Goal: Task Accomplishment & Management: Manage account settings

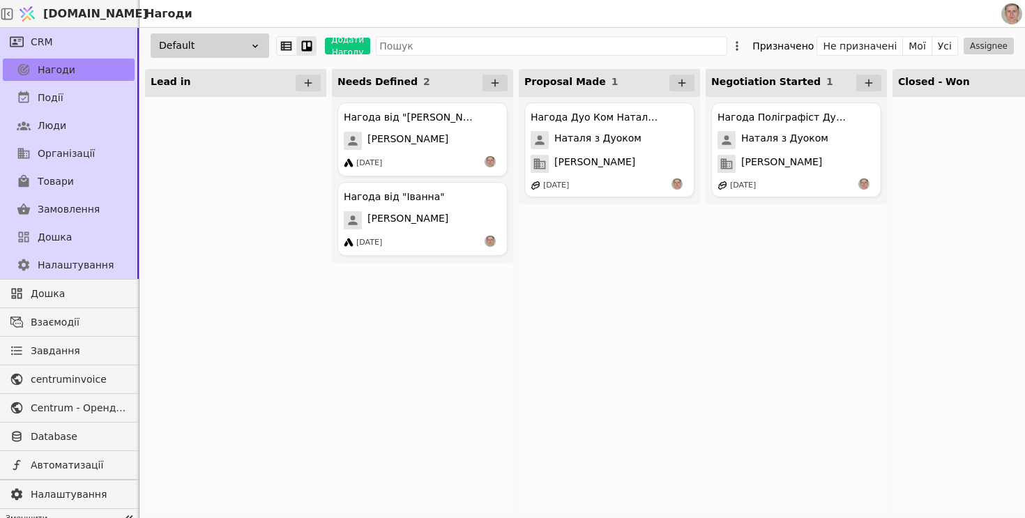
click at [669, 349] on div "Нагода Дуо Ком Наталя з Дуоком Наталя з Дуоком Дуо Ком 30.08.2025" at bounding box center [609, 304] width 181 height 415
click at [421, 229] on div "Нагода від "Іванна" Іванна 02.03.2025" at bounding box center [422, 219] width 170 height 74
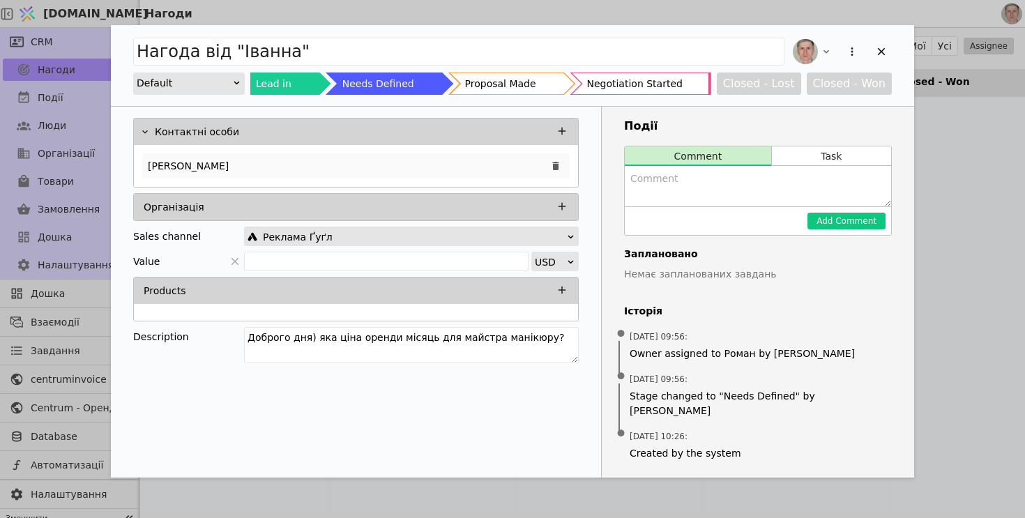
click at [300, 165] on div "Іванна" at bounding box center [355, 165] width 427 height 25
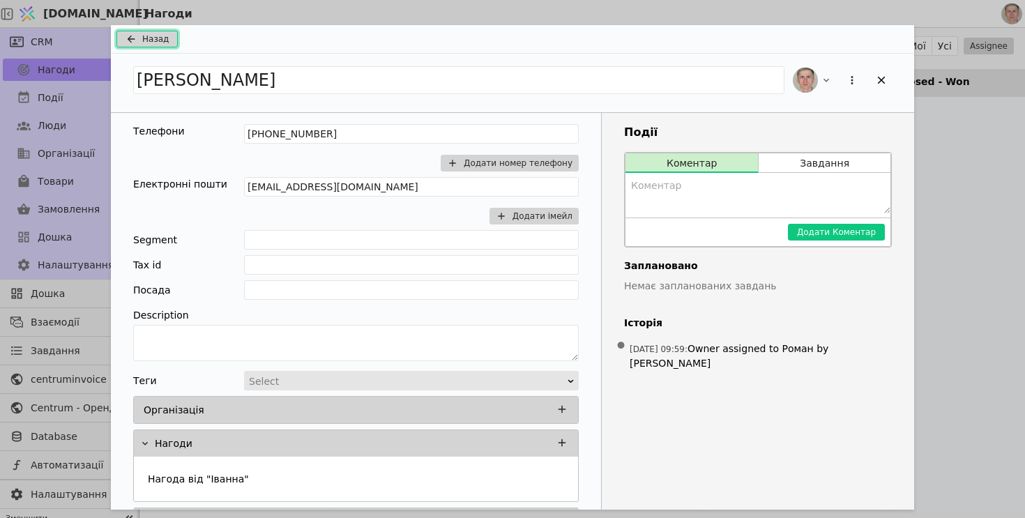
click at [142, 42] on span "Назад" at bounding box center [155, 39] width 26 height 13
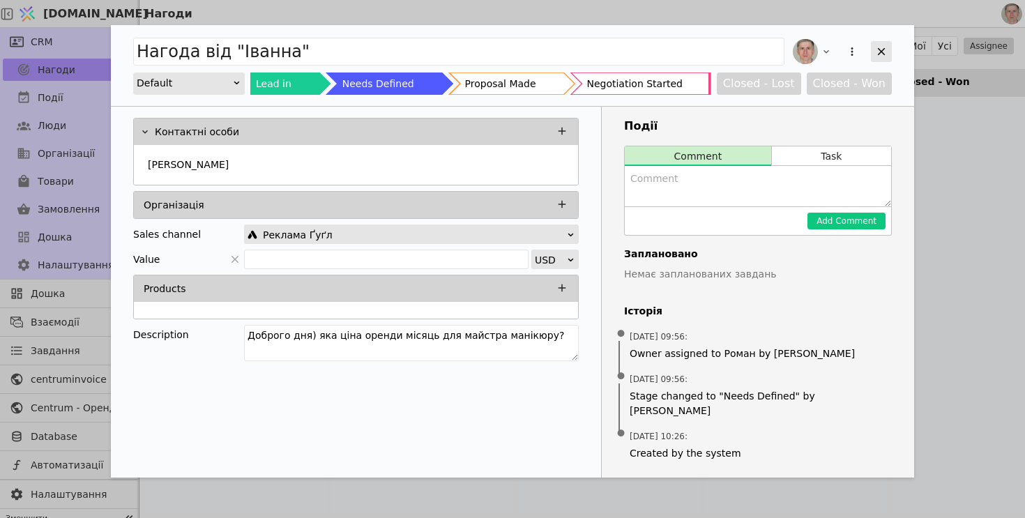
click at [880, 51] on icon "Add Opportunity" at bounding box center [882, 52] width 8 height 8
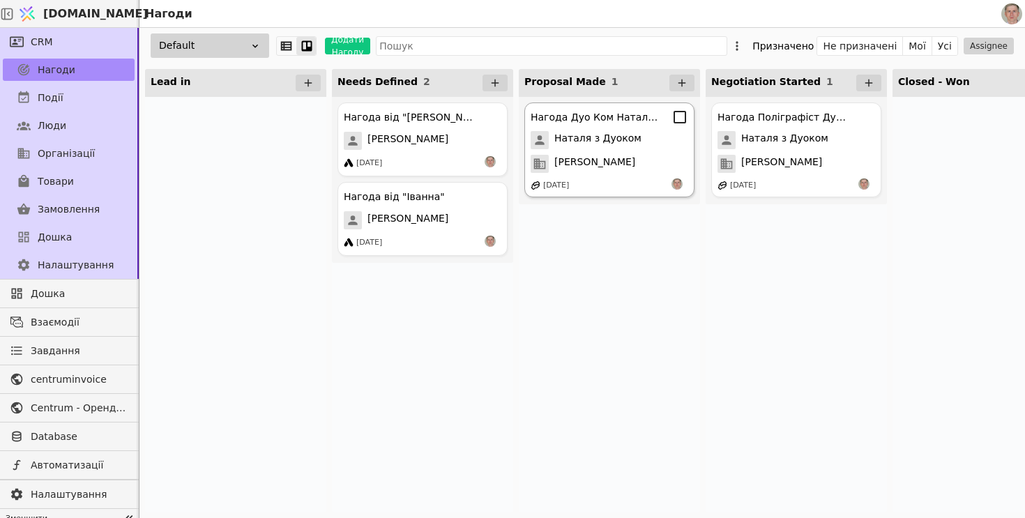
click at [633, 149] on div "Нагода Дуо Ком Наталя з Дуоком Наталя з Дуоком Дуо Ком 30.08.2025" at bounding box center [609, 149] width 170 height 95
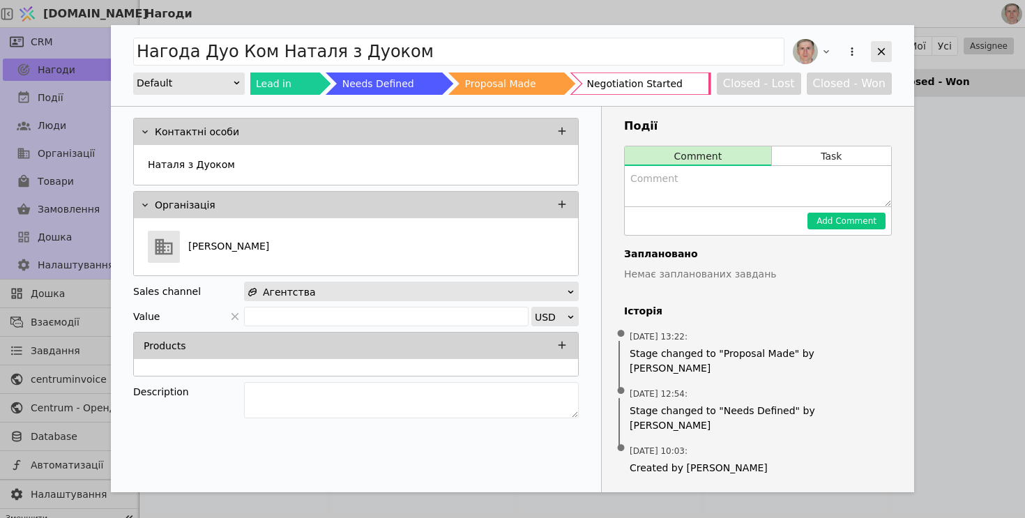
click at [878, 53] on icon "Add Opportunity" at bounding box center [882, 52] width 8 height 8
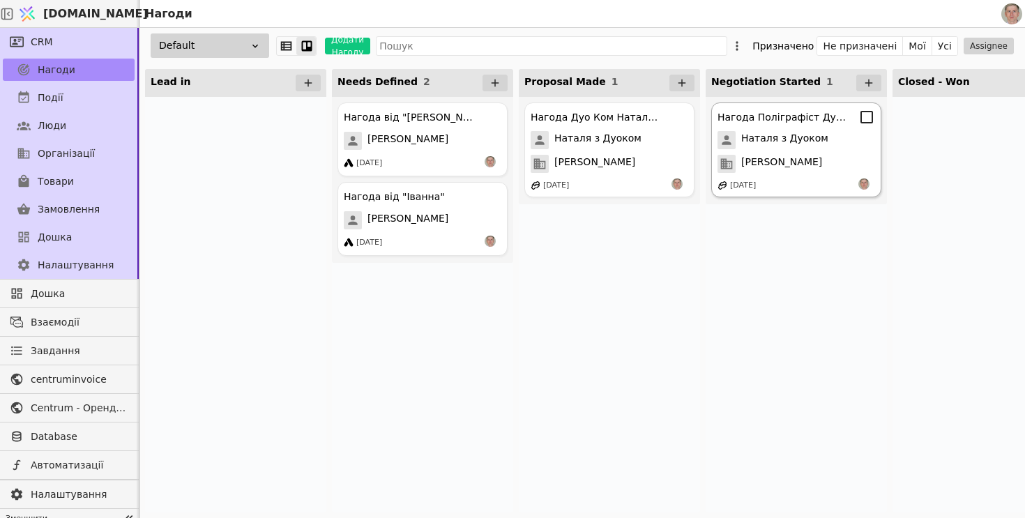
click at [790, 148] on span "Наталя з Дуоком" at bounding box center [784, 140] width 87 height 18
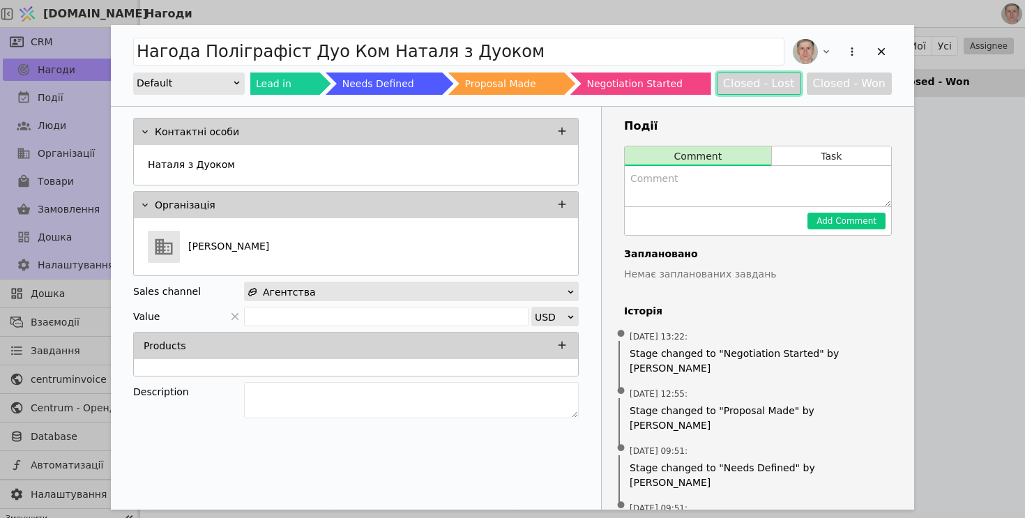
drag, startPoint x: 738, startPoint y: 84, endPoint x: 863, endPoint y: 86, distance: 124.8
click at [864, 86] on div "Closed - Lost Closed - Won" at bounding box center [804, 83] width 175 height 22
click at [863, 86] on button "Closed - Won" at bounding box center [850, 83] width 86 height 22
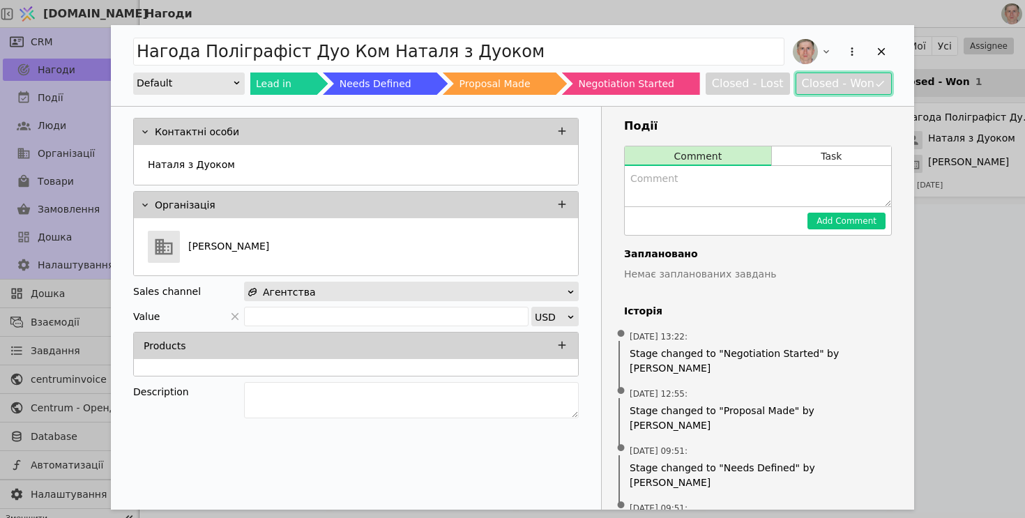
click at [863, 86] on button "Closed - Won" at bounding box center [843, 83] width 97 height 22
click at [881, 52] on icon "Add Opportunity" at bounding box center [881, 51] width 13 height 13
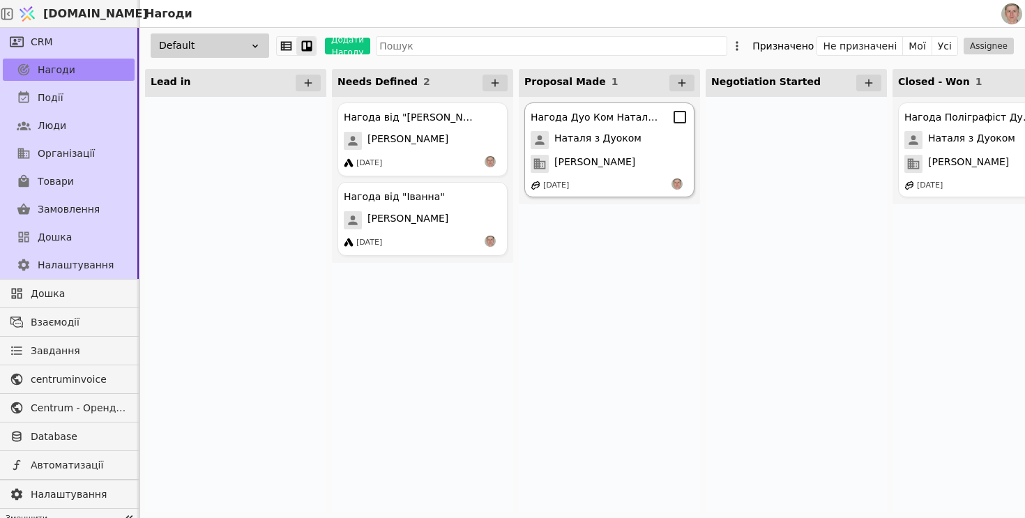
click at [618, 151] on div "Нагода Дуо Ком Наталя з Дуоком Наталя з Дуоком Дуо Ком 30.08.2025" at bounding box center [609, 149] width 170 height 95
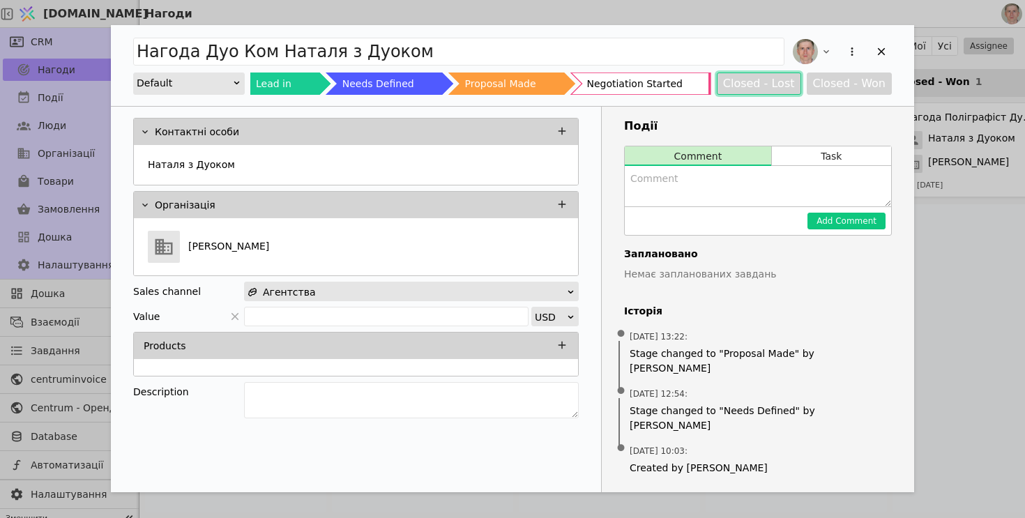
click at [758, 86] on button "Closed - Lost" at bounding box center [759, 83] width 84 height 22
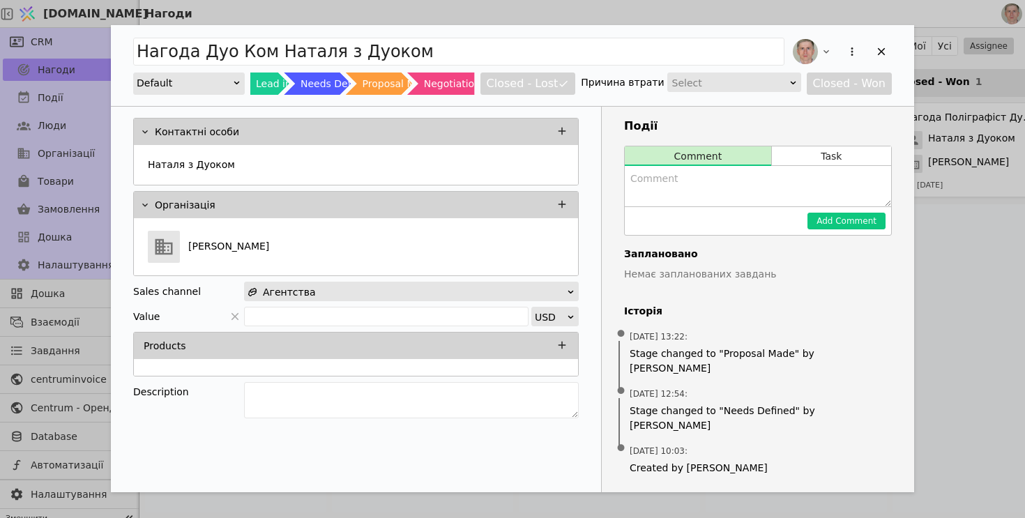
click at [737, 83] on div "Select" at bounding box center [729, 83] width 115 height 20
click at [724, 133] on div "Other" at bounding box center [735, 143] width 132 height 21
click at [881, 51] on icon "Add Opportunity" at bounding box center [882, 52] width 8 height 8
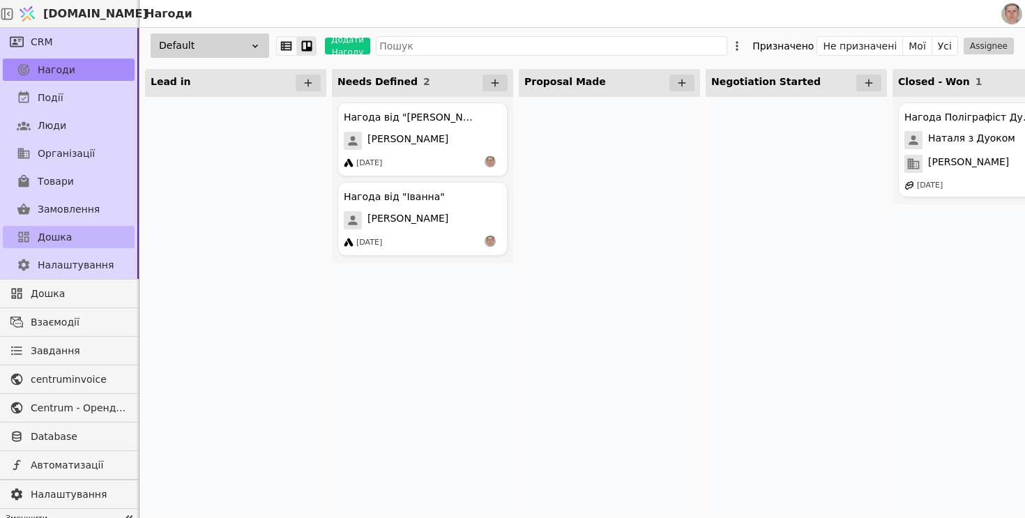
click at [81, 235] on link "Дошка" at bounding box center [69, 237] width 132 height 22
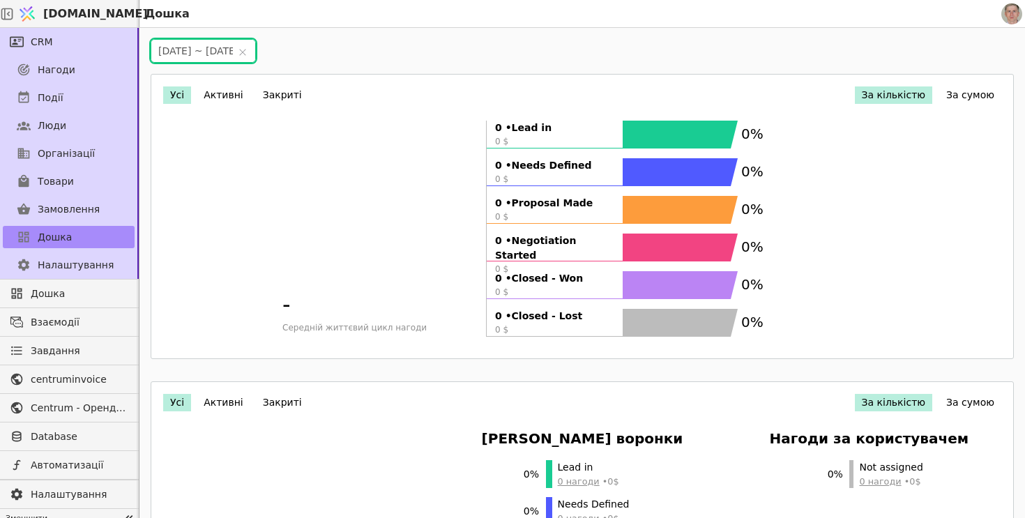
click at [254, 52] on input "2025-09-01 ~ 2025-09-30" at bounding box center [203, 51] width 104 height 22
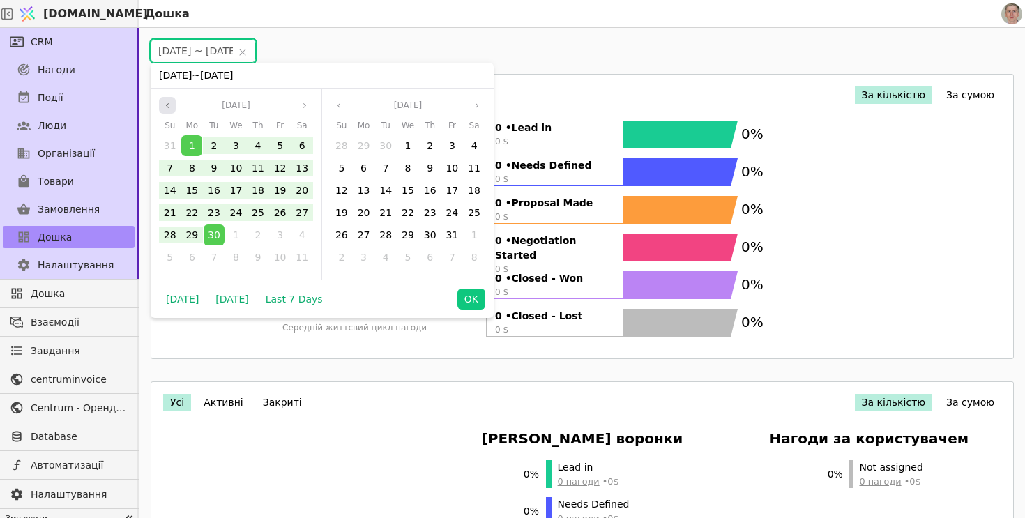
click at [166, 101] on icon "angle left" at bounding box center [167, 105] width 8 height 8
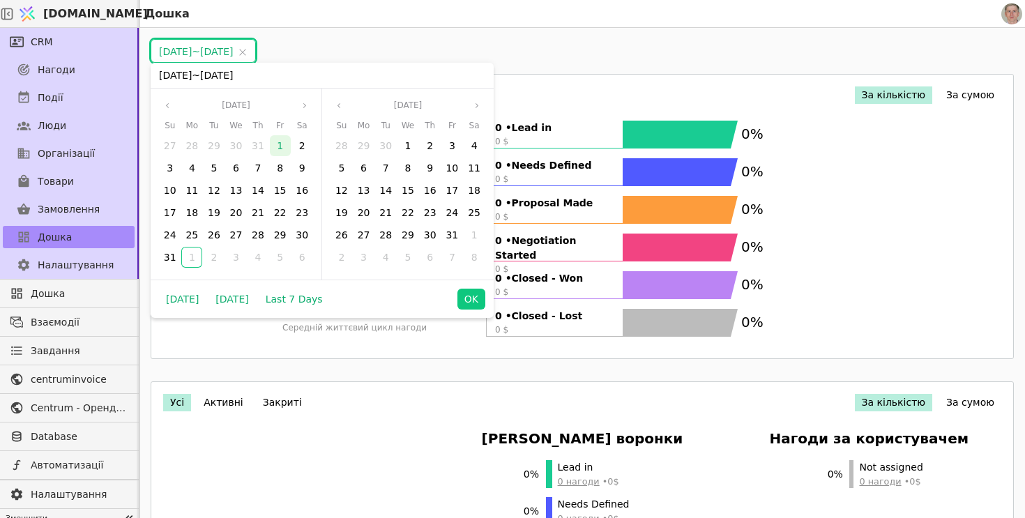
click at [280, 144] on span "1" at bounding box center [280, 145] width 6 height 11
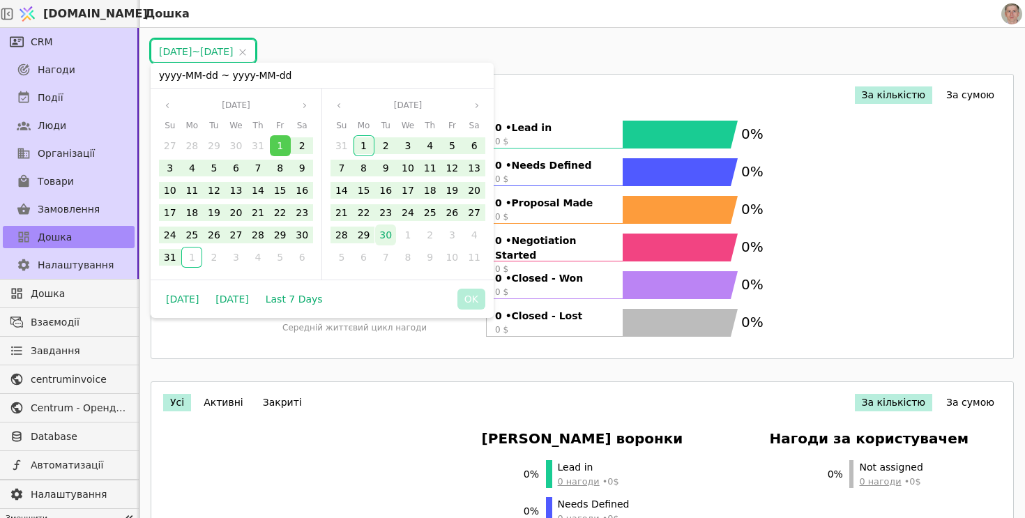
click at [388, 234] on span "30" at bounding box center [385, 234] width 13 height 11
click at [469, 303] on button "OK" at bounding box center [471, 299] width 28 height 21
type input "2025-08-01 ~ 2025-09-30"
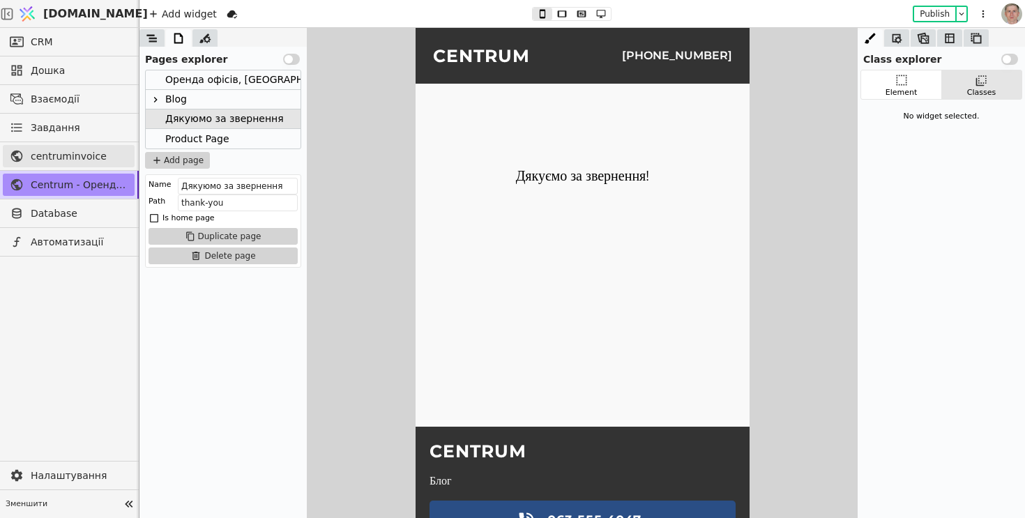
click at [87, 163] on span "centruminvoice" at bounding box center [79, 156] width 97 height 15
click at [86, 153] on span "centruminvoice" at bounding box center [79, 156] width 97 height 15
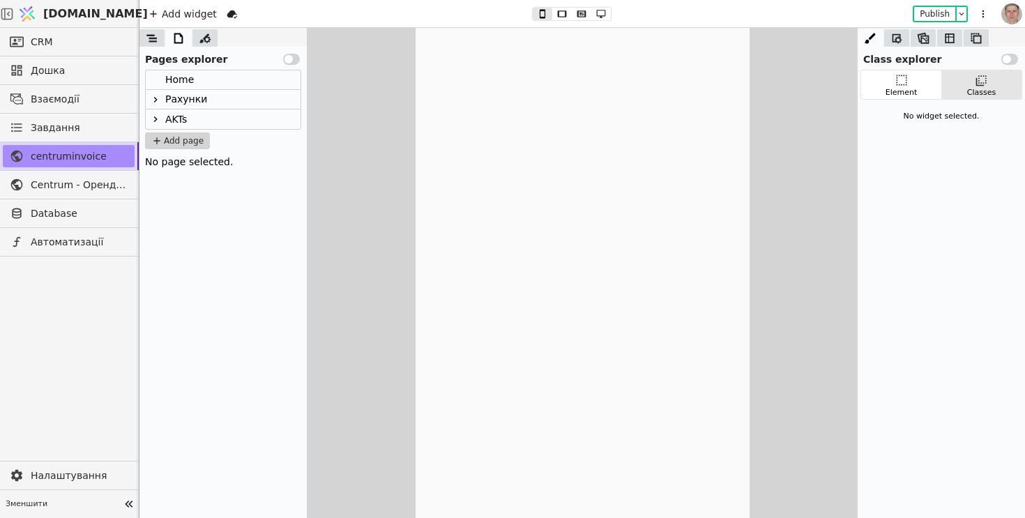
click at [156, 100] on icon at bounding box center [155, 100] width 3 height 6
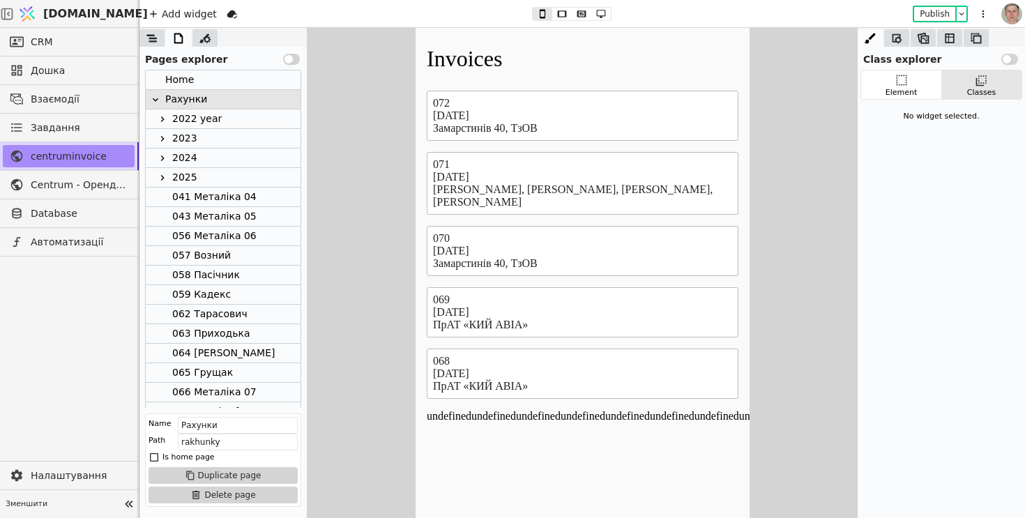
scroll to position [151, 0]
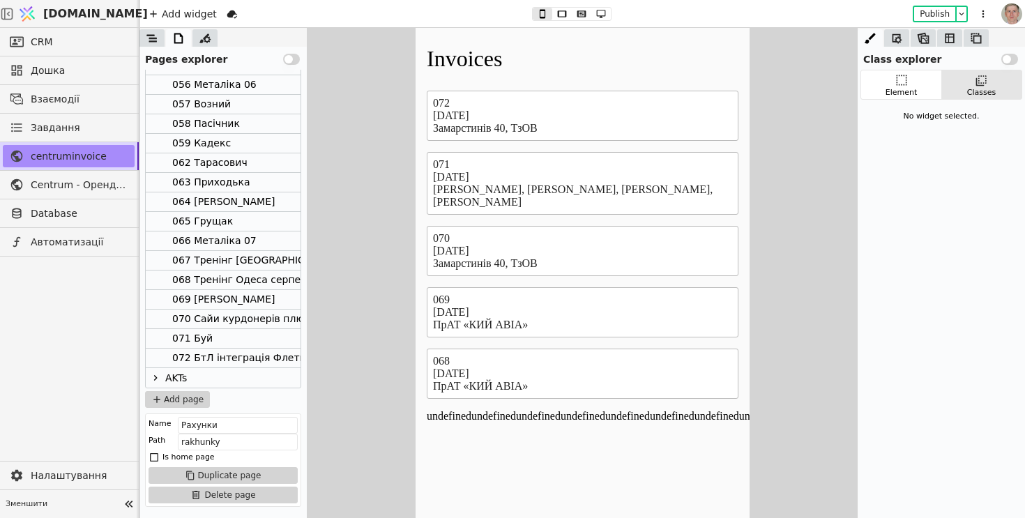
click at [236, 215] on div "065 Грущак" at bounding box center [223, 222] width 155 height 20
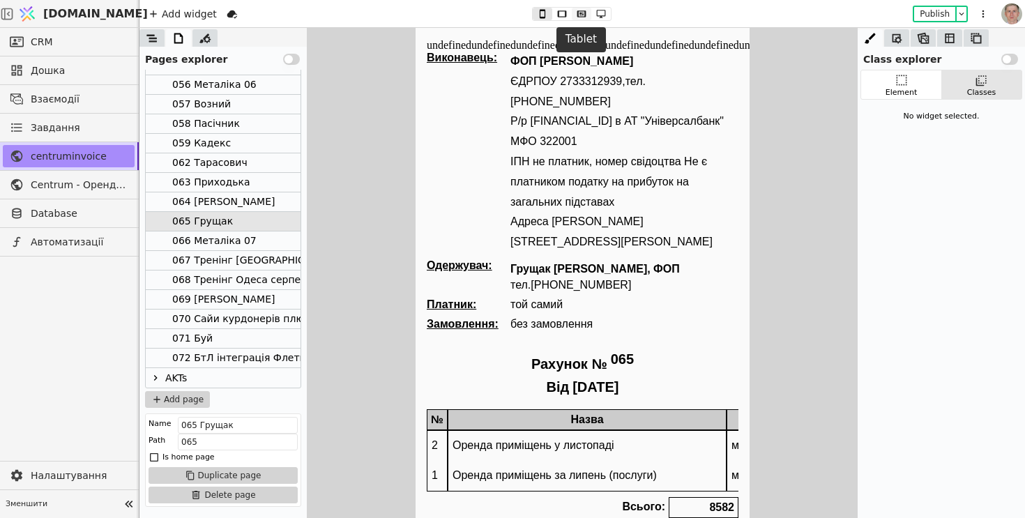
click at [586, 14] on icon at bounding box center [581, 14] width 17 height 10
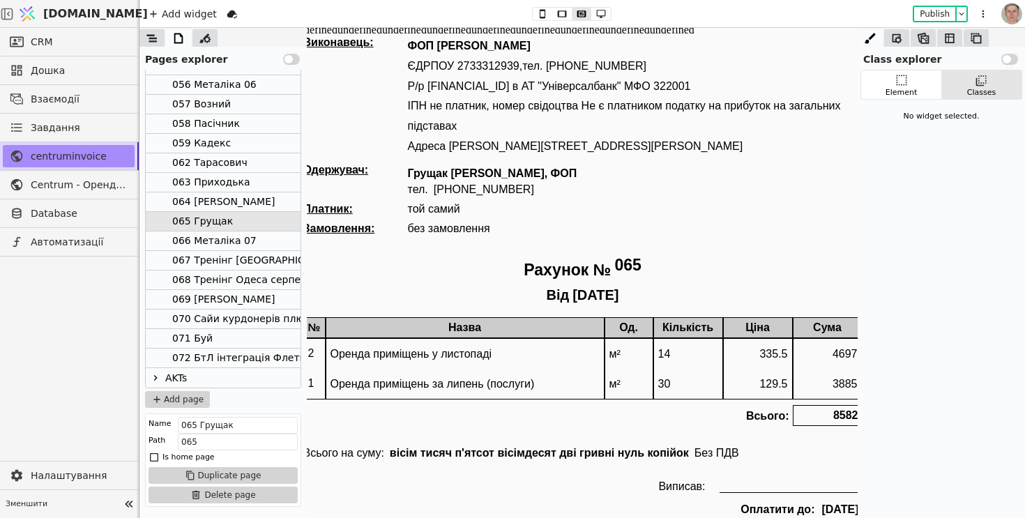
scroll to position [18, 0]
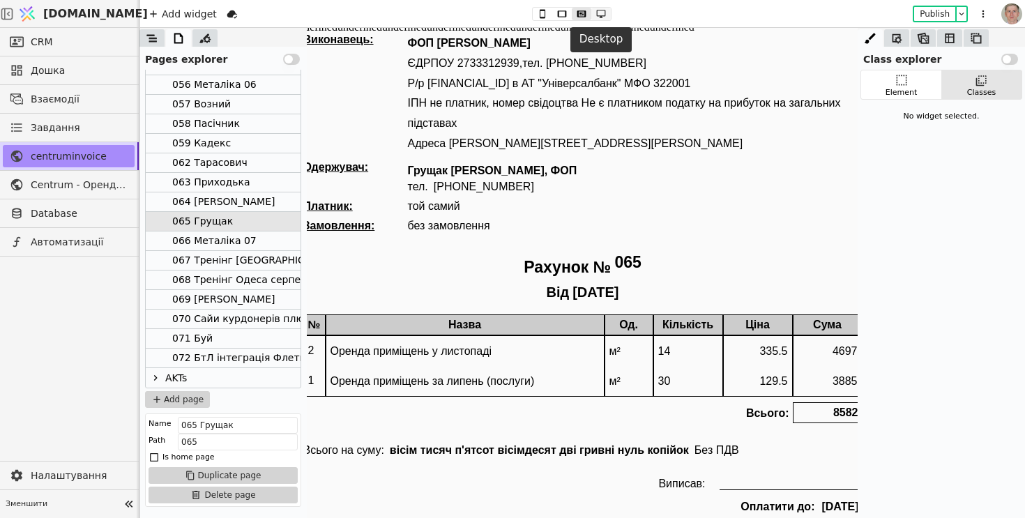
click at [598, 14] on icon at bounding box center [601, 14] width 17 height 10
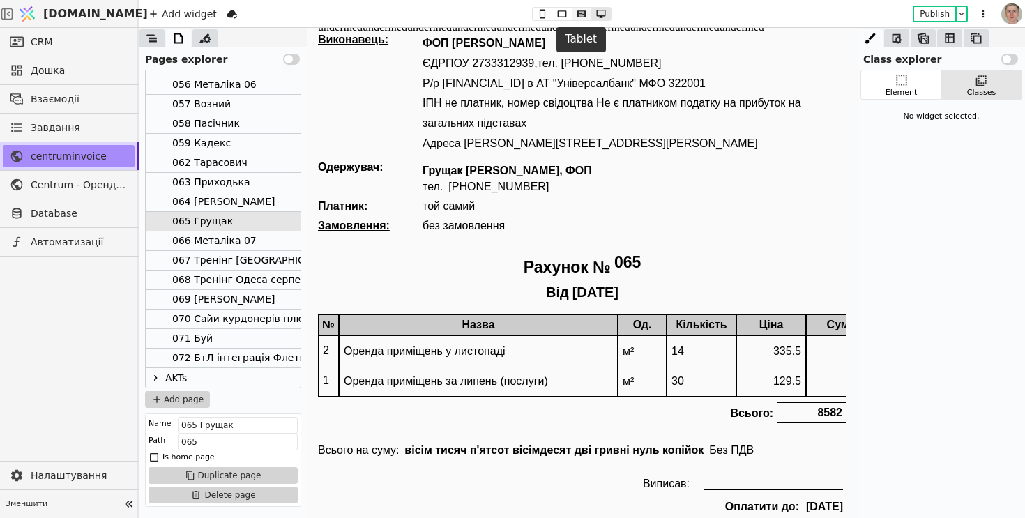
click at [576, 16] on icon at bounding box center [581, 14] width 17 height 10
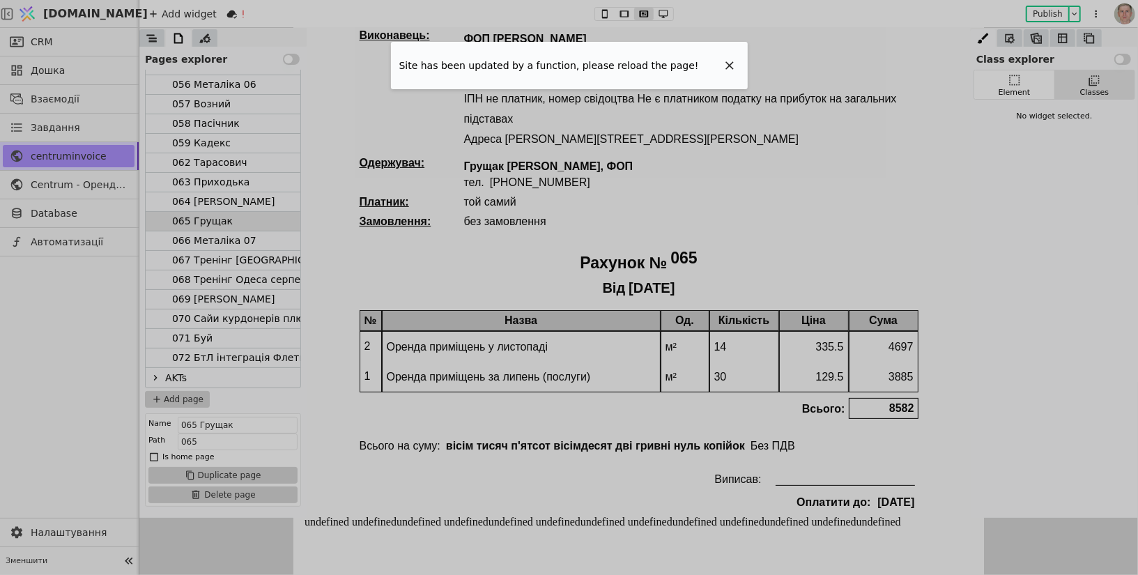
scroll to position [150, 0]
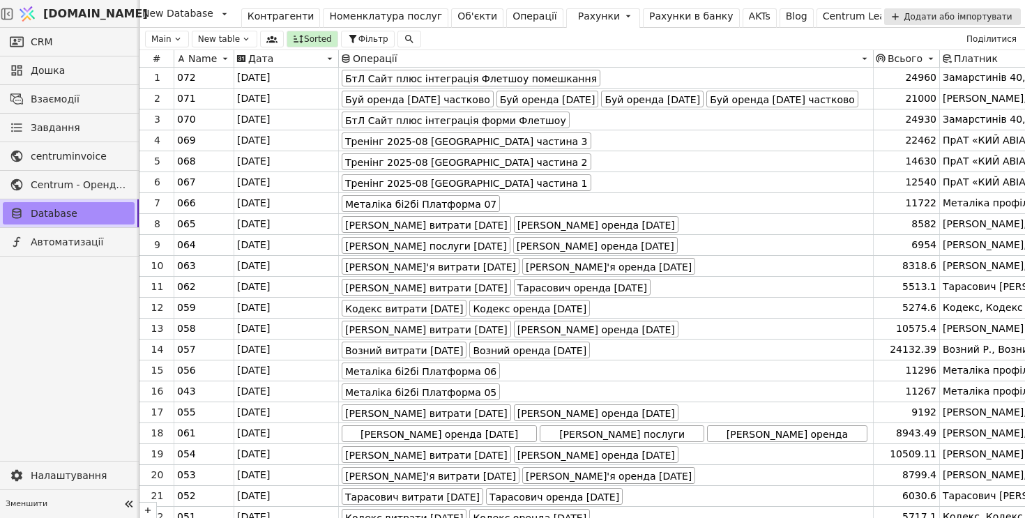
click at [512, 18] on div "Операції" at bounding box center [534, 16] width 45 height 15
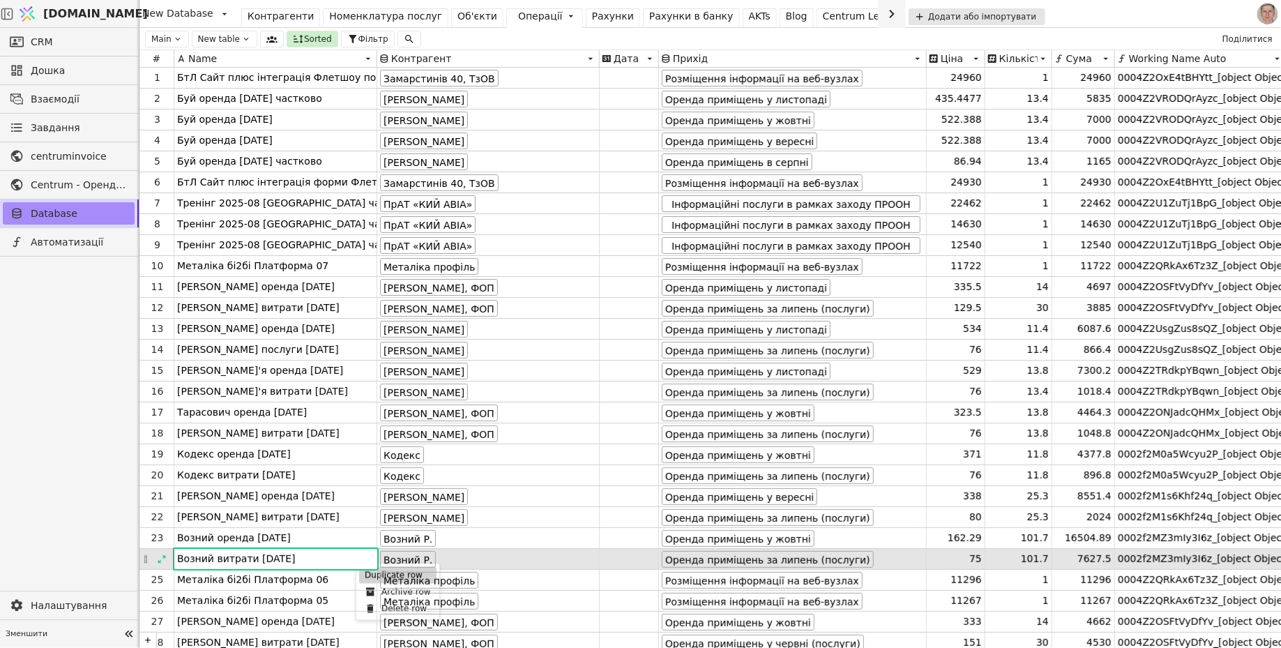
click at [362, 517] on div "Duplicate row" at bounding box center [397, 575] width 77 height 17
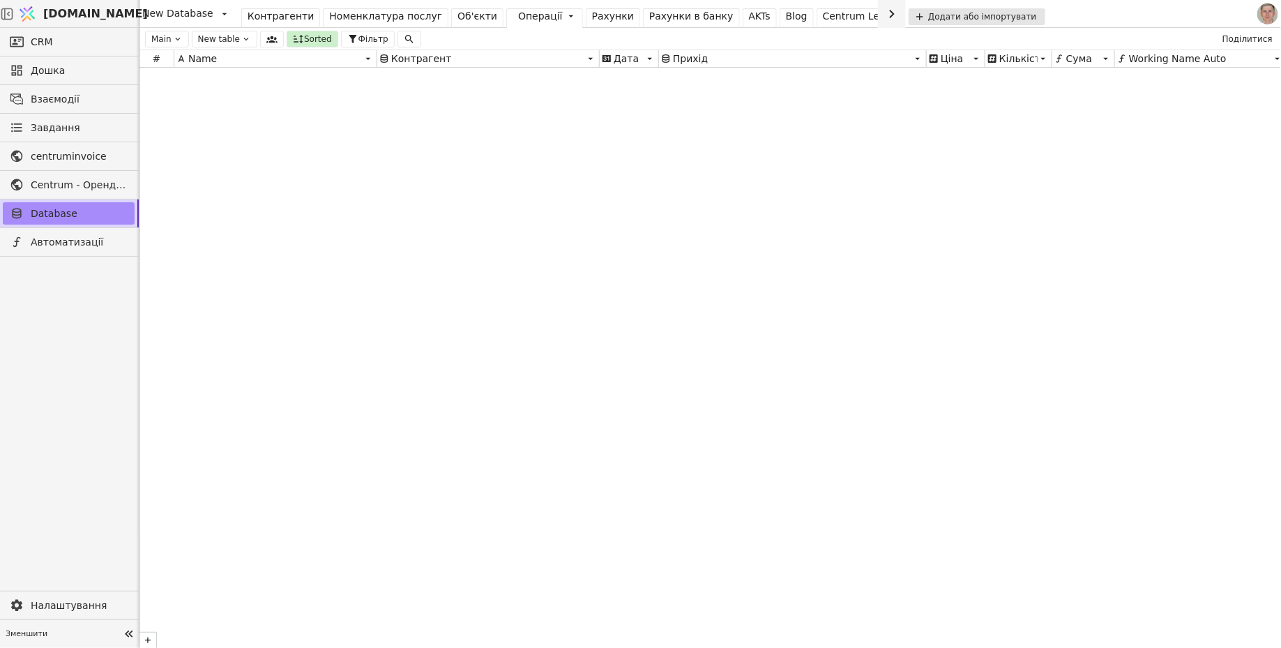
scroll to position [18105, 0]
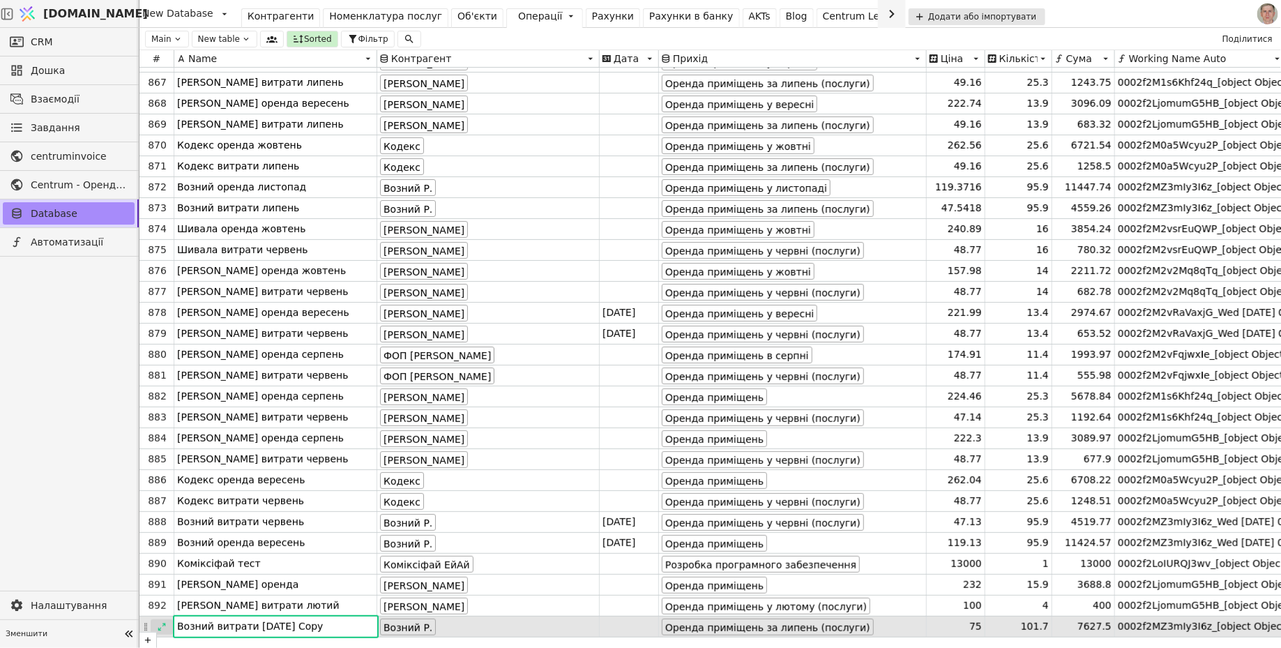
click at [160, 517] on icon at bounding box center [162, 627] width 10 height 10
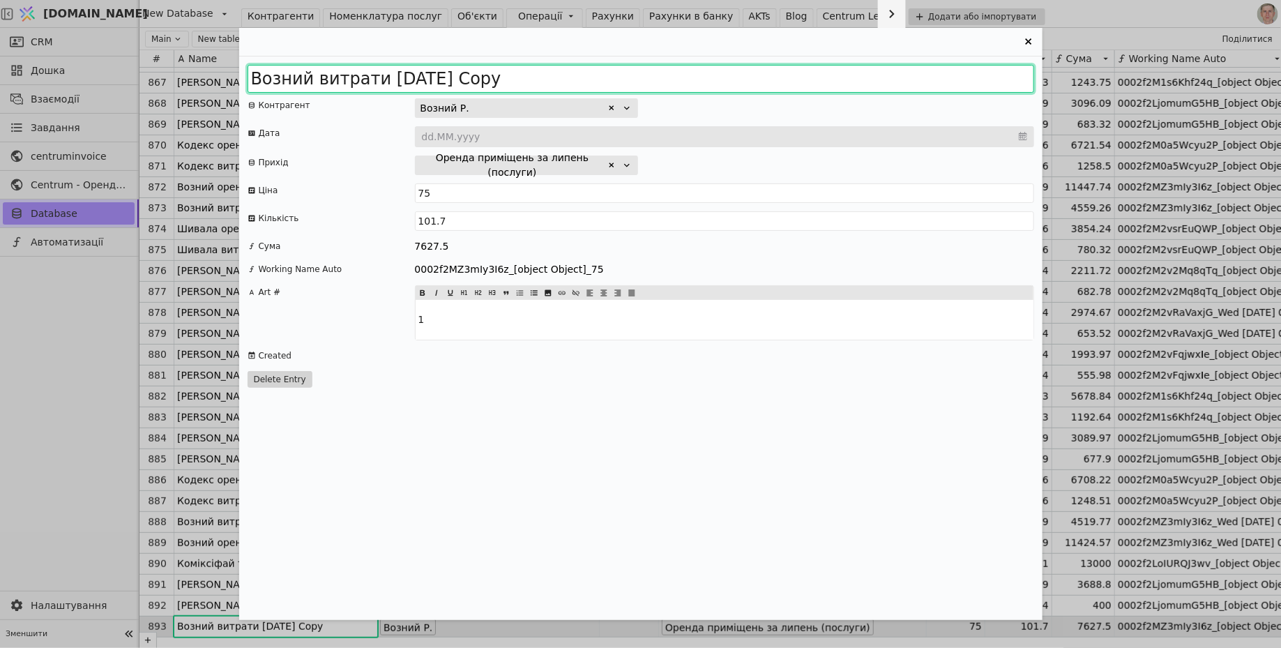
drag, startPoint x: 431, startPoint y: 74, endPoint x: 701, endPoint y: 74, distance: 269.8
click at [701, 74] on input "Возний витрати 2025 липень Copy" at bounding box center [640, 79] width 786 height 28
type input "Возний витрати 2025 серпень"
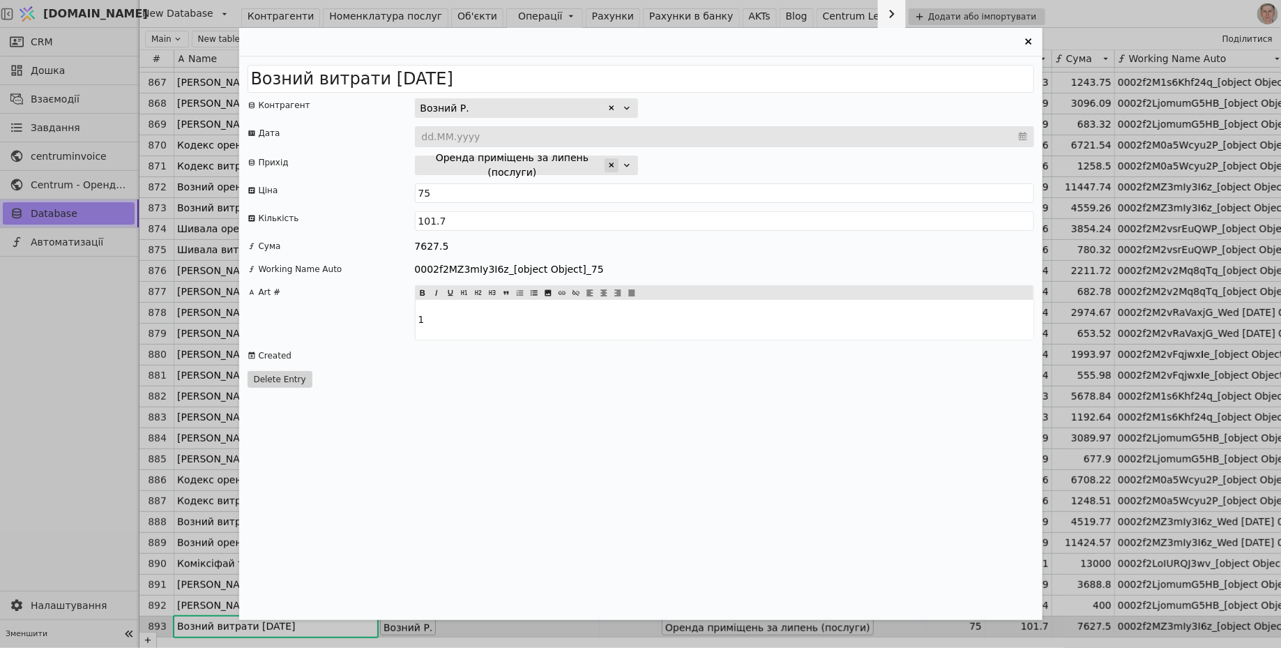
click at [613, 166] on icon "Entry Card" at bounding box center [611, 165] width 8 height 8
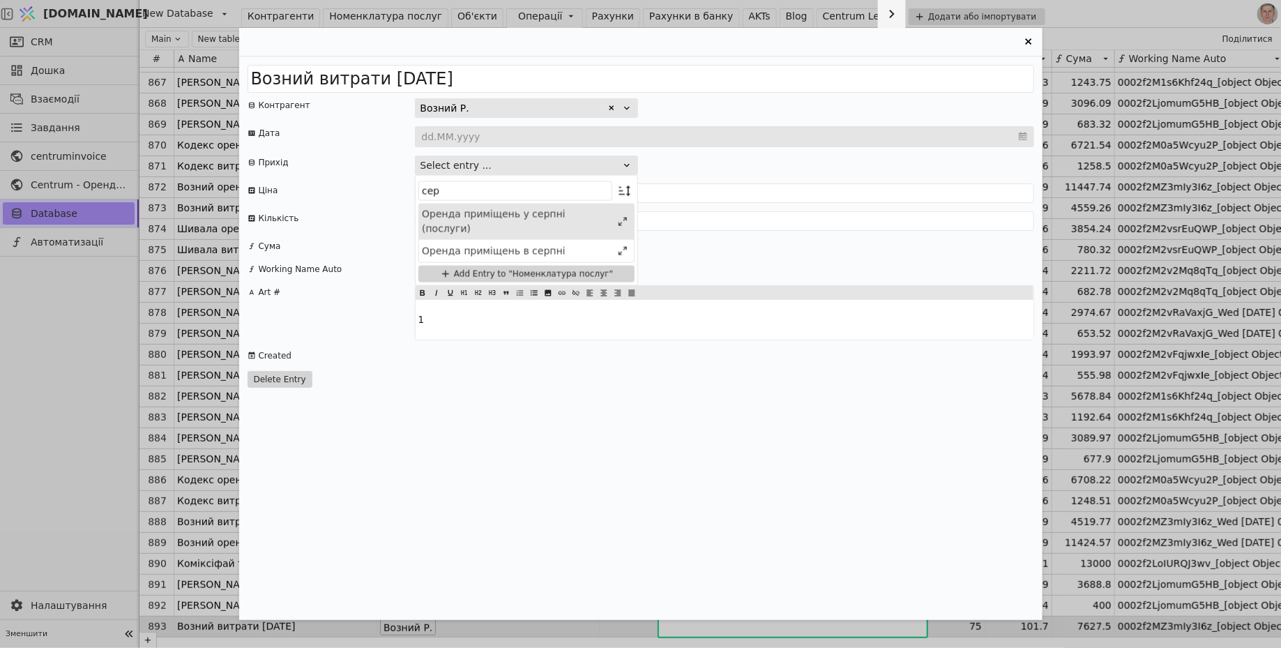
type input "сер"
click at [536, 215] on div "Оренда приміщень у серпні (послуги)" at bounding box center [517, 221] width 190 height 29
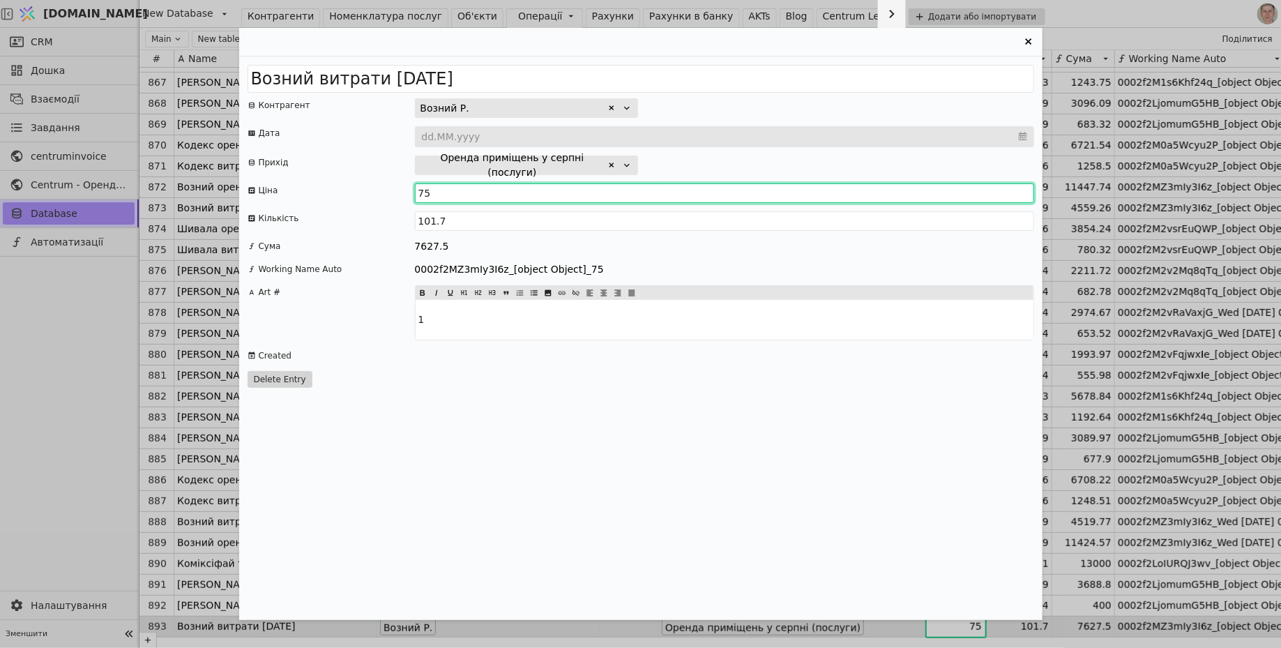
click at [458, 192] on input "75" at bounding box center [724, 193] width 619 height 20
type input "73"
type input "73.5"
type input "73"
type input "73.5"
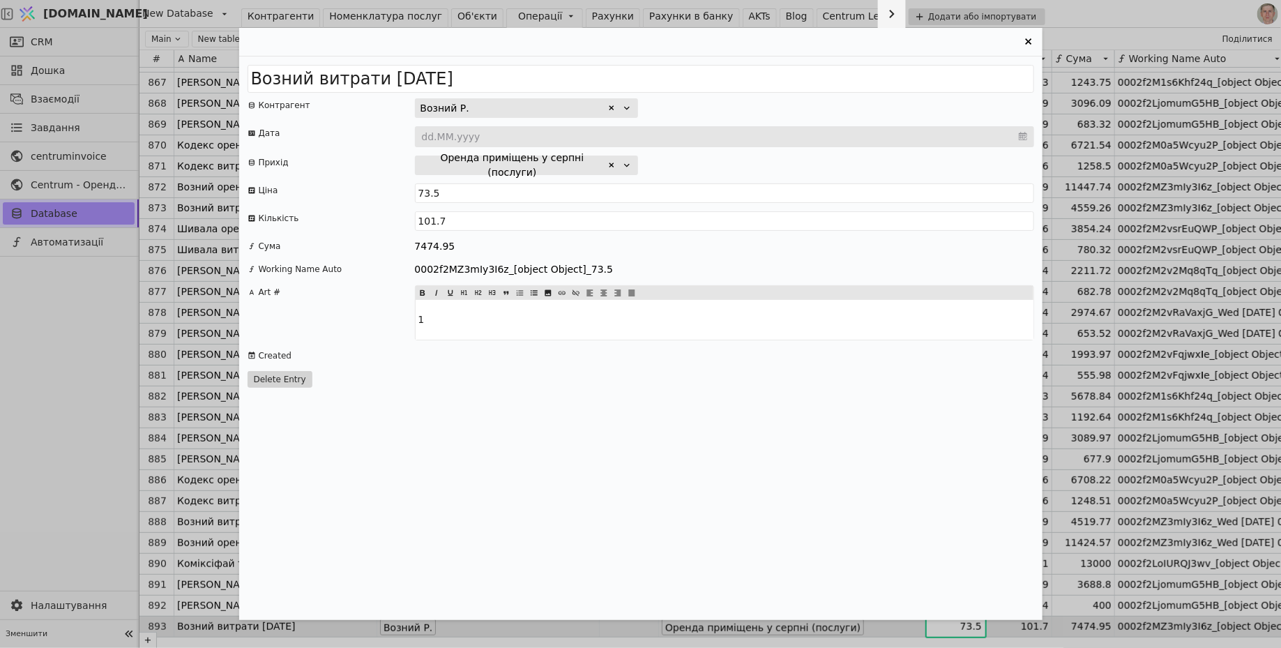
click at [375, 239] on div "Сума" at bounding box center [330, 246] width 167 height 15
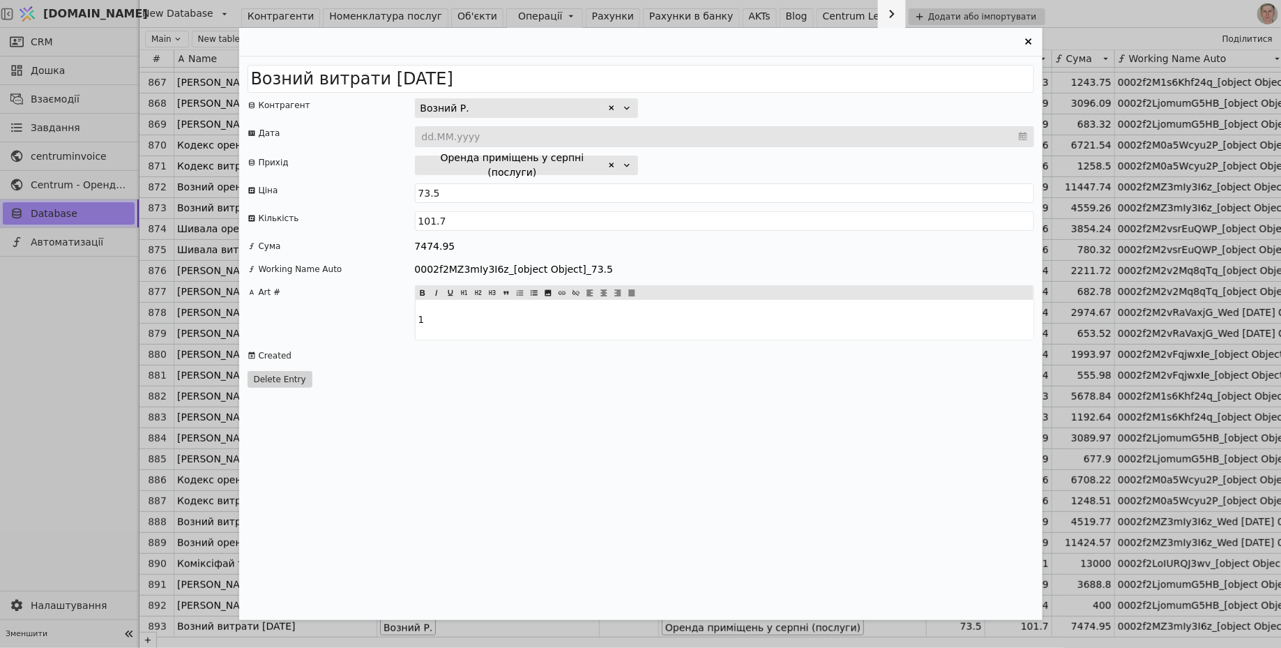
click at [1024, 43] on icon "Entry Card" at bounding box center [1028, 41] width 17 height 17
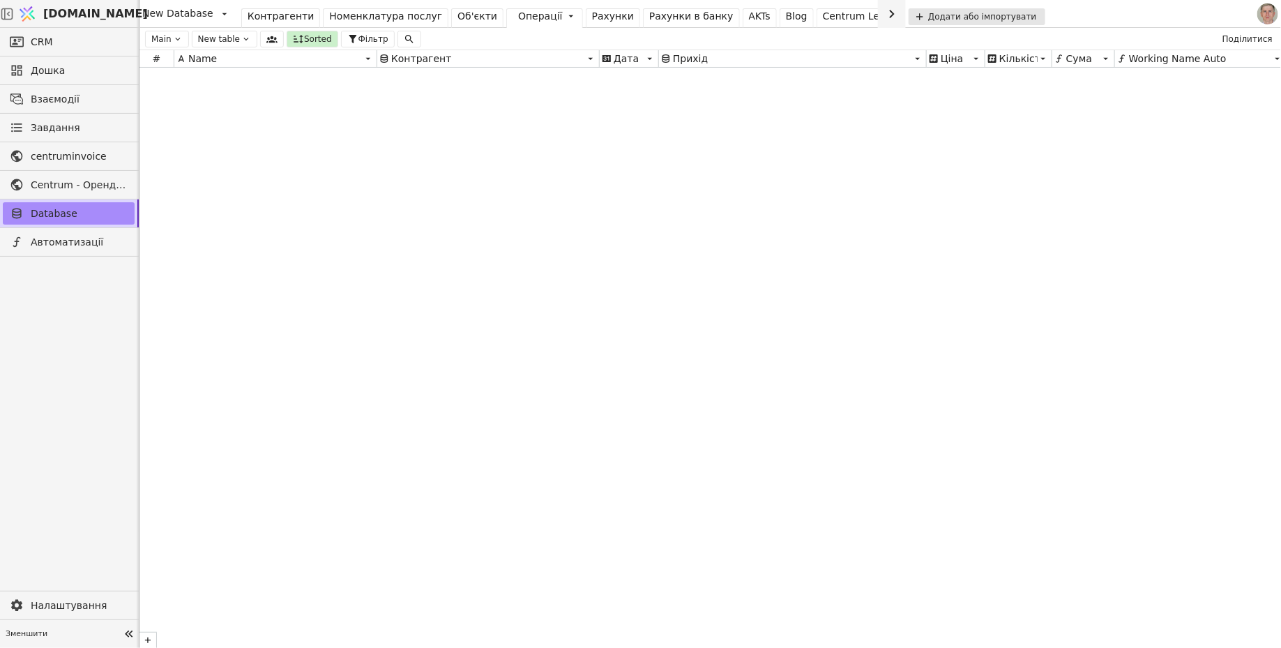
scroll to position [0, 0]
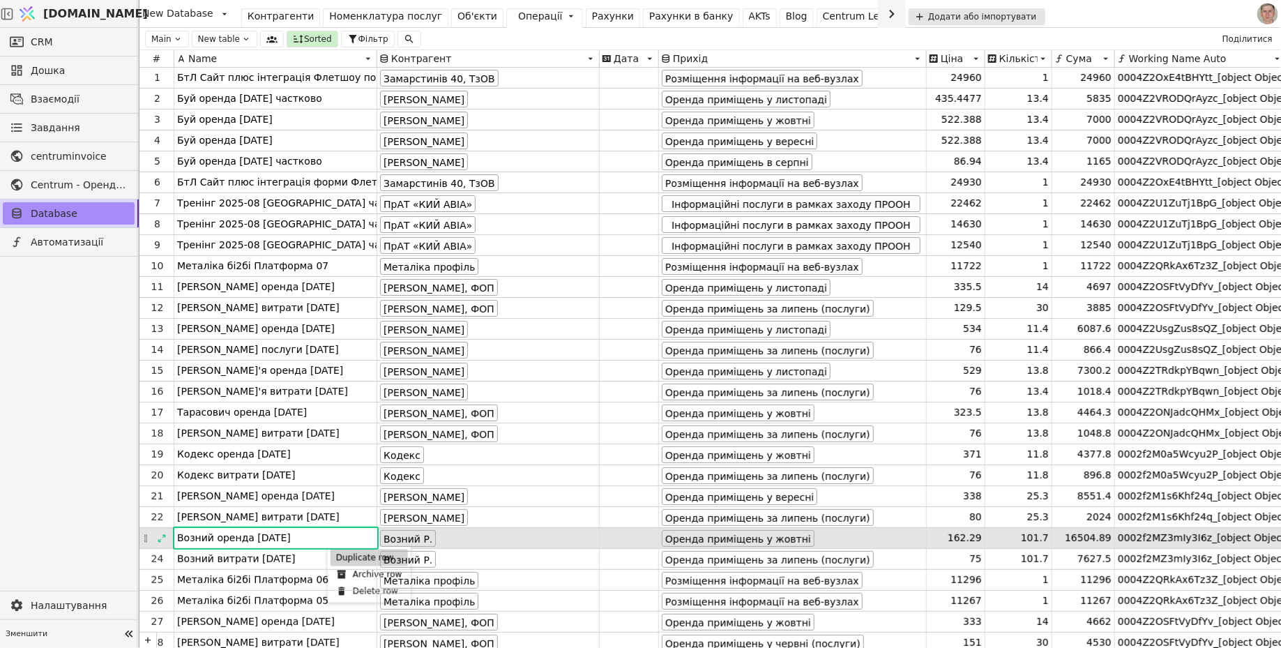
click at [347, 517] on div "Duplicate row" at bounding box center [368, 557] width 77 height 17
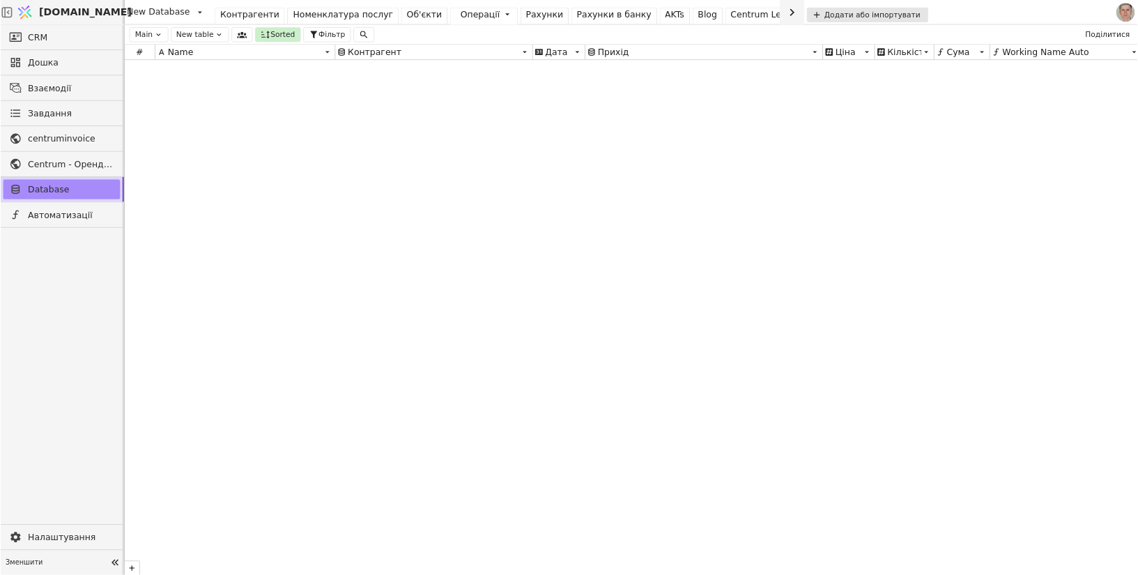
scroll to position [18126, 0]
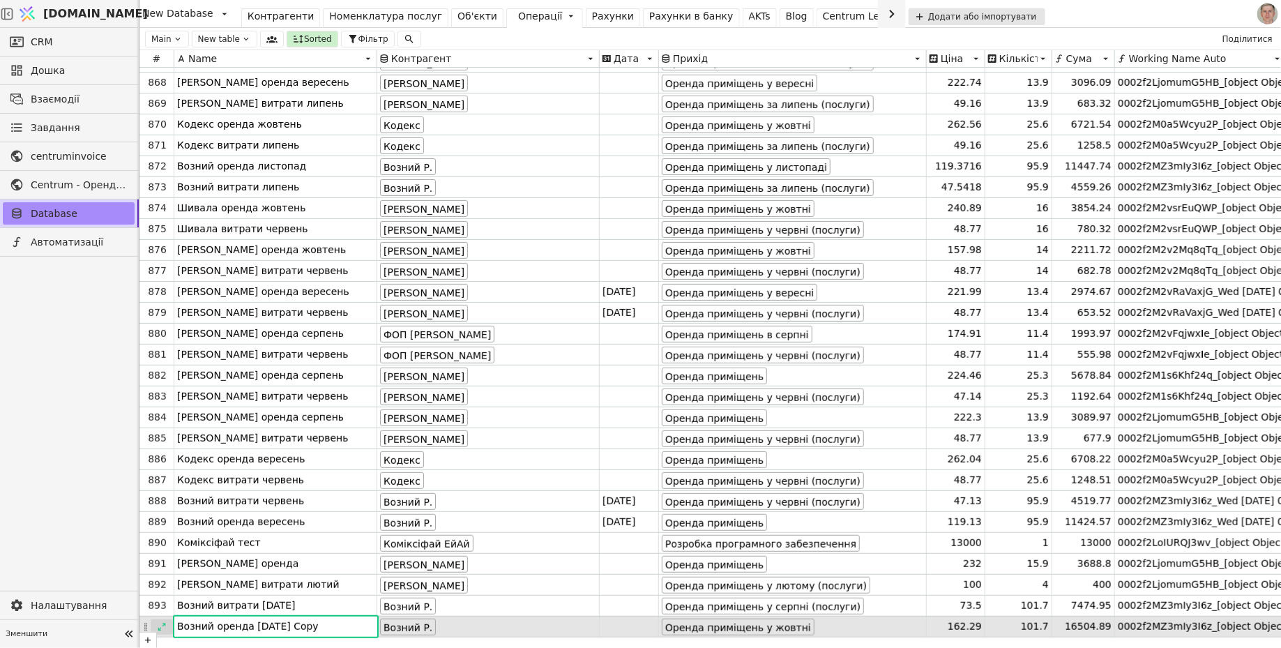
click at [158, 517] on icon at bounding box center [162, 627] width 10 height 10
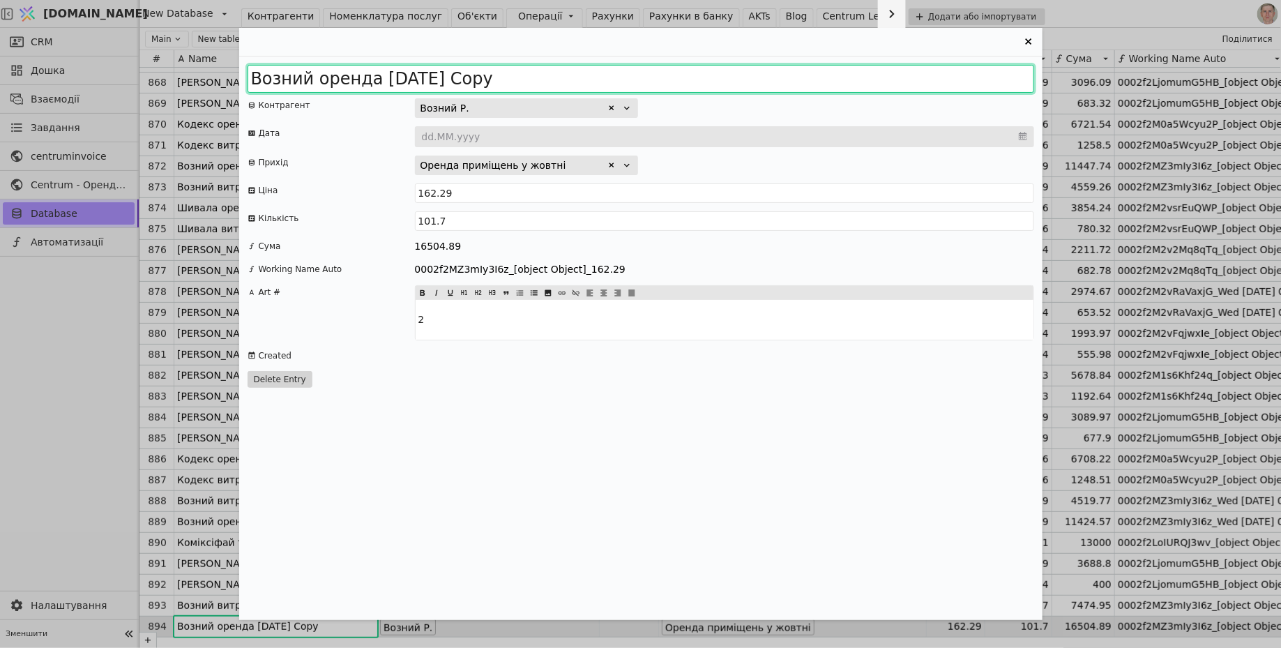
drag, startPoint x: 426, startPoint y: 78, endPoint x: 786, endPoint y: 107, distance: 361.5
click at [786, 107] on div "Возний оренда 2025 жовтень Copy Контрагент Возний Р. Дата dd.MM.yyyy Прихід Оре…" at bounding box center [640, 337] width 803 height 563
type input "Возний оренда 2025 листопад"
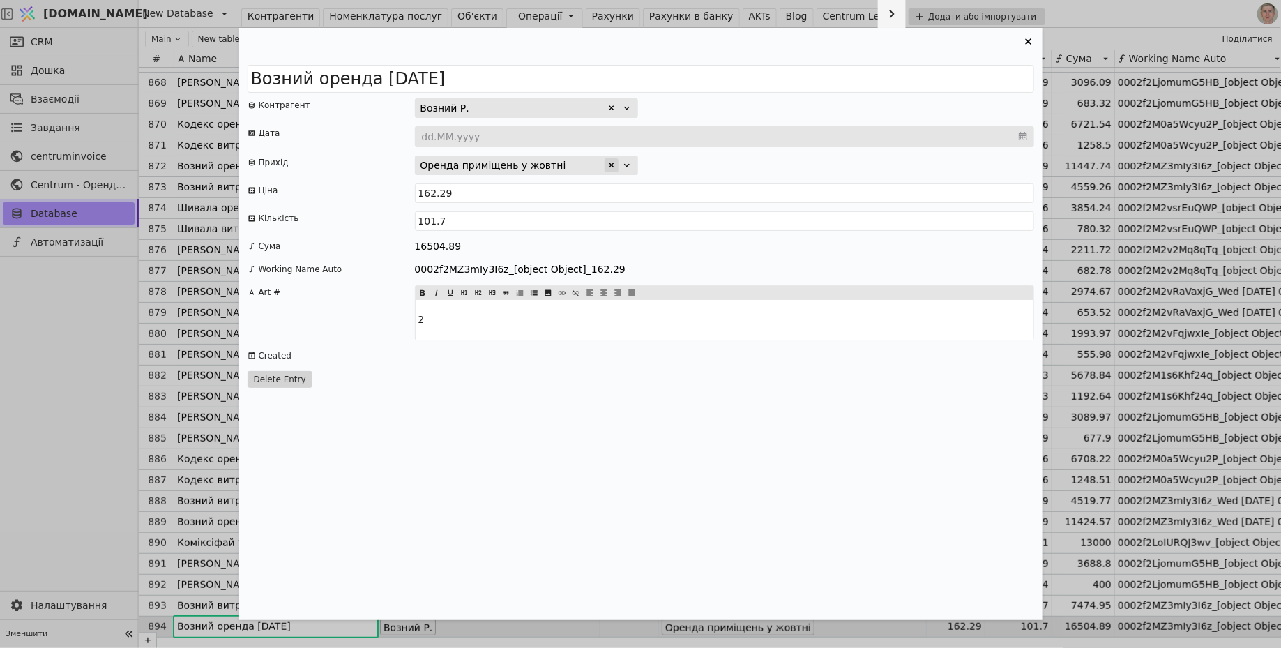
click at [609, 163] on icon "Entry Card" at bounding box center [611, 165] width 8 height 8
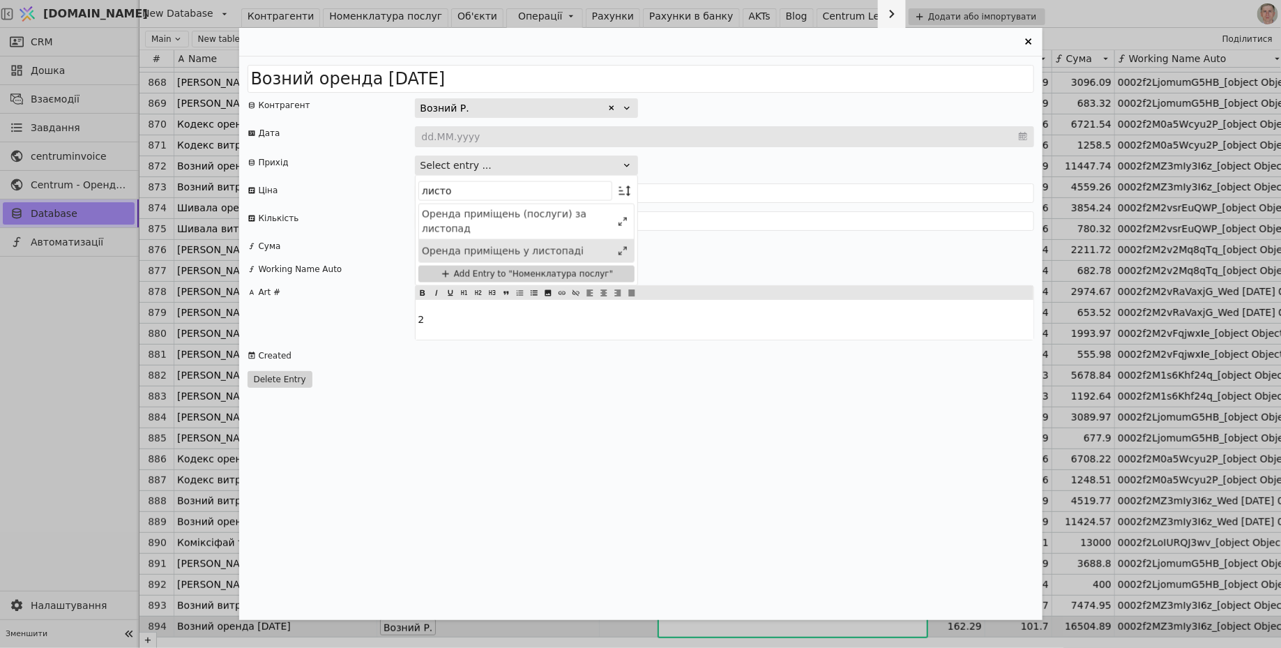
type input "листо"
click at [520, 250] on div "Оренда приміщень у листопаді" at bounding box center [517, 250] width 190 height 15
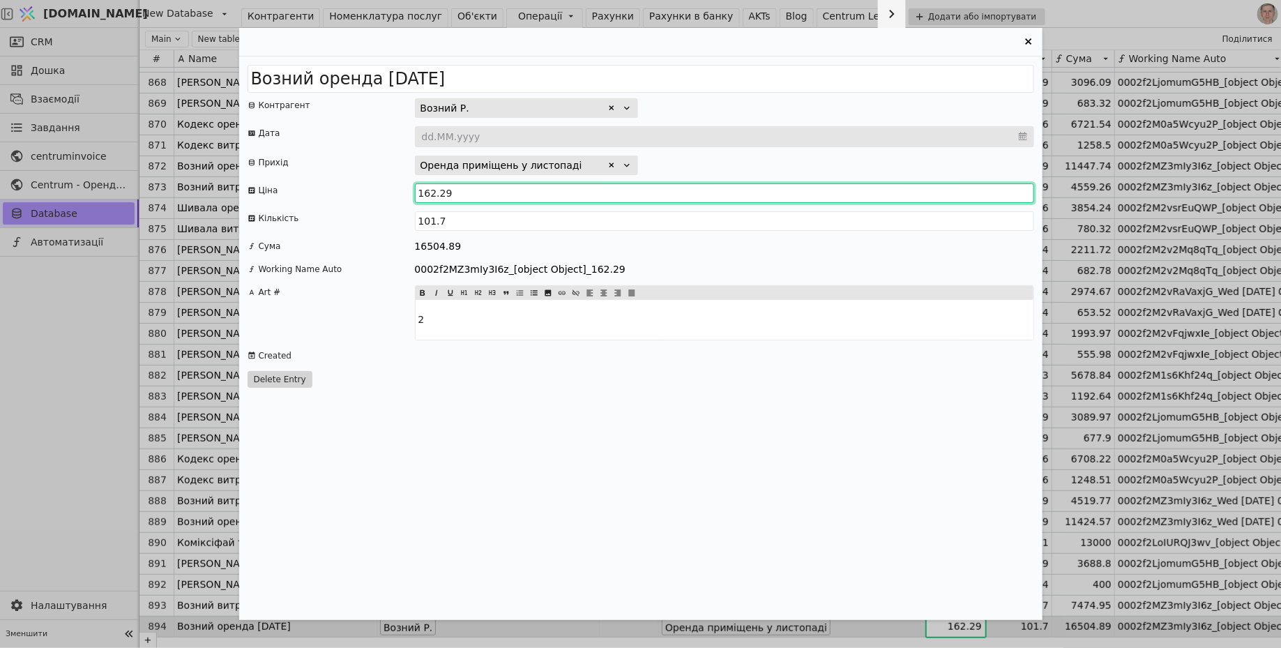
click at [432, 190] on input "162.29" at bounding box center [724, 193] width 619 height 20
type input "161.96"
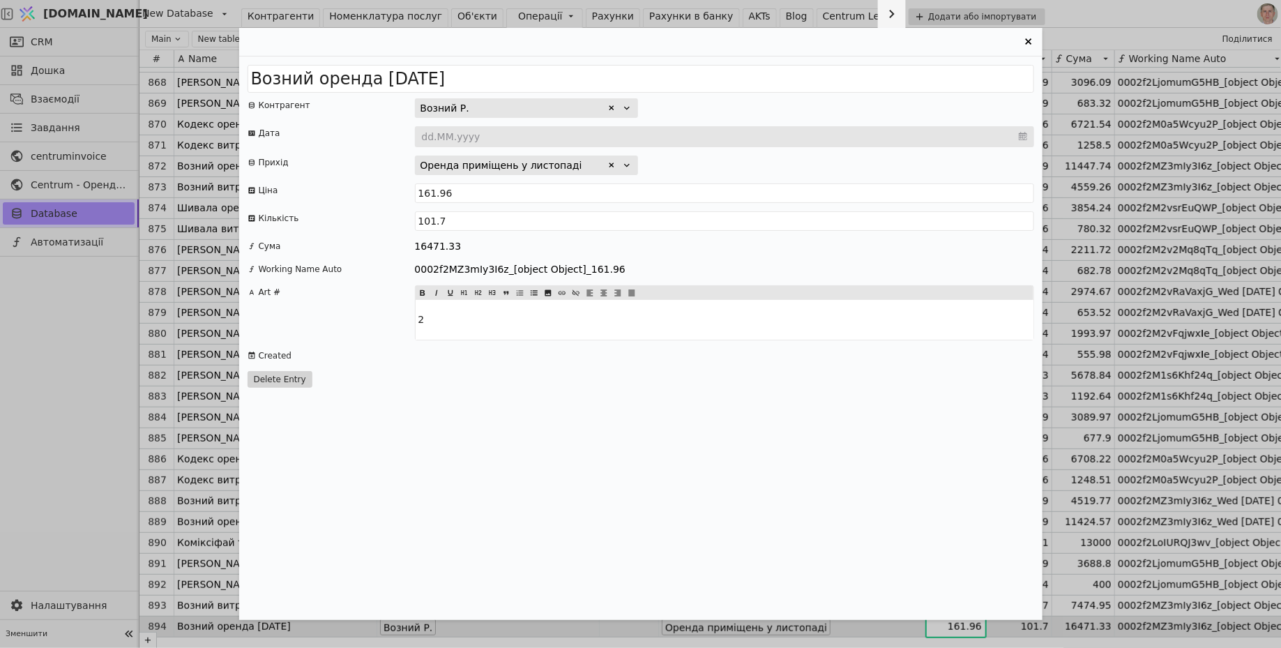
click at [554, 249] on div "16471.33" at bounding box center [724, 246] width 619 height 15
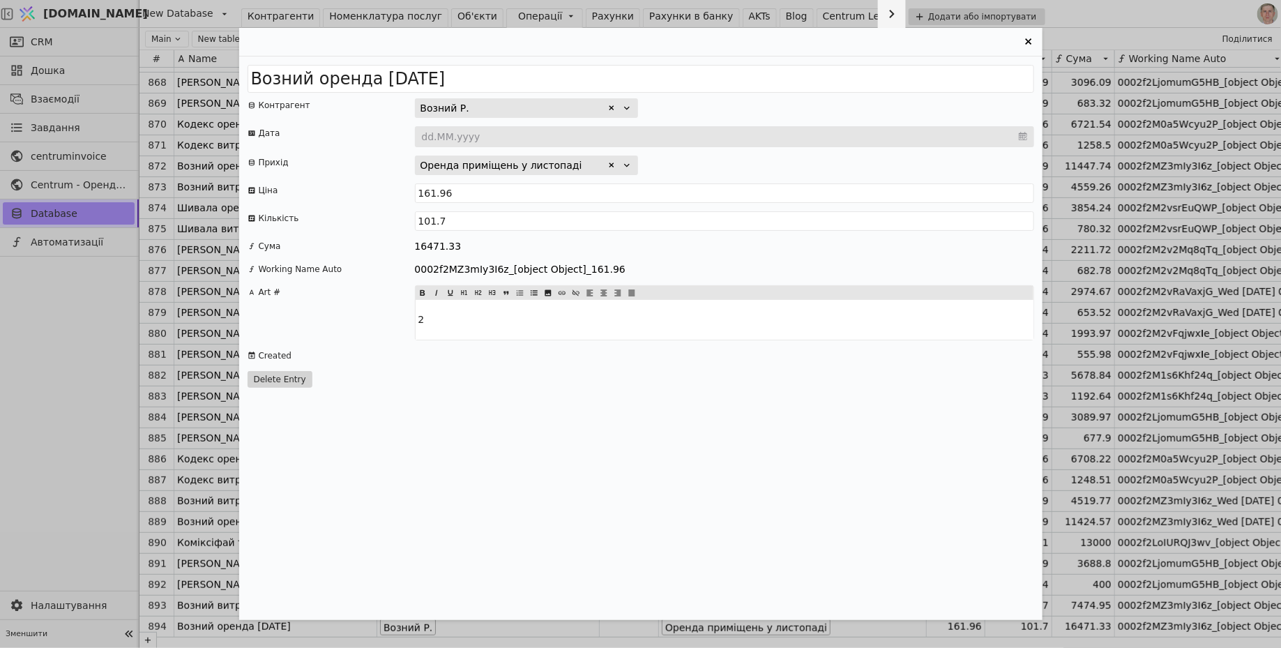
click at [1024, 41] on icon "Entry Card" at bounding box center [1028, 41] width 6 height 6
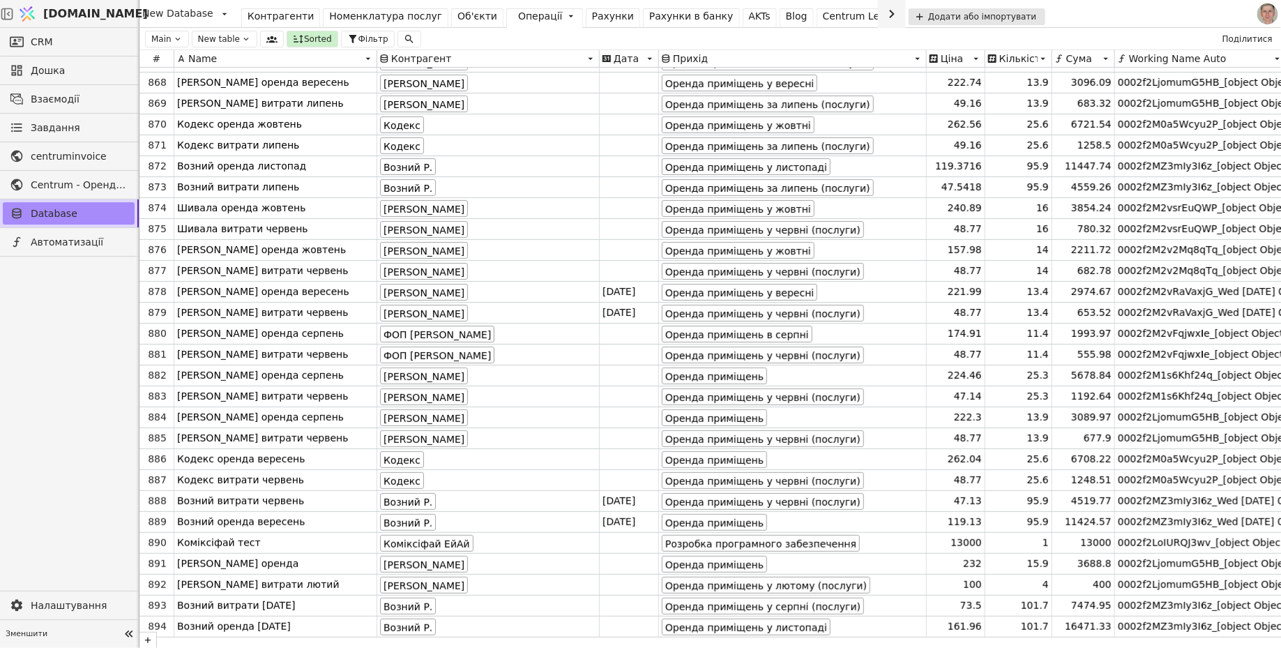
click at [567, 36] on div "Main New table Sorted Фільтр Поділитися" at bounding box center [709, 39] width 1141 height 22
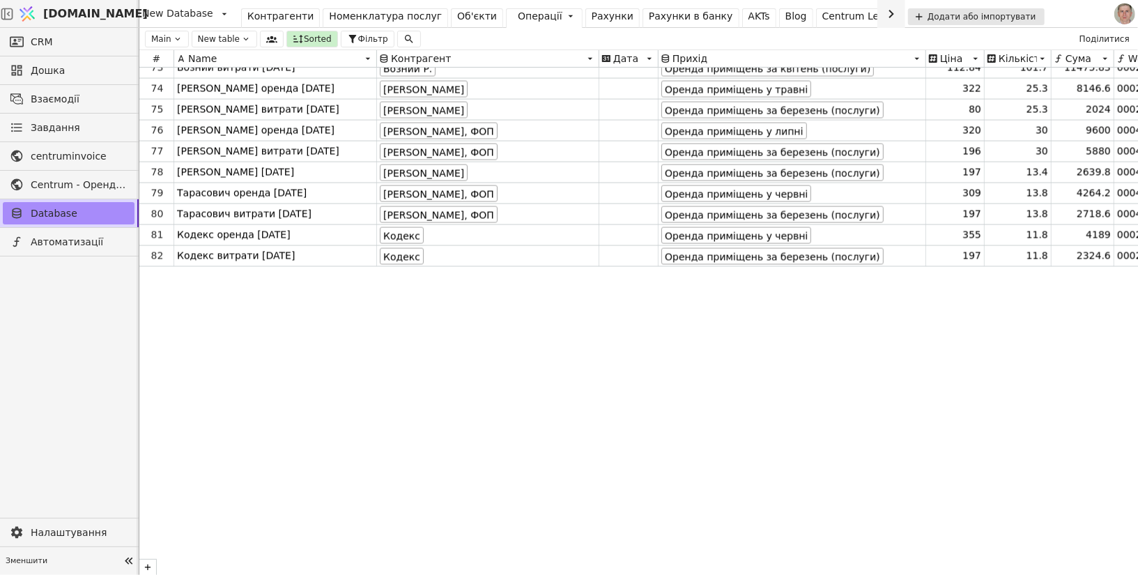
scroll to position [0, 0]
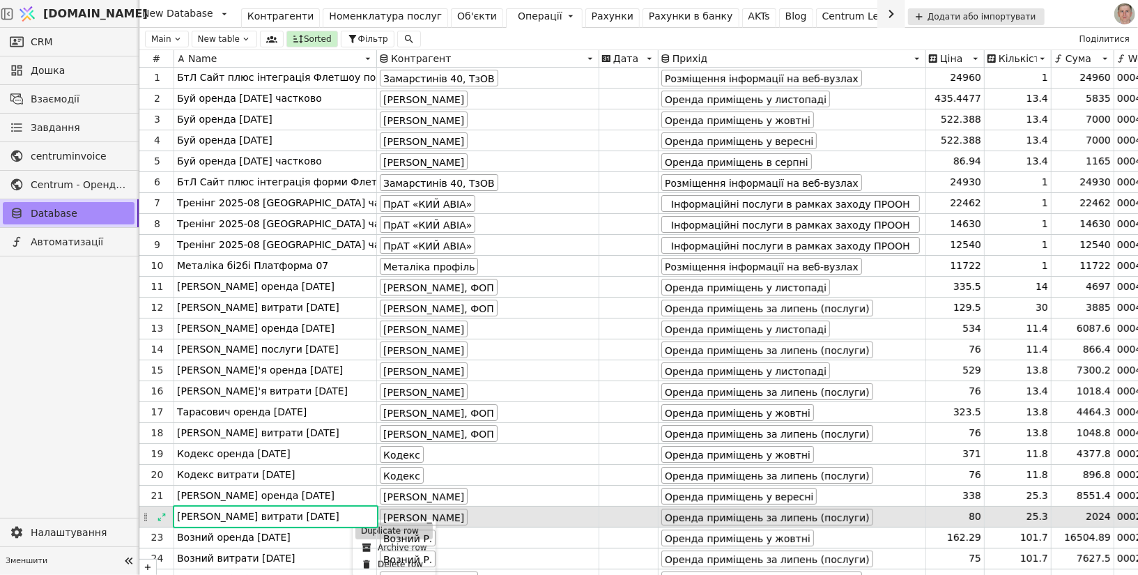
click at [365, 517] on div "Duplicate row" at bounding box center [394, 531] width 77 height 17
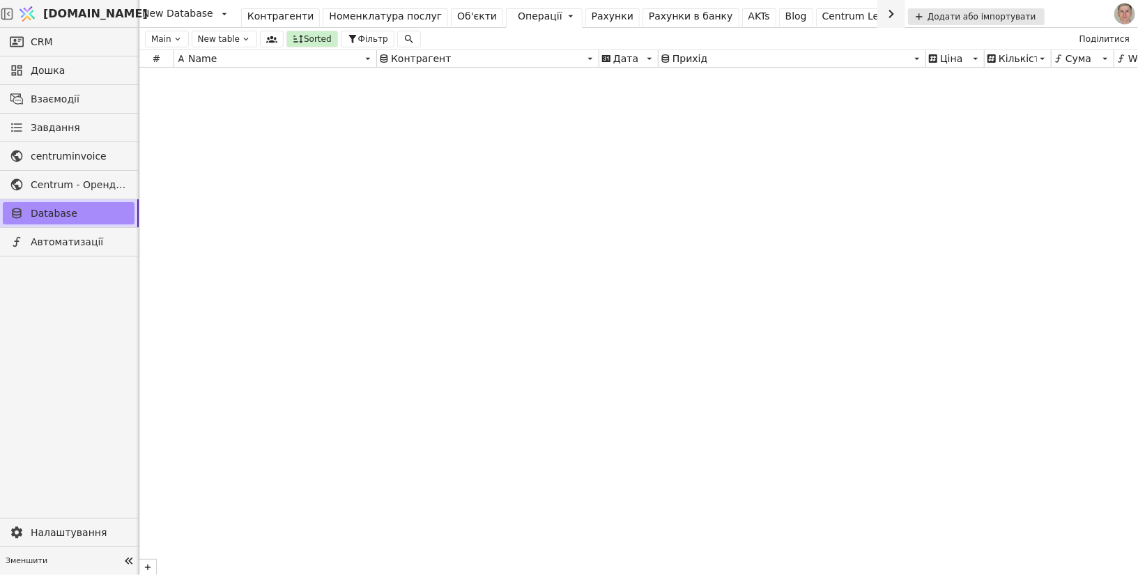
scroll to position [18198, 0]
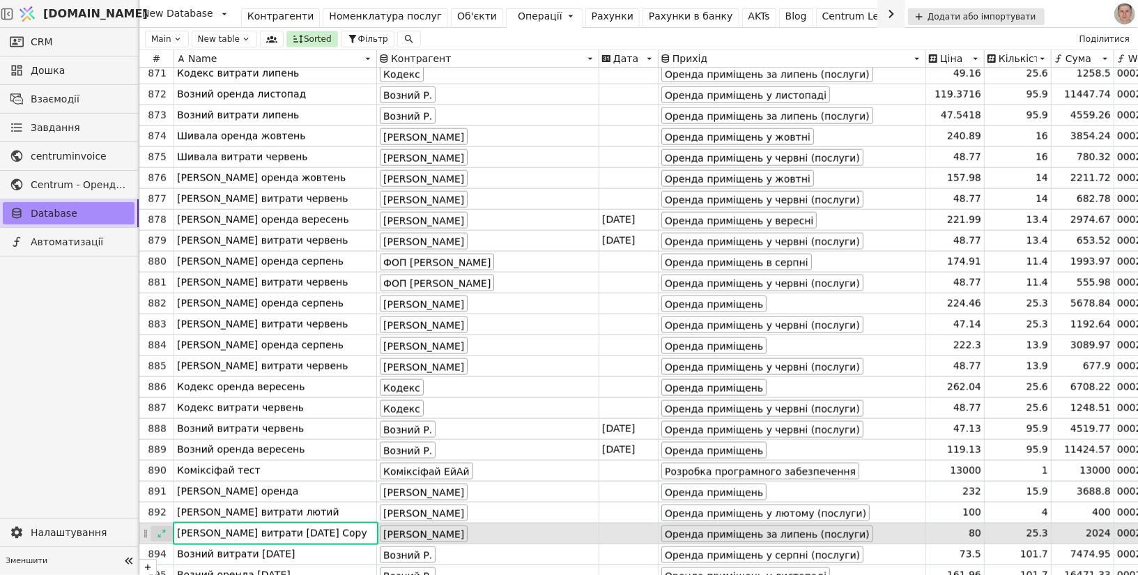
click at [164, 517] on icon at bounding box center [162, 534] width 10 height 10
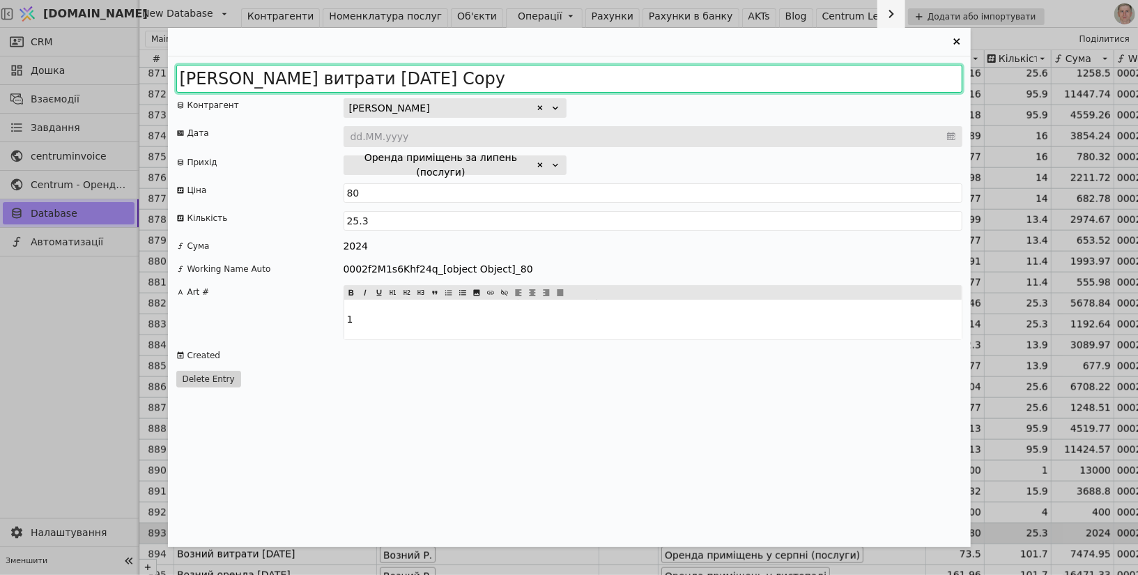
drag, startPoint x: 376, startPoint y: 79, endPoint x: 679, endPoint y: 77, distance: 303.2
click at [680, 77] on input "Пасічник витрати 2025 липень Copy" at bounding box center [569, 79] width 786 height 28
type input "Пасічник витрати 2025 серпень"
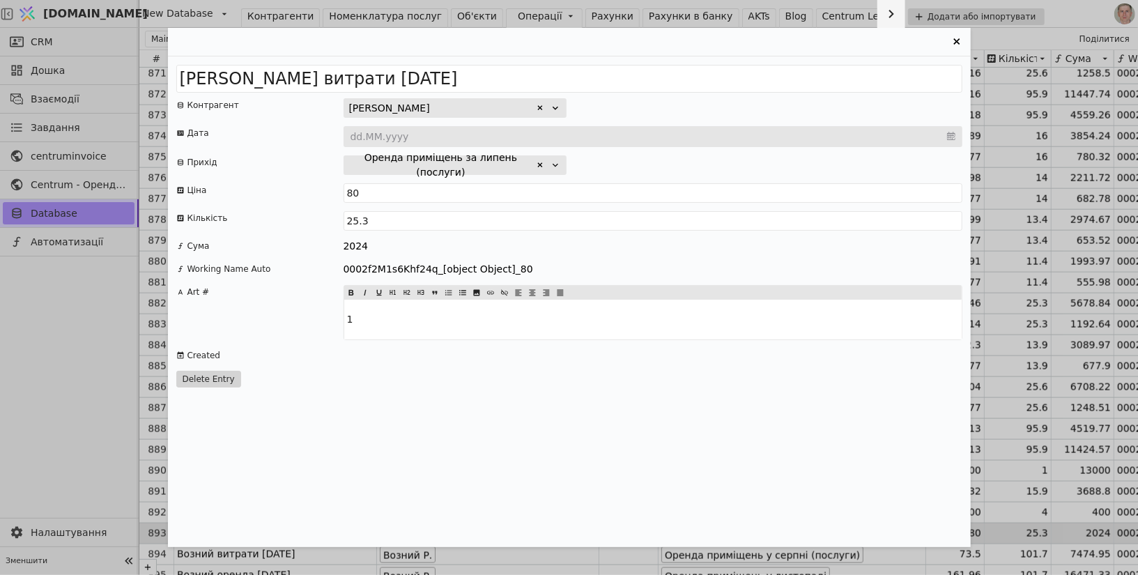
click at [487, 168] on div "Оренда приміщень за липень (послуги)" at bounding box center [441, 165] width 184 height 29
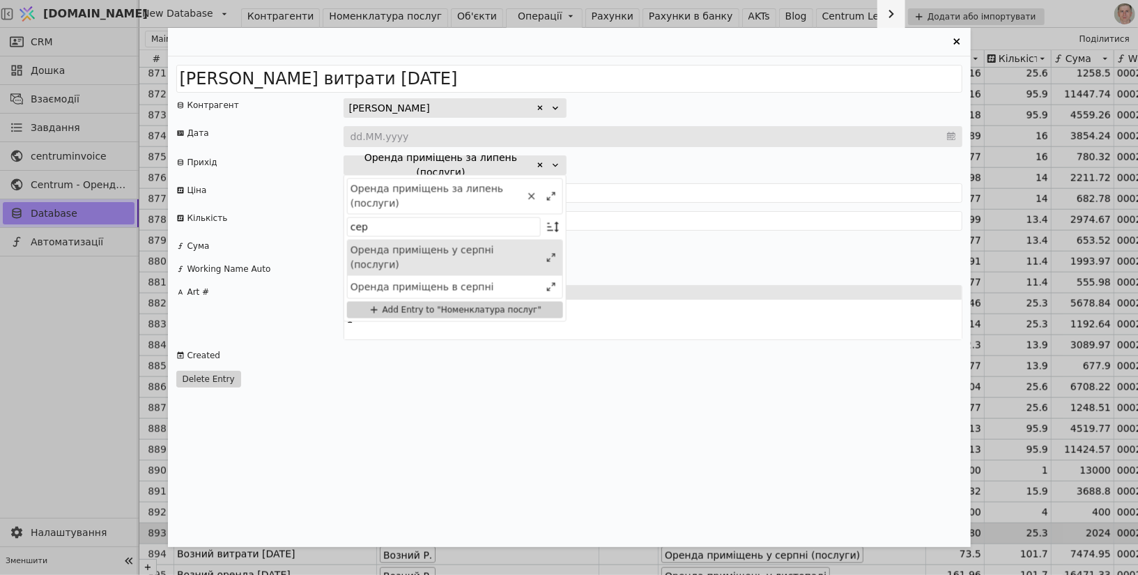
type input "сер"
click at [466, 247] on div "Оренда приміщень у серпні (послуги)" at bounding box center [446, 257] width 190 height 29
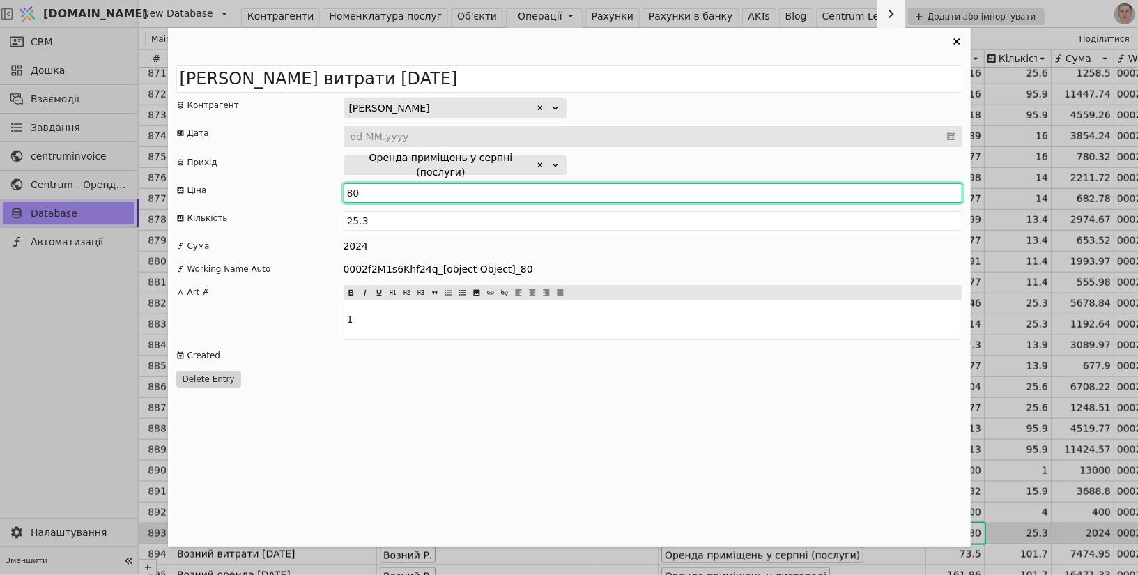
click at [370, 190] on input "80" at bounding box center [653, 193] width 619 height 20
type input "81"
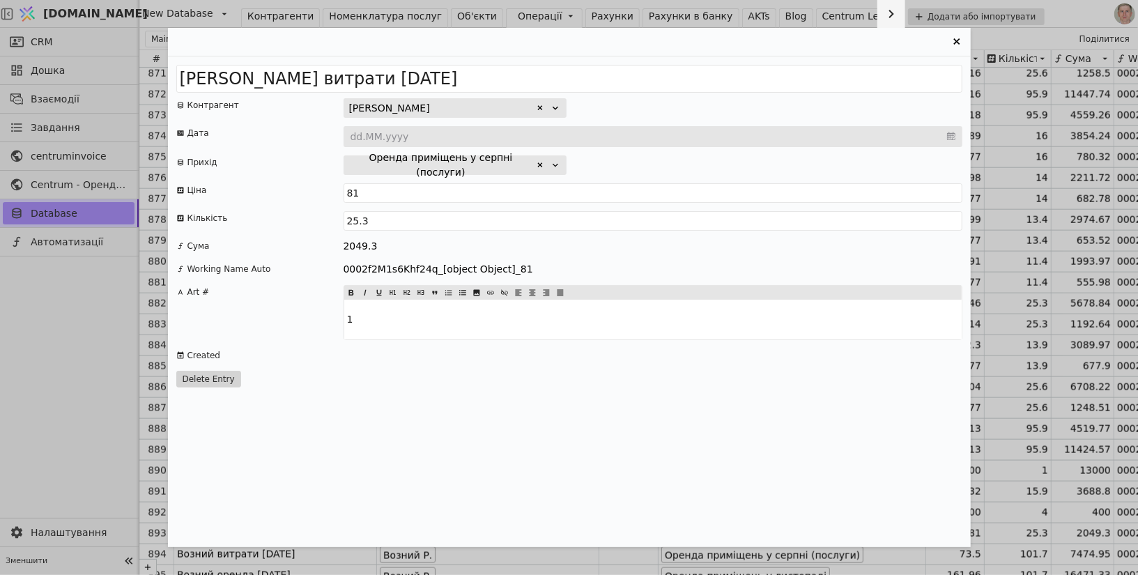
click at [958, 43] on icon "Entry Card" at bounding box center [957, 41] width 6 height 6
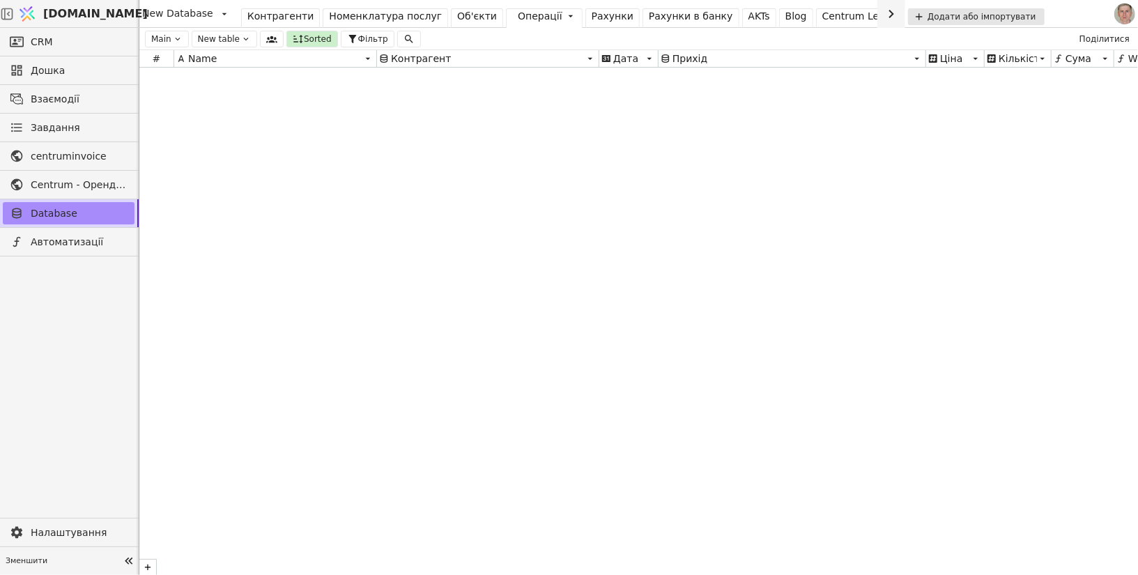
scroll to position [0, 0]
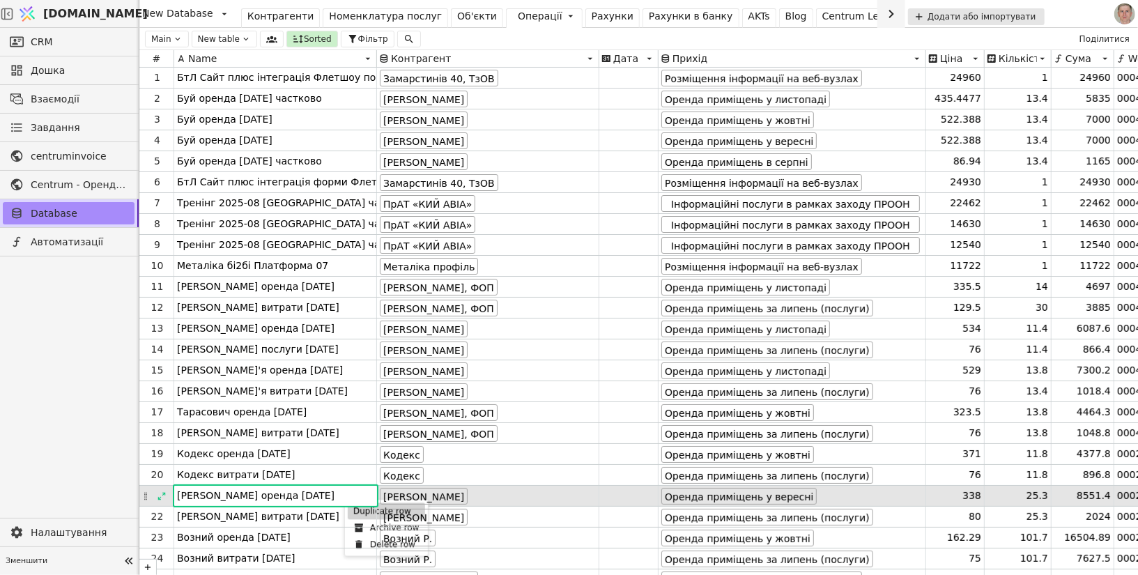
click at [359, 510] on div "Duplicate row" at bounding box center [386, 511] width 77 height 17
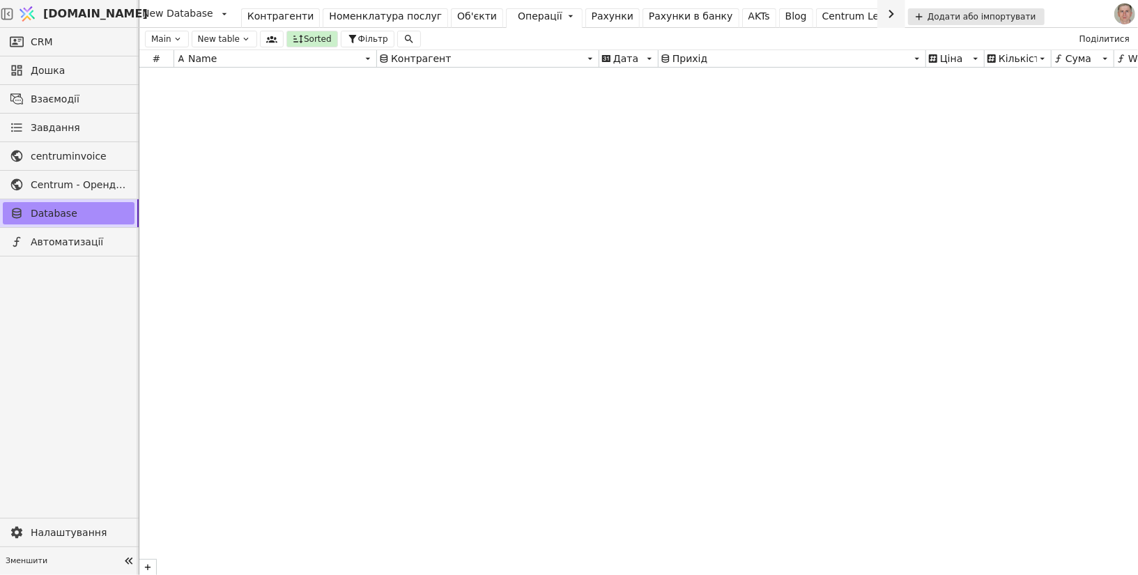
scroll to position [18219, 0]
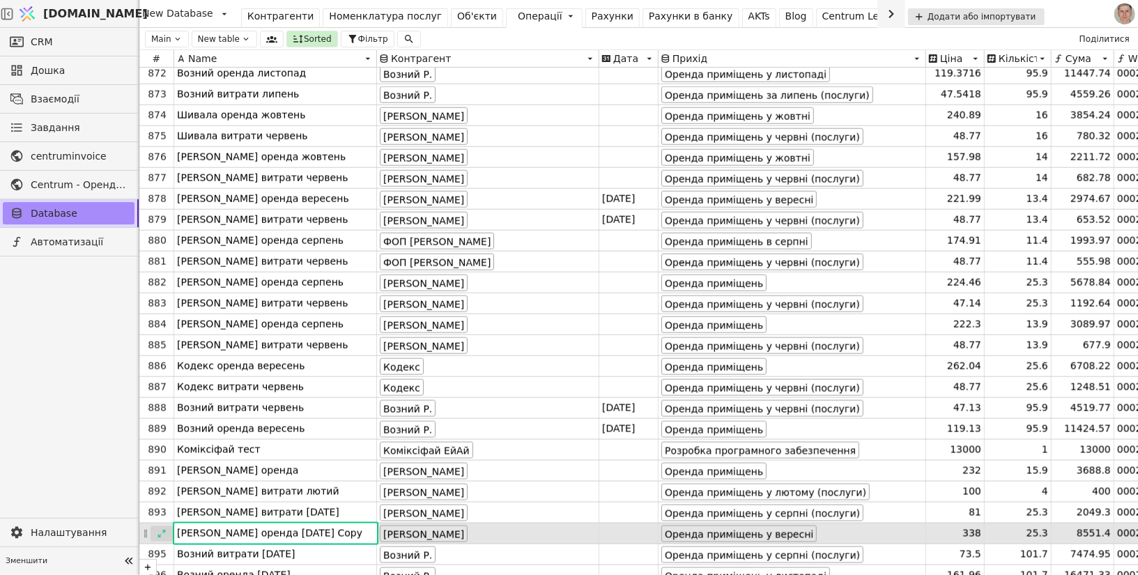
click at [162, 517] on icon at bounding box center [162, 534] width 10 height 10
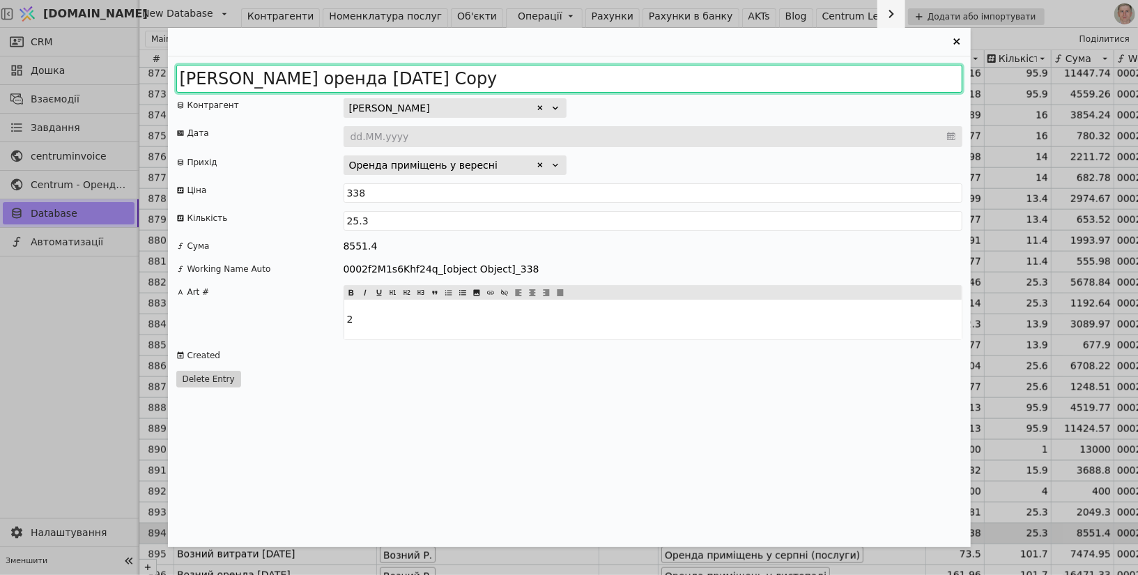
drag, startPoint x: 368, startPoint y: 81, endPoint x: 752, endPoint y: 96, distance: 384.4
click at [752, 96] on div "Пасічник оренда 2025 вересень Copy Контрагент Пасічник Віктор Миколайович Дата …" at bounding box center [569, 301] width 803 height 491
type input "Пасічник оренда 2025 жовтень"
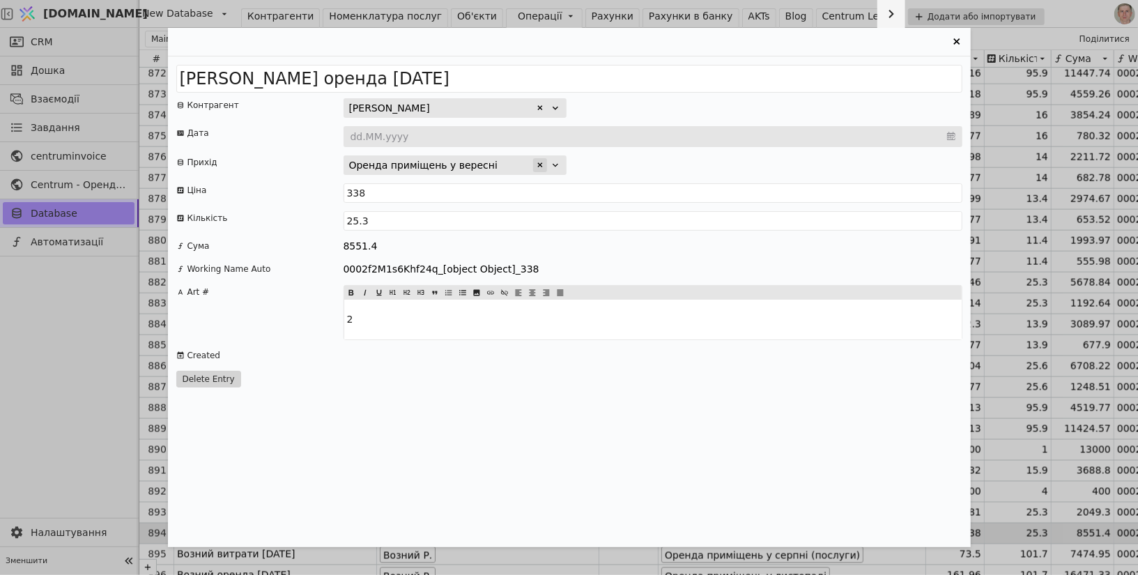
click at [536, 167] on icon "Entry Card" at bounding box center [540, 165] width 8 height 8
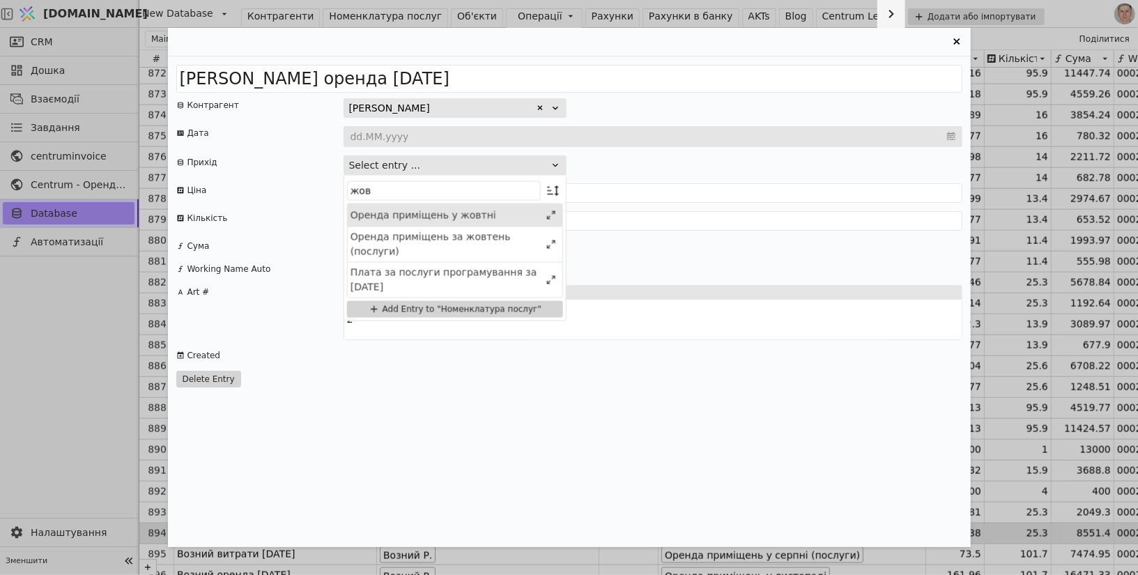
type input "жов"
click at [479, 214] on div "Оренда приміщень у жовтні" at bounding box center [446, 215] width 190 height 15
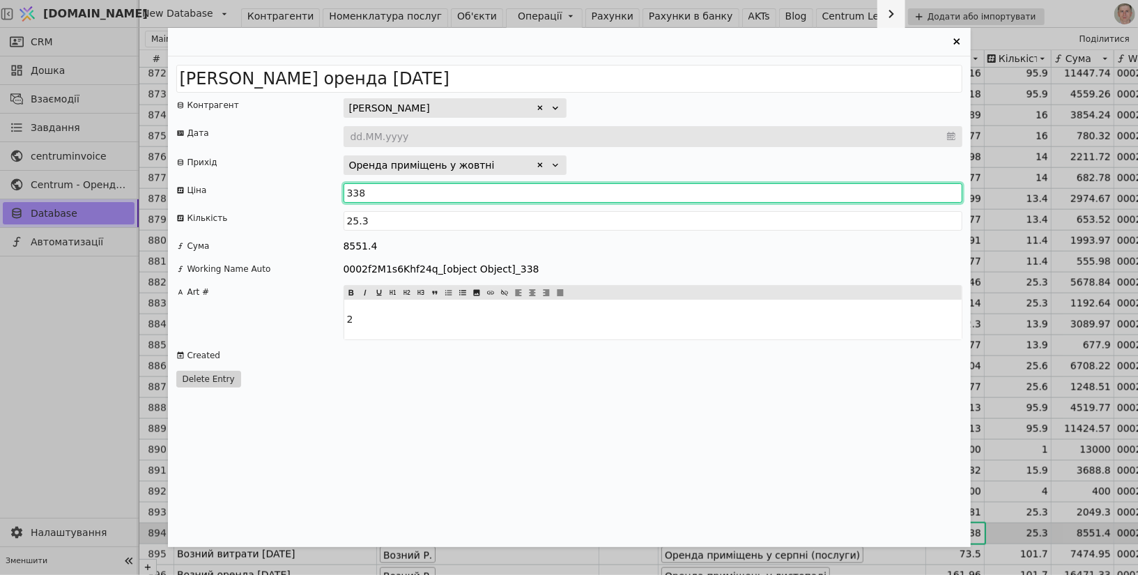
drag, startPoint x: 360, startPoint y: 192, endPoint x: 375, endPoint y: 188, distance: 15.0
click at [375, 188] on input "338" at bounding box center [653, 193] width 619 height 20
click at [372, 192] on input "338" at bounding box center [653, 193] width 619 height 20
type input "337"
type input "337.32"
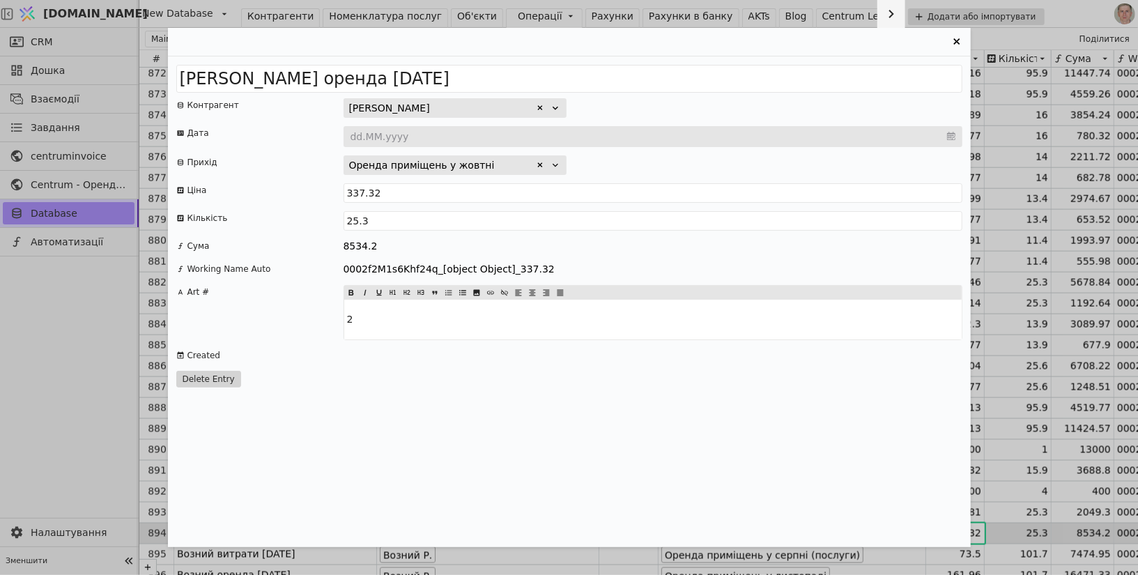
click at [471, 247] on div "8534.2" at bounding box center [653, 246] width 619 height 15
click at [955, 46] on icon "Entry Card" at bounding box center [957, 41] width 17 height 17
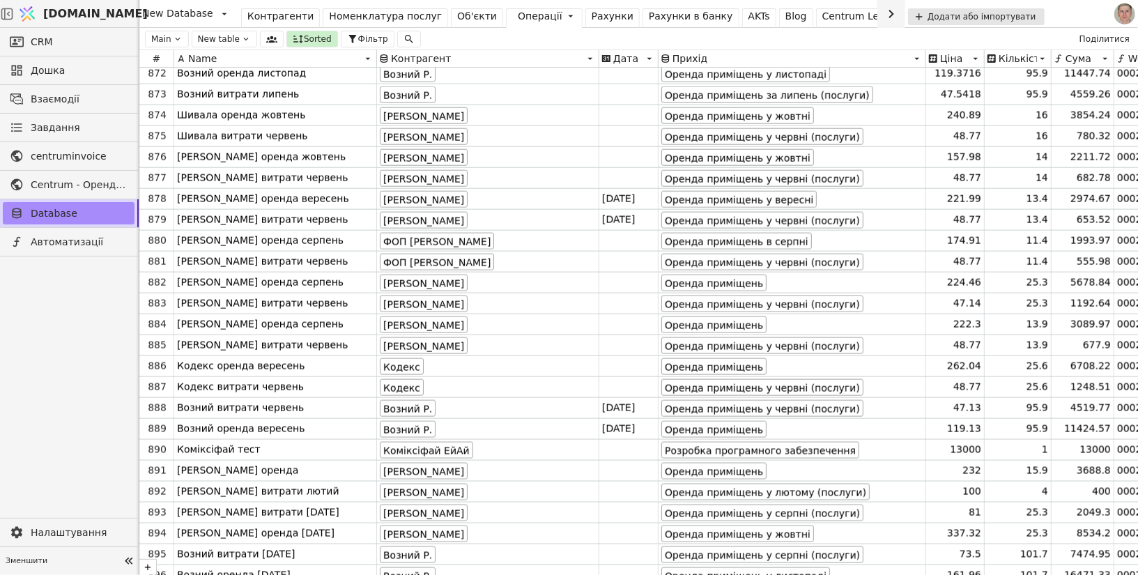
click at [592, 13] on div "Рахунки" at bounding box center [613, 16] width 42 height 15
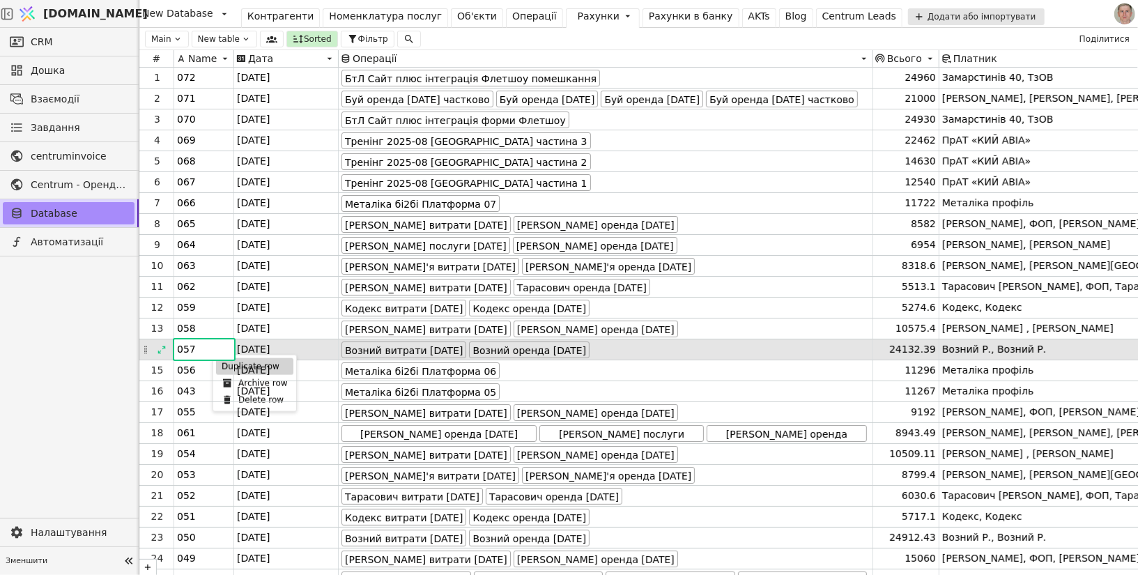
click at [225, 369] on div "Duplicate row" at bounding box center [254, 366] width 77 height 17
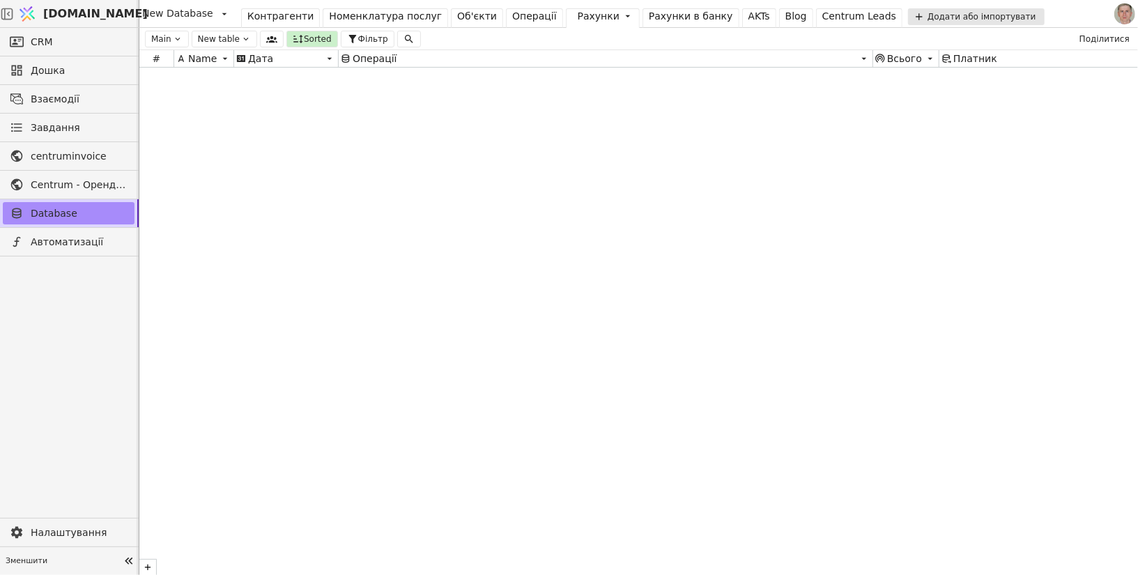
scroll to position [9645, 0]
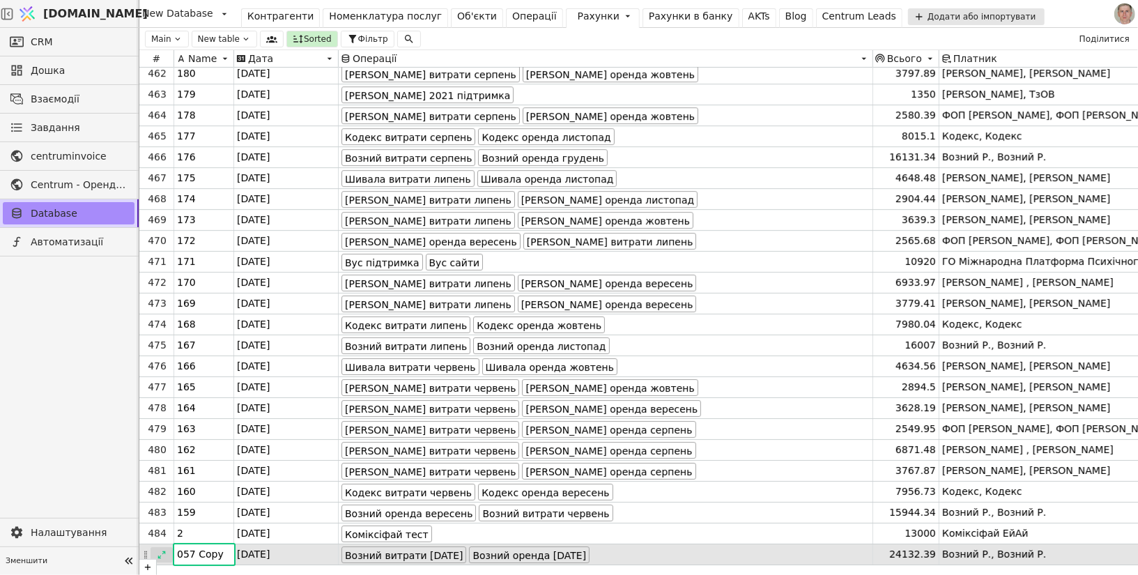
click at [162, 517] on icon at bounding box center [162, 555] width 8 height 8
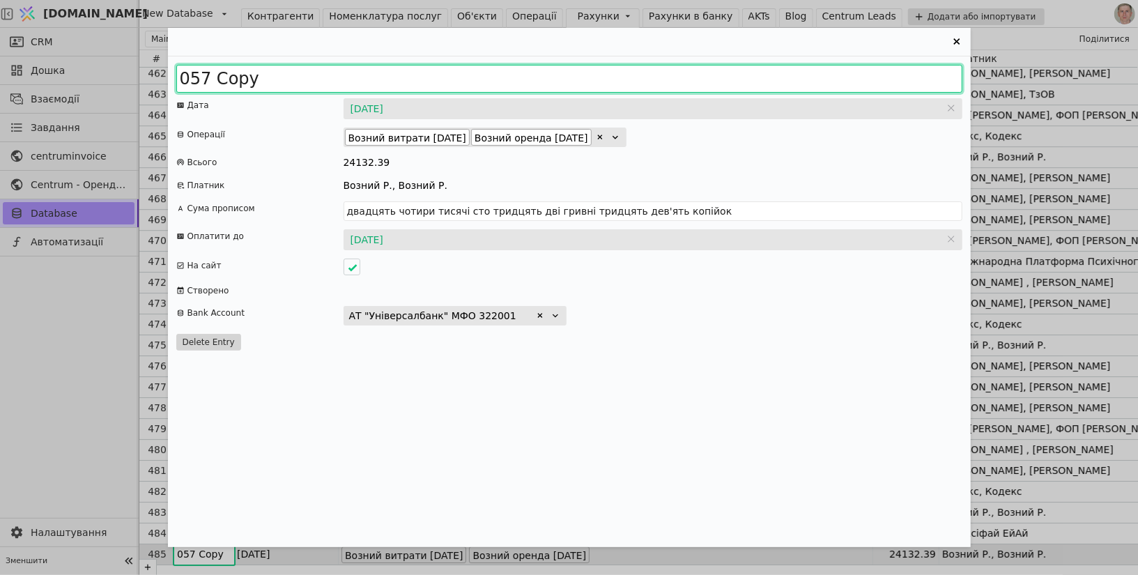
drag, startPoint x: 191, startPoint y: 80, endPoint x: 326, endPoint y: 79, distance: 134.5
click at [326, 80] on input "057 Copy" at bounding box center [569, 79] width 786 height 28
type input "073"
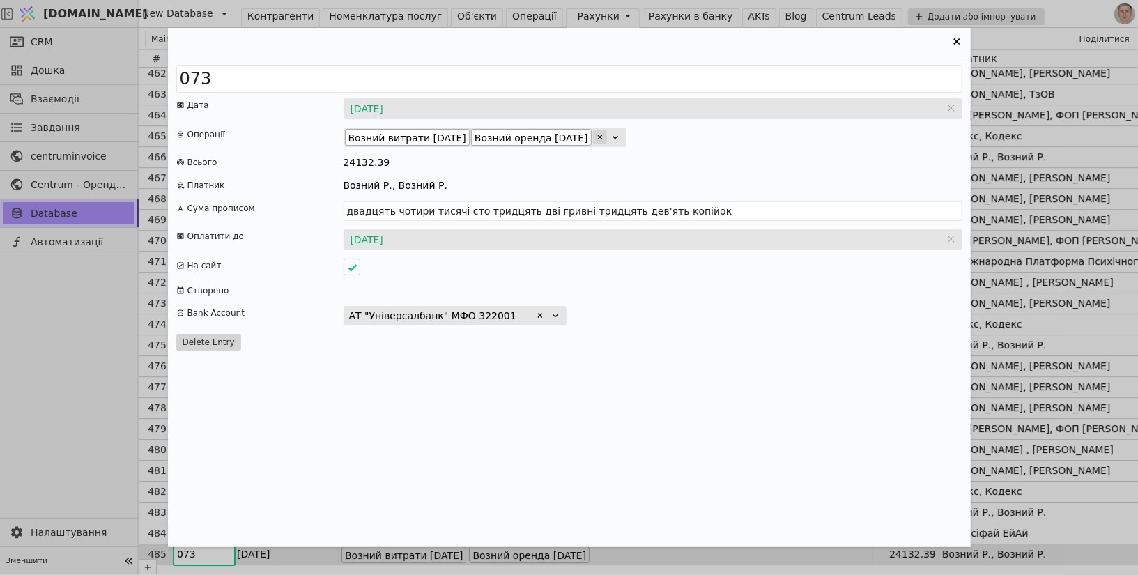
click at [602, 137] on icon "Entry Card" at bounding box center [599, 137] width 5 height 5
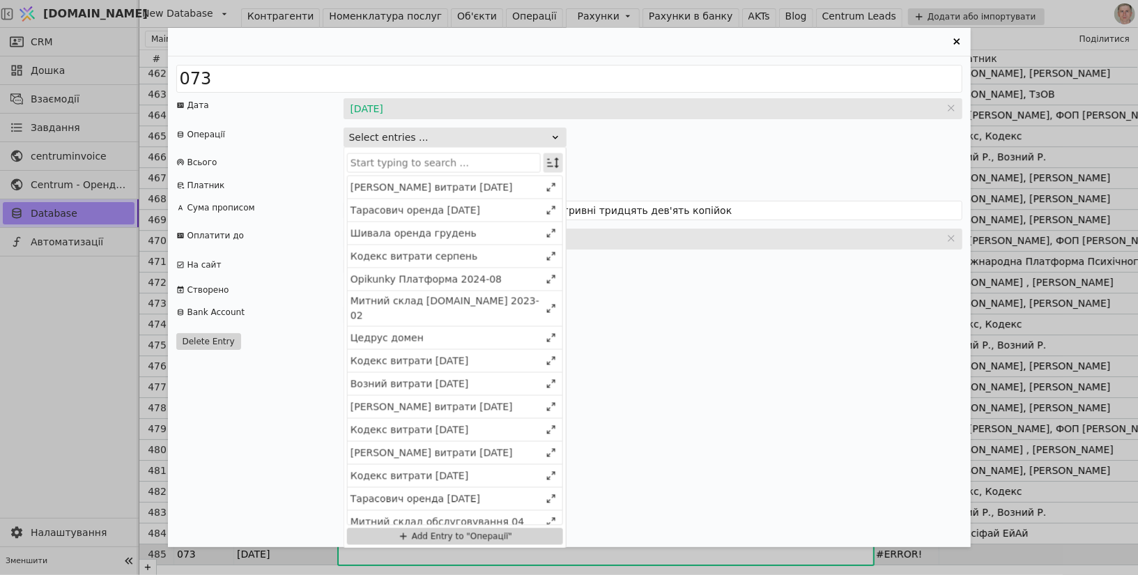
click at [553, 164] on icon "Entry Card" at bounding box center [554, 163] width 14 height 14
click at [525, 184] on div "Select" at bounding box center [482, 189] width 121 height 20
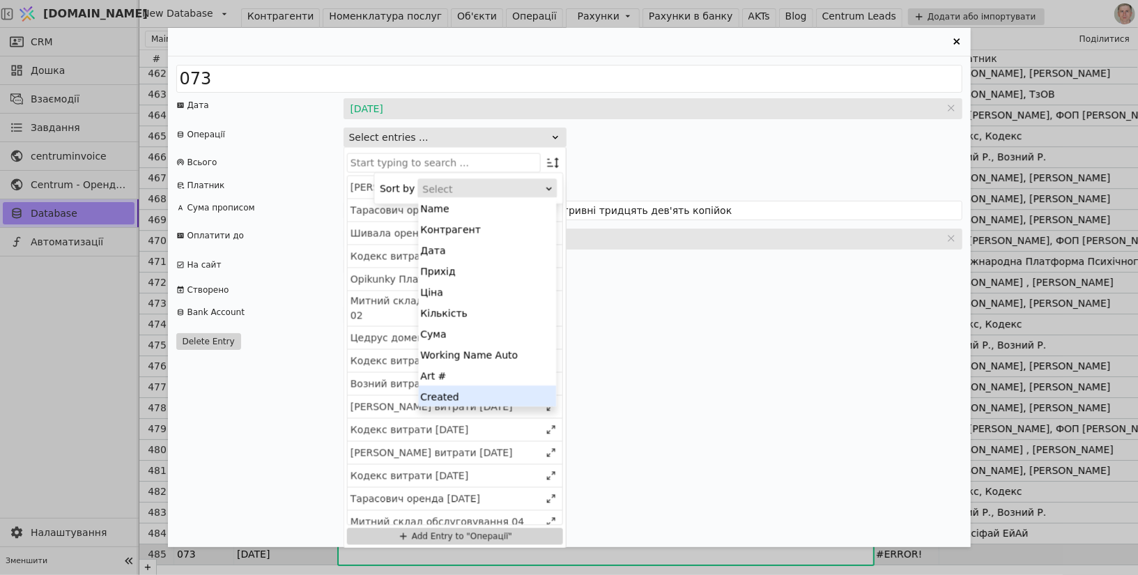
click at [504, 392] on div "Created" at bounding box center [487, 395] width 138 height 21
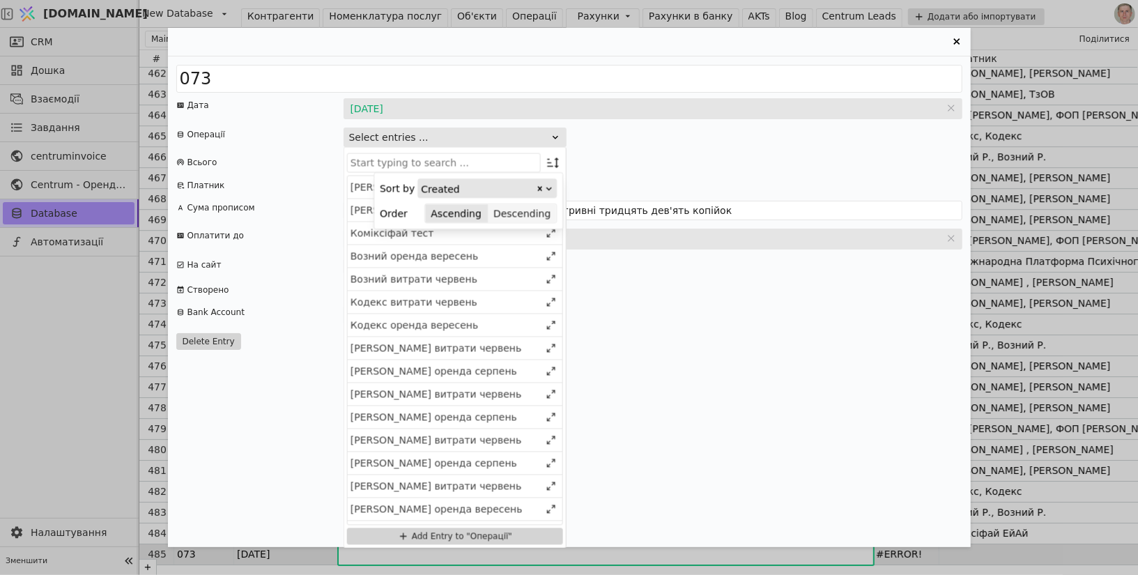
click at [537, 214] on button "Descending" at bounding box center [522, 214] width 68 height 20
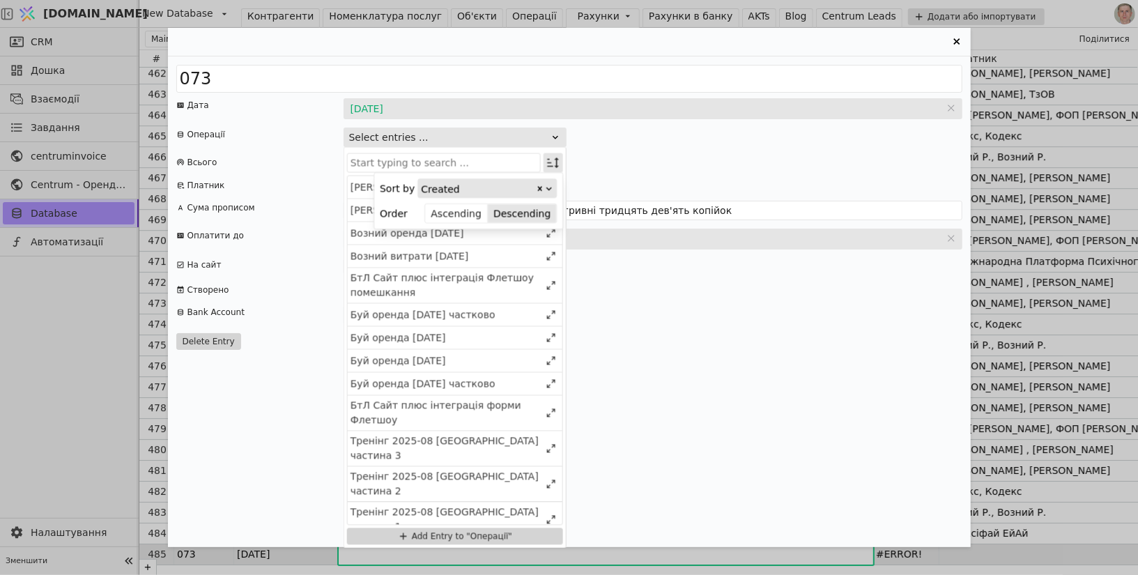
click at [554, 165] on icon "Entry Card" at bounding box center [554, 163] width 14 height 14
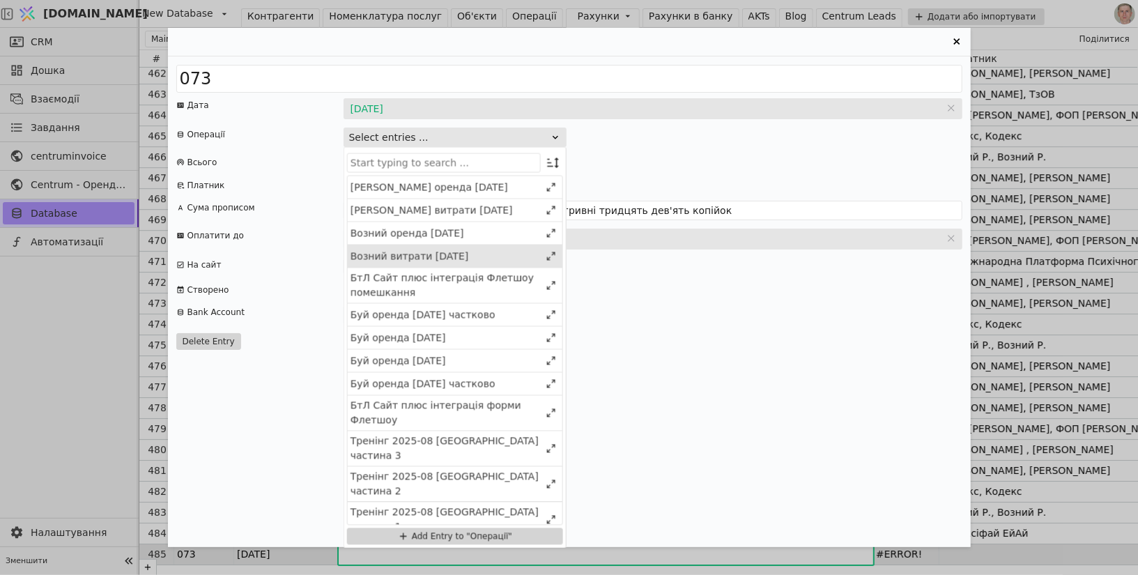
click at [466, 249] on div "Возний витрати 2025 серпень" at bounding box center [446, 256] width 190 height 15
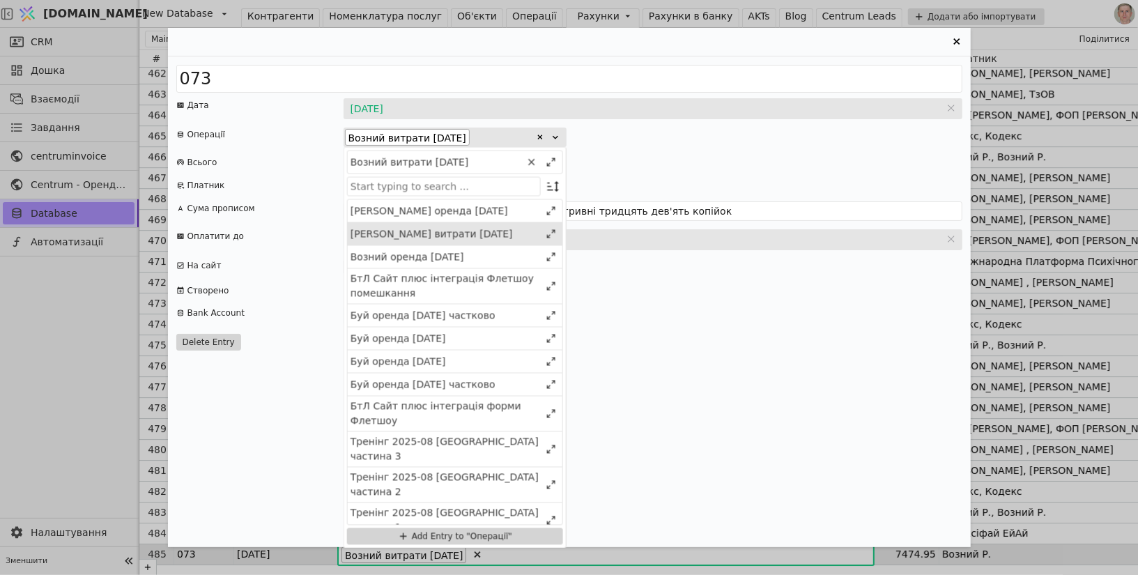
click at [466, 250] on div "Возний оренда 2025 листопад" at bounding box center [446, 257] width 190 height 15
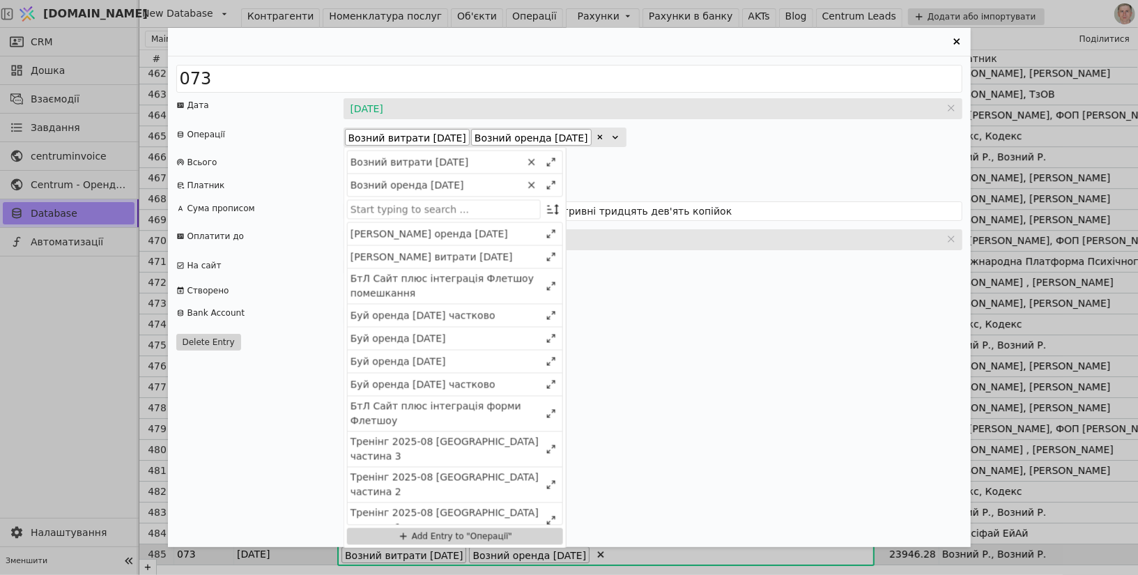
click at [772, 158] on div "23946.28" at bounding box center [653, 162] width 619 height 15
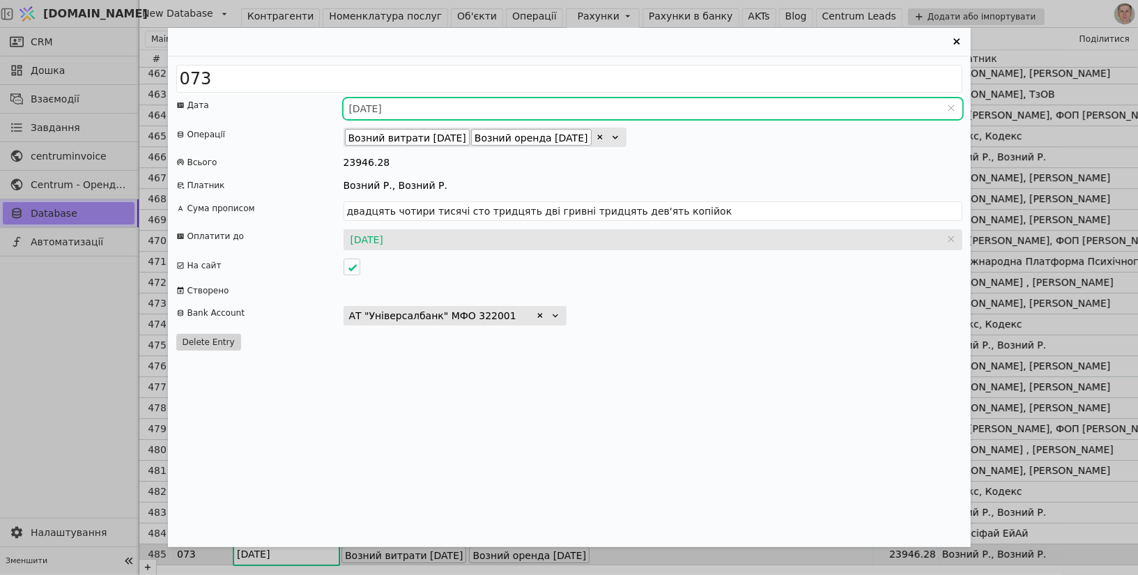
click at [379, 105] on input "31.07.2025" at bounding box center [653, 108] width 619 height 21
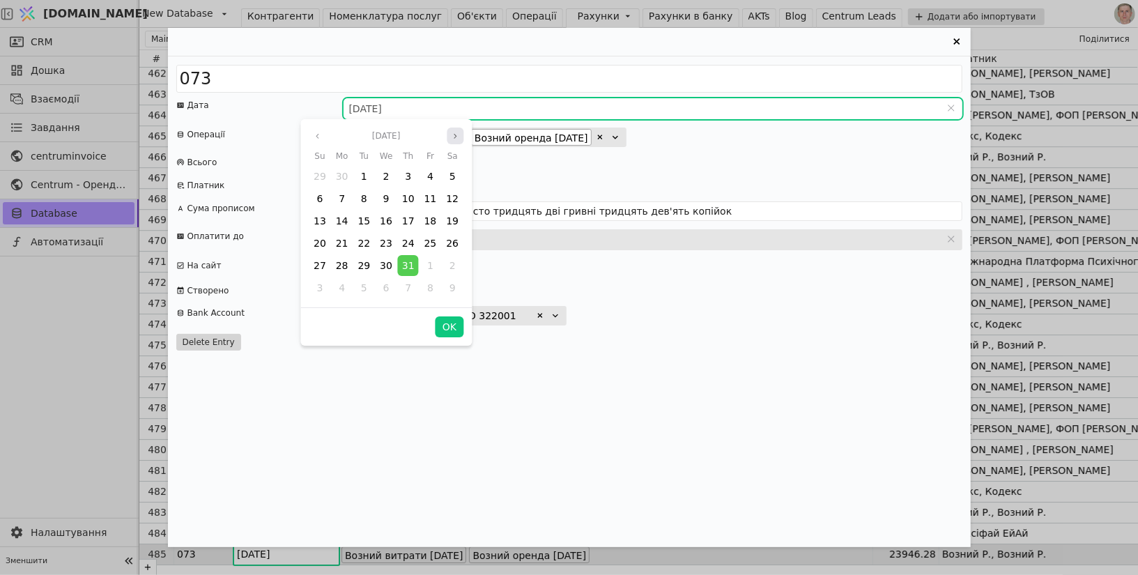
click at [451, 139] on button "Next month" at bounding box center [455, 136] width 17 height 17
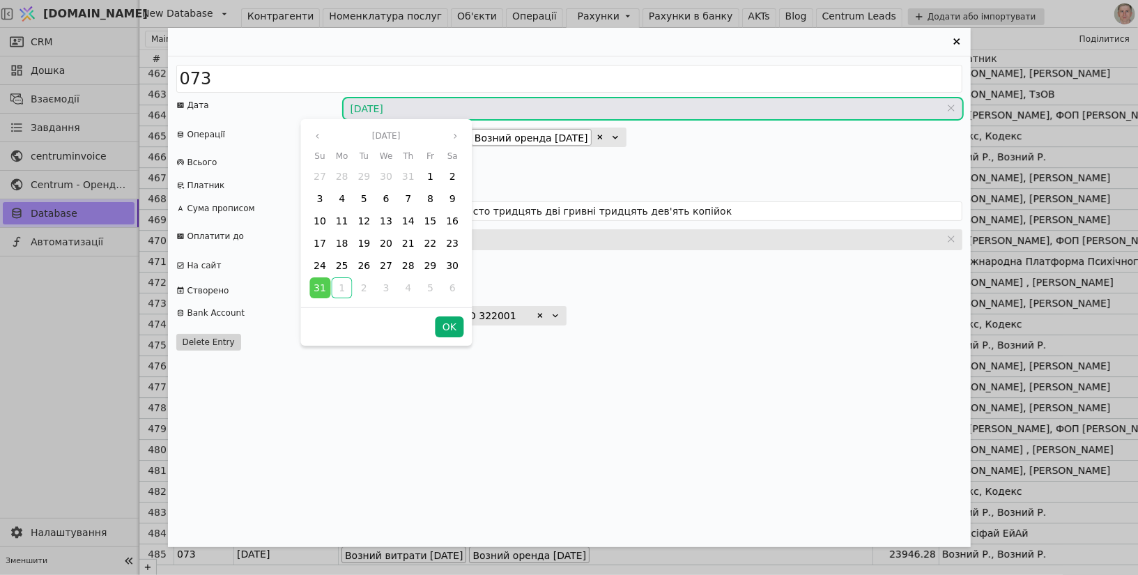
click at [451, 323] on button "OK" at bounding box center [450, 326] width 28 height 21
type input "31.08.2025"
type input "двадцять три тисячі дев'ятсот сорок шість гривень двадцять вісім копійок"
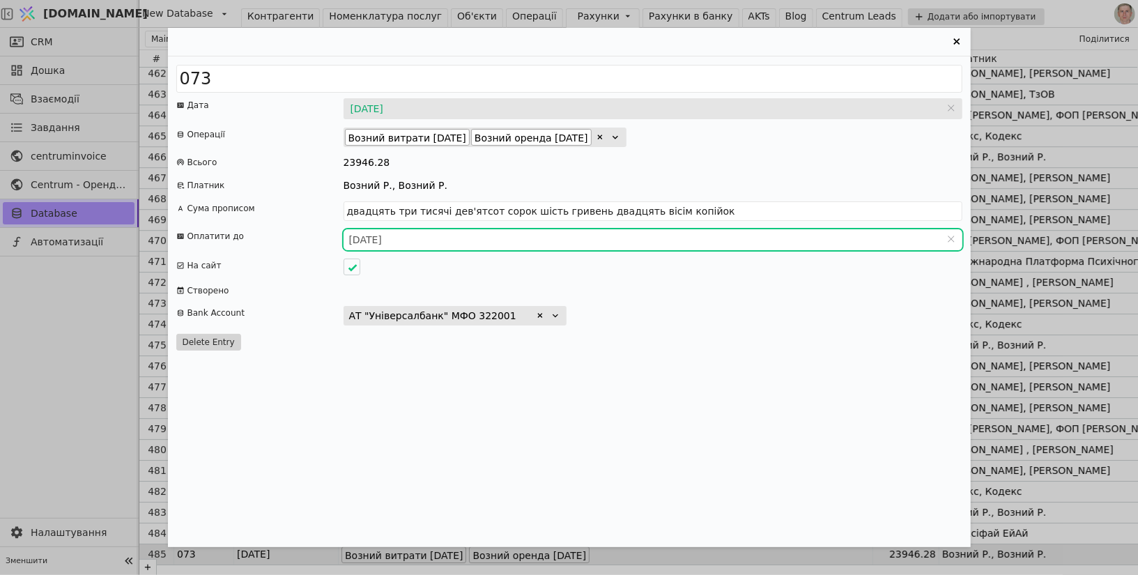
click at [385, 234] on input "04.08.2025" at bounding box center [653, 239] width 619 height 21
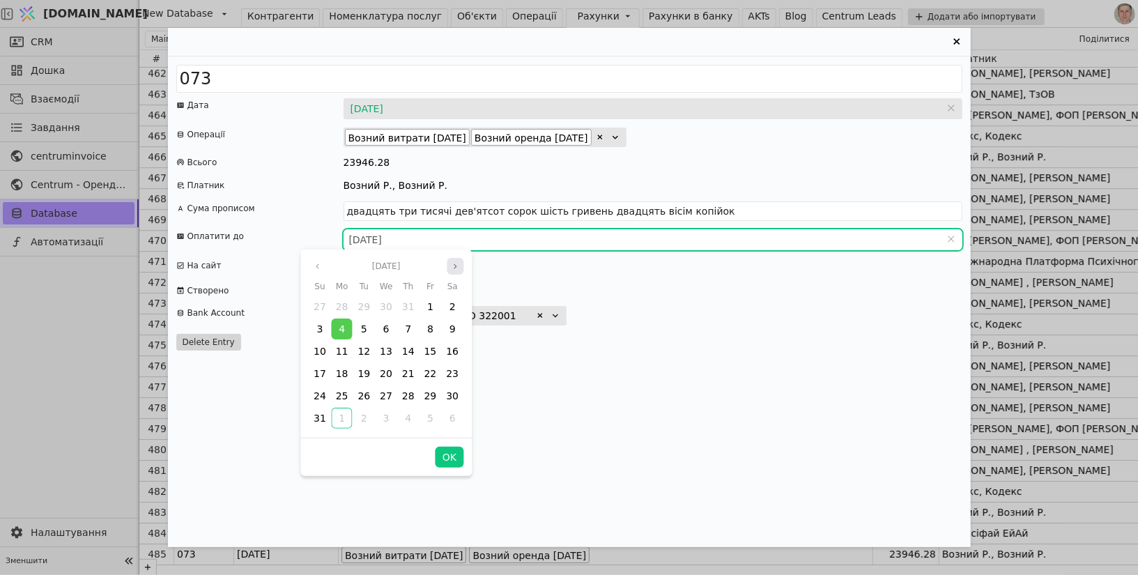
click at [454, 263] on icon "angle right" at bounding box center [455, 266] width 8 height 8
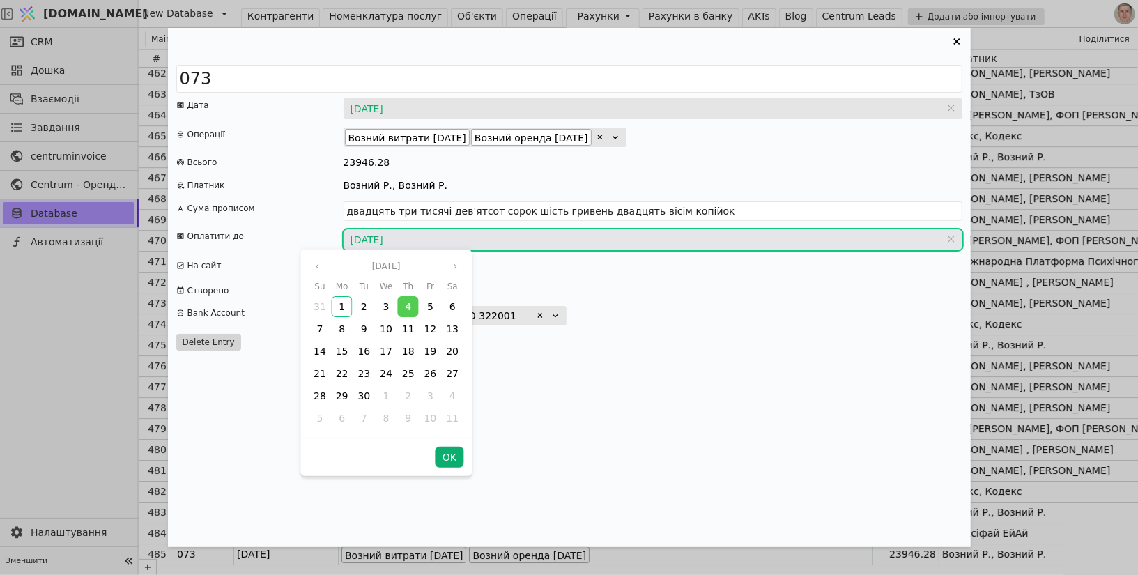
click at [451, 452] on button "OK" at bounding box center [450, 457] width 28 height 21
type input "04.09.2025"
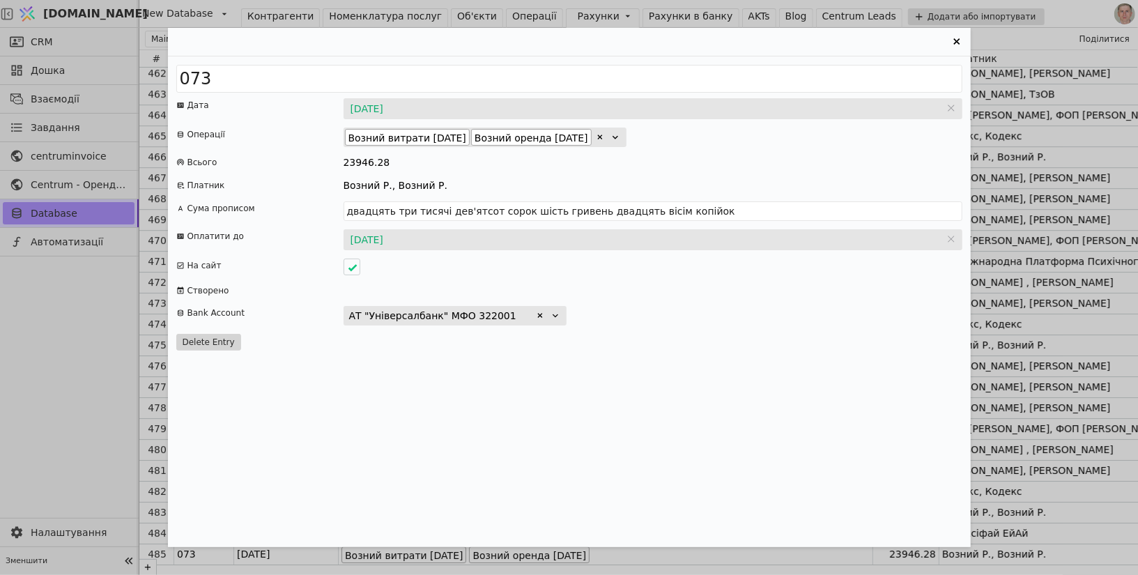
click at [650, 363] on div "073 Дата 31.08.2025 31.08.2025 Операції Возний витрати 2025 серпень Возний орен…" at bounding box center [569, 301] width 803 height 491
click at [956, 37] on icon "Entry Card" at bounding box center [957, 41] width 17 height 17
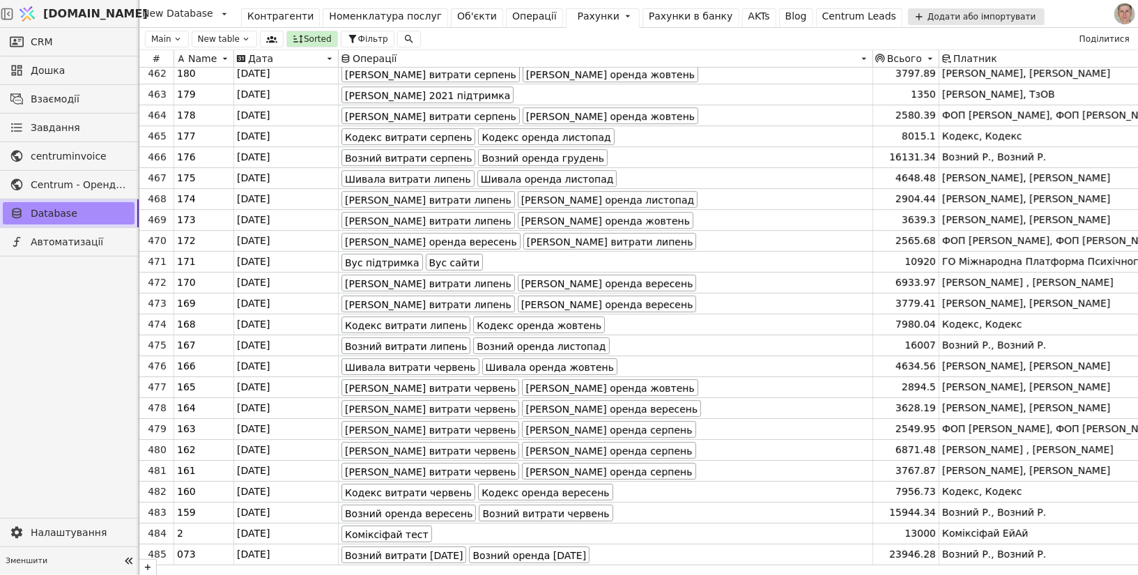
click at [512, 17] on div "Операції" at bounding box center [534, 16] width 45 height 15
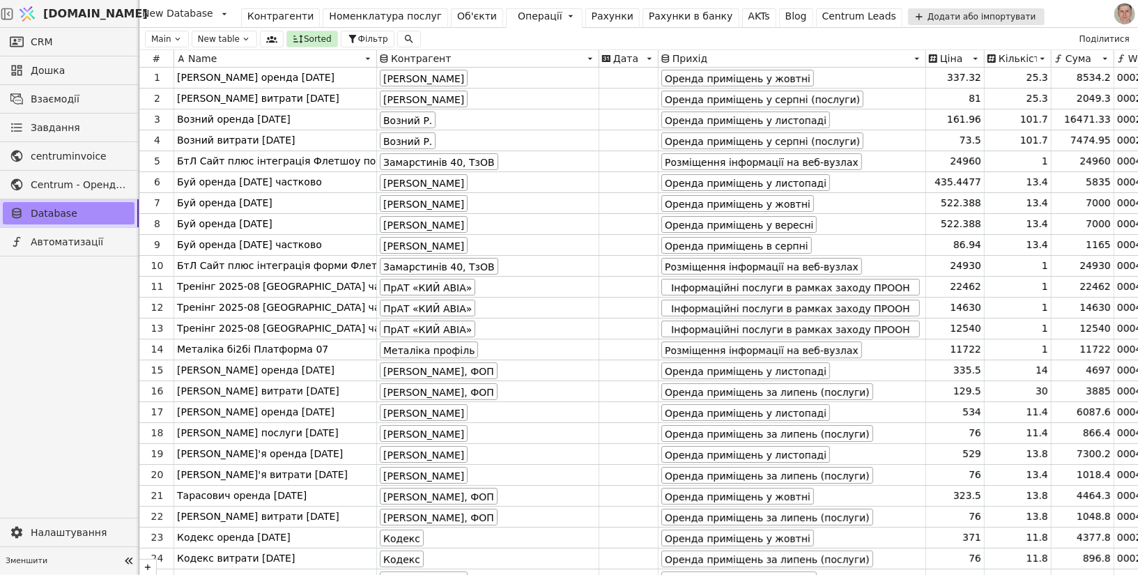
click at [592, 15] on div "Рахунки" at bounding box center [613, 16] width 42 height 15
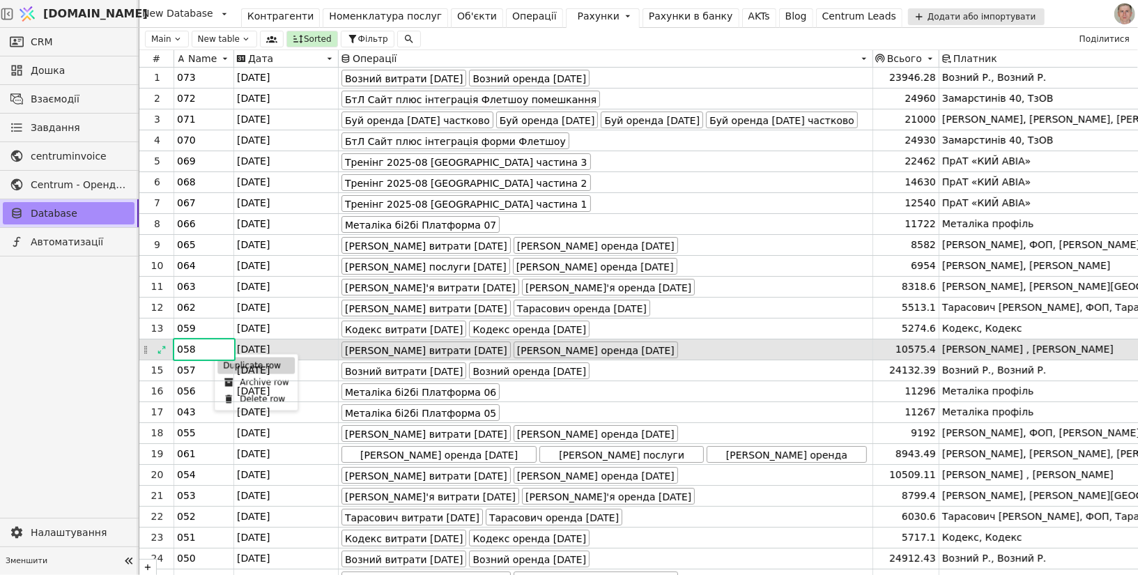
click at [236, 364] on div "Duplicate row" at bounding box center [255, 366] width 77 height 17
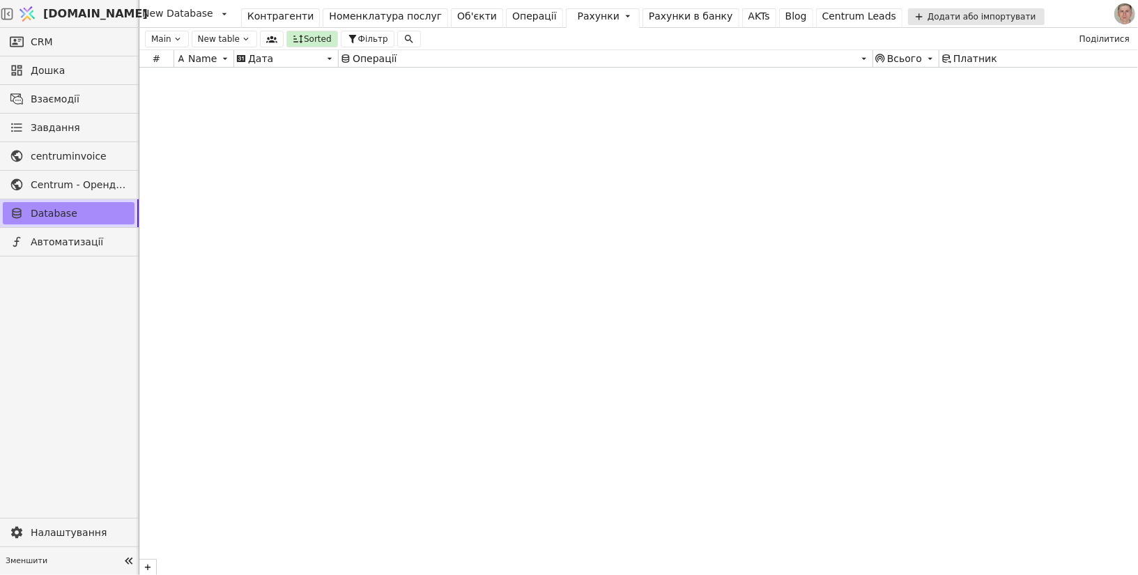
scroll to position [9666, 0]
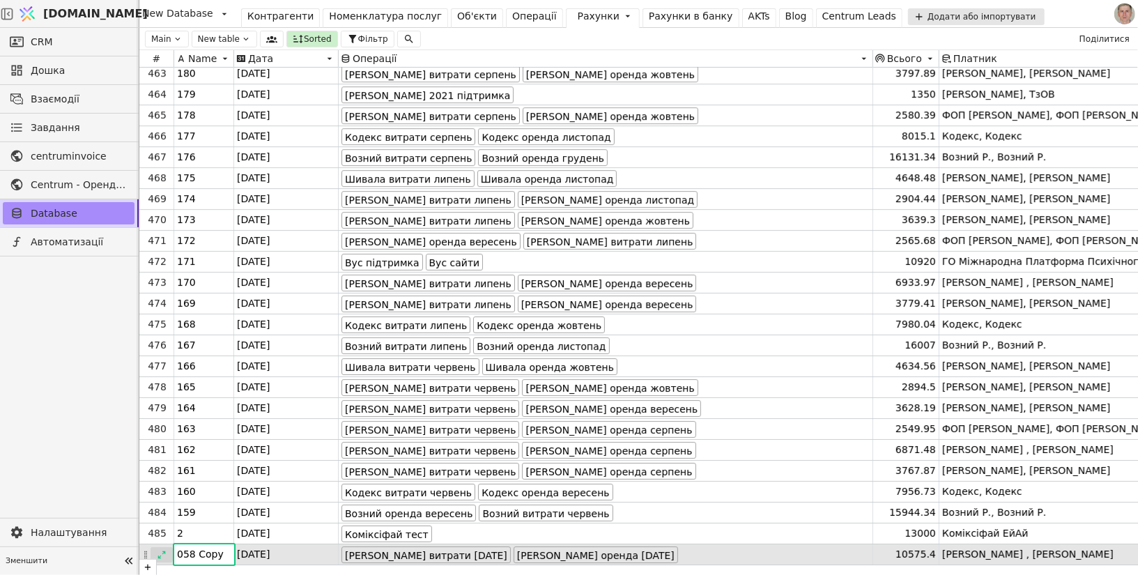
click at [160, 517] on icon at bounding box center [162, 555] width 10 height 10
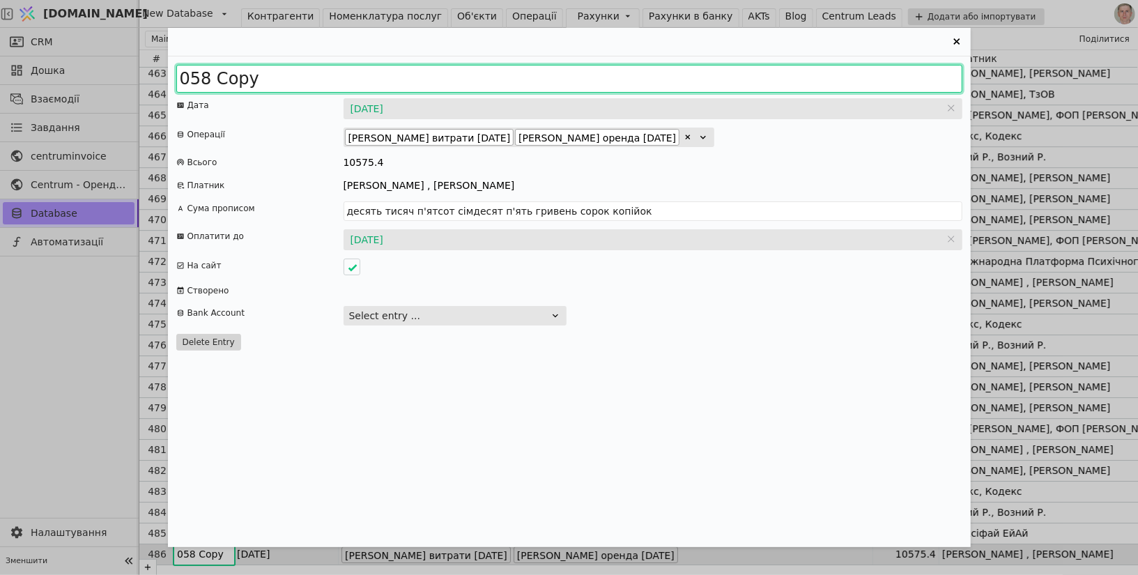
drag, startPoint x: 192, startPoint y: 78, endPoint x: 326, endPoint y: 78, distance: 134.5
click at [326, 78] on input "058 Copy" at bounding box center [569, 79] width 786 height 28
type input "074"
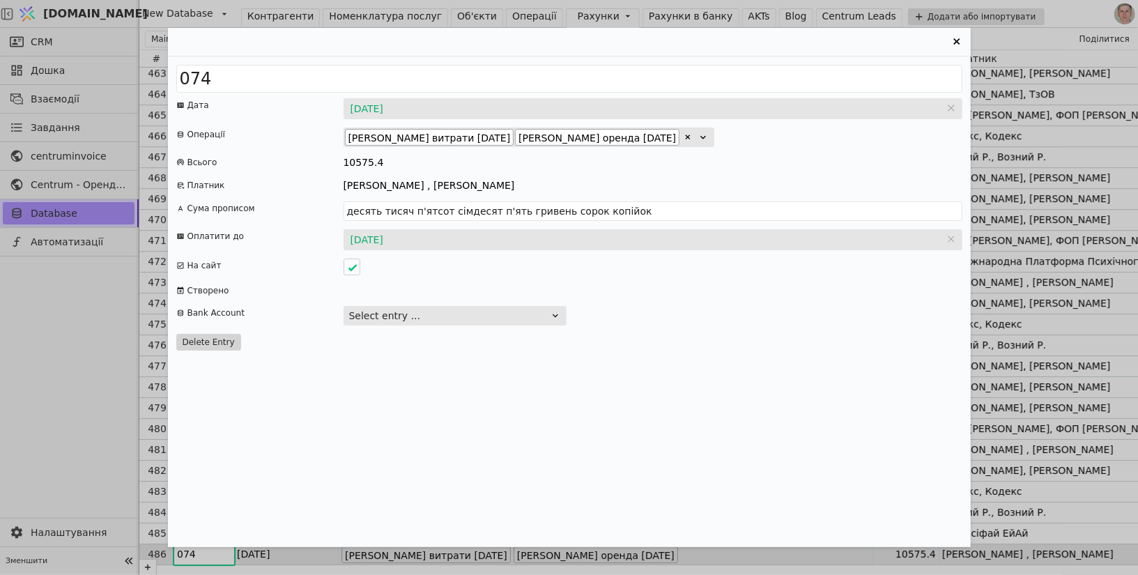
click at [681, 137] on div "Entry Card" at bounding box center [688, 137] width 14 height 14
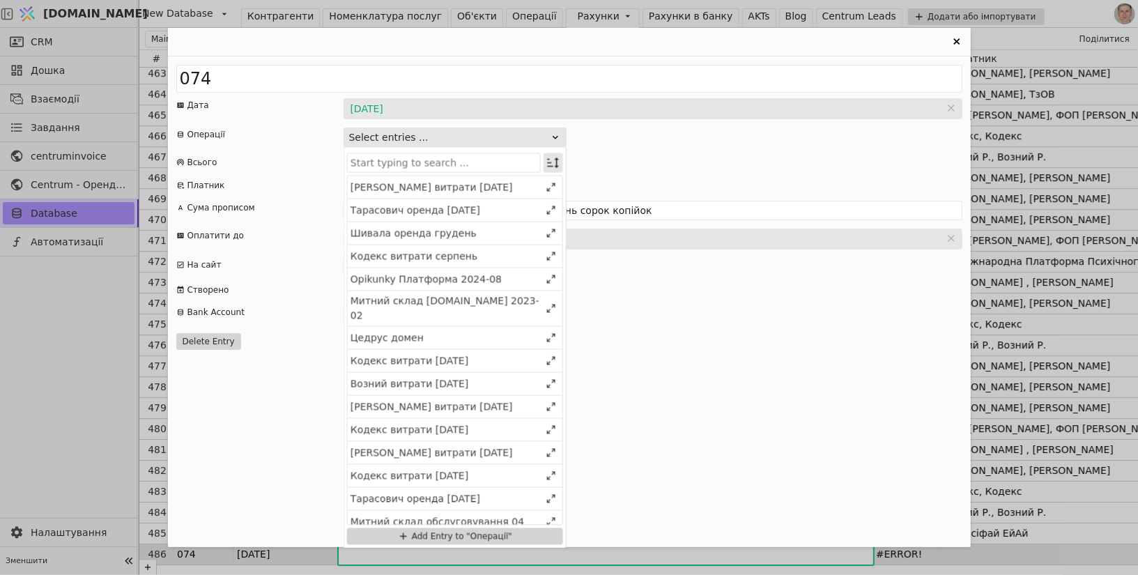
click at [556, 160] on icon "Entry Card" at bounding box center [554, 163] width 14 height 14
click at [537, 192] on div "Select" at bounding box center [482, 189] width 121 height 20
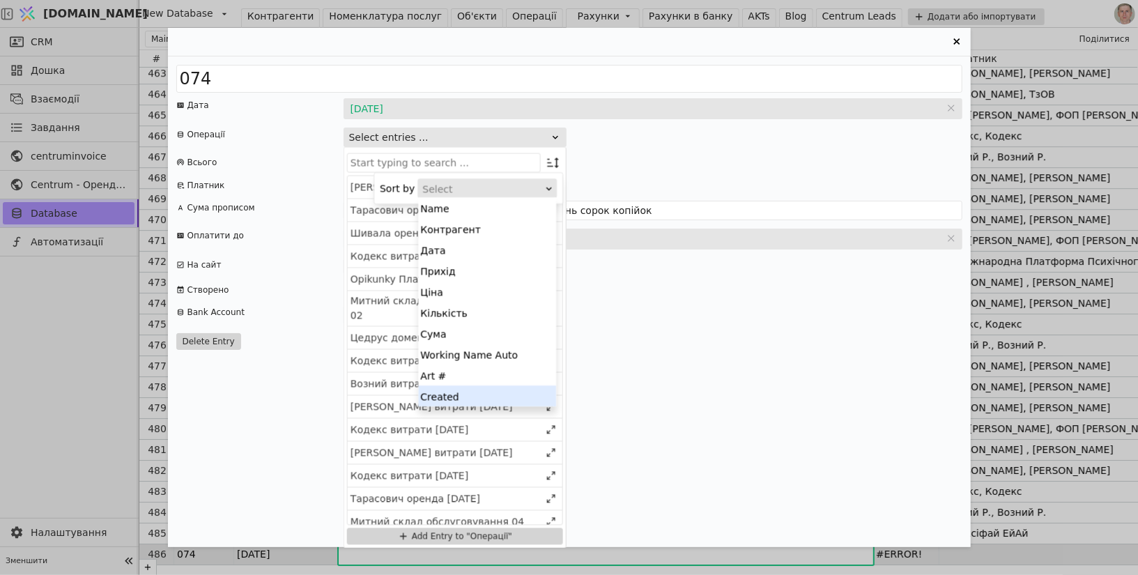
click at [489, 393] on div "Created" at bounding box center [487, 395] width 138 height 21
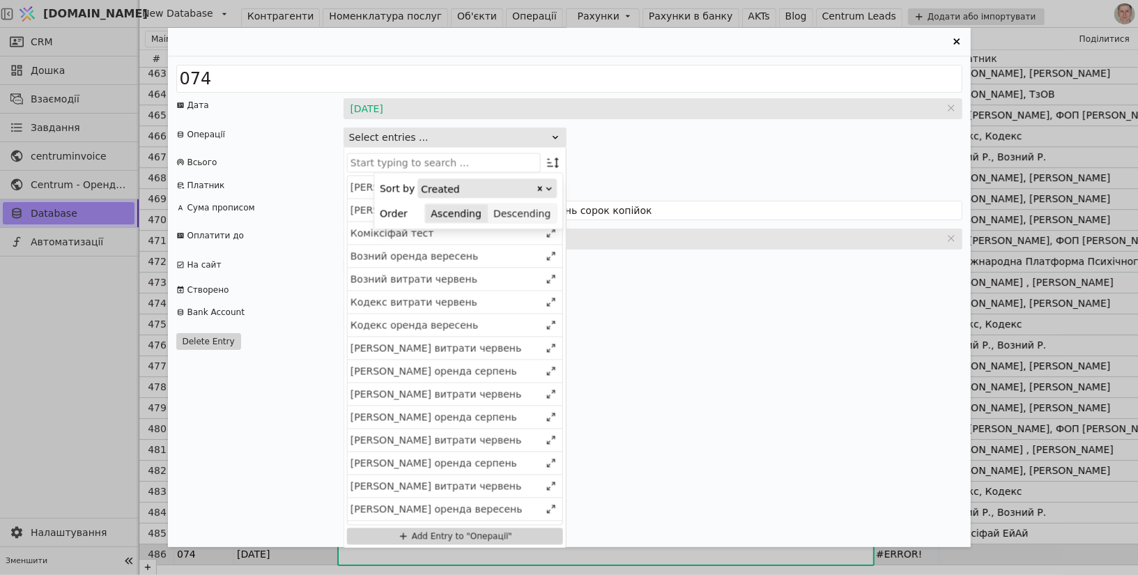
click at [529, 216] on button "Descending" at bounding box center [522, 214] width 68 height 20
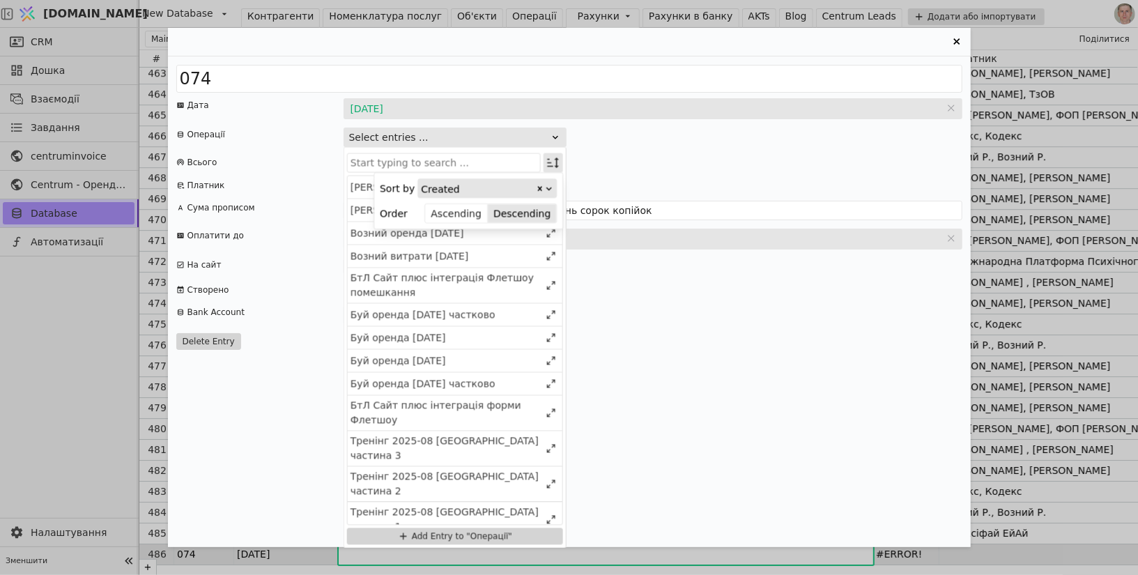
click at [556, 162] on icon "Entry Card" at bounding box center [554, 163] width 14 height 14
click at [488, 206] on div "Пасічник витрати 2025 серпень" at bounding box center [446, 210] width 190 height 15
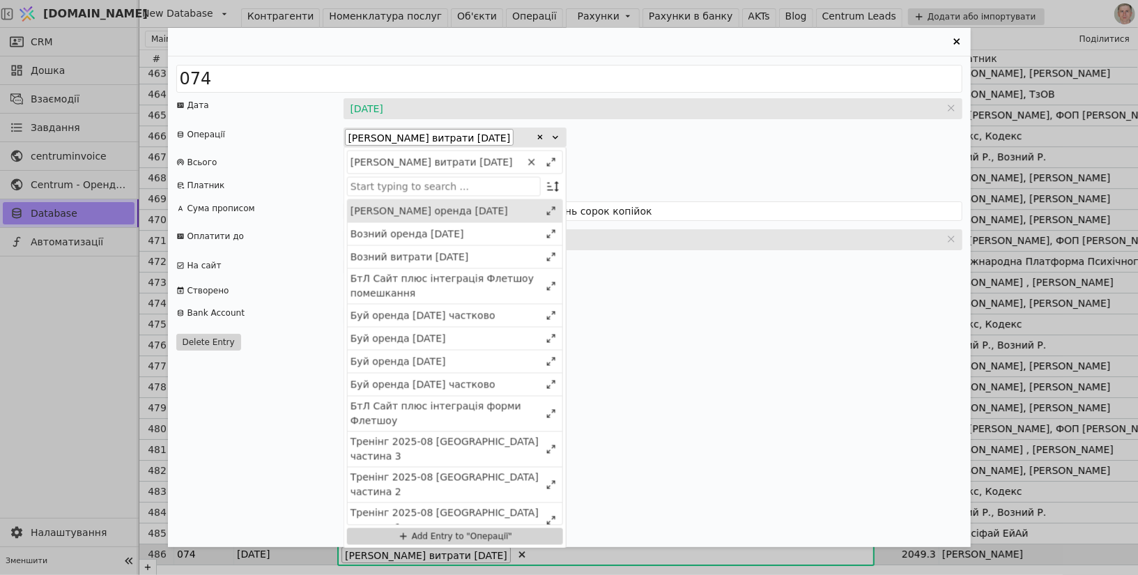
click at [488, 207] on div "Пасічник оренда 2025 жовтень" at bounding box center [446, 211] width 190 height 15
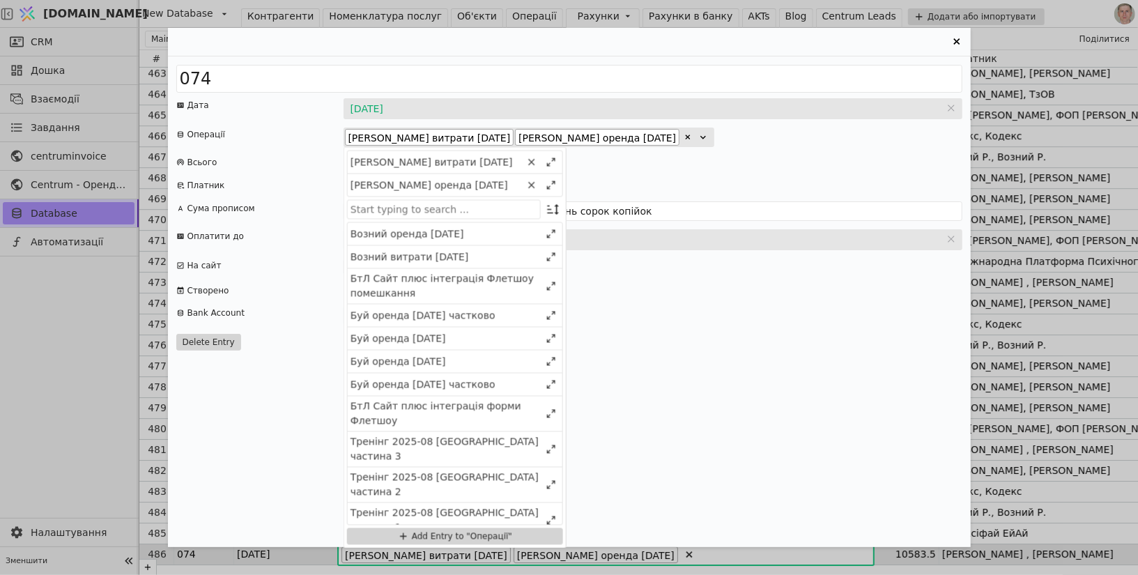
click at [702, 170] on div "074 Дата 31.07.2025 31.07.2025 Операції Пасічник витрати 2025 серпень Пасічник …" at bounding box center [569, 301] width 803 height 491
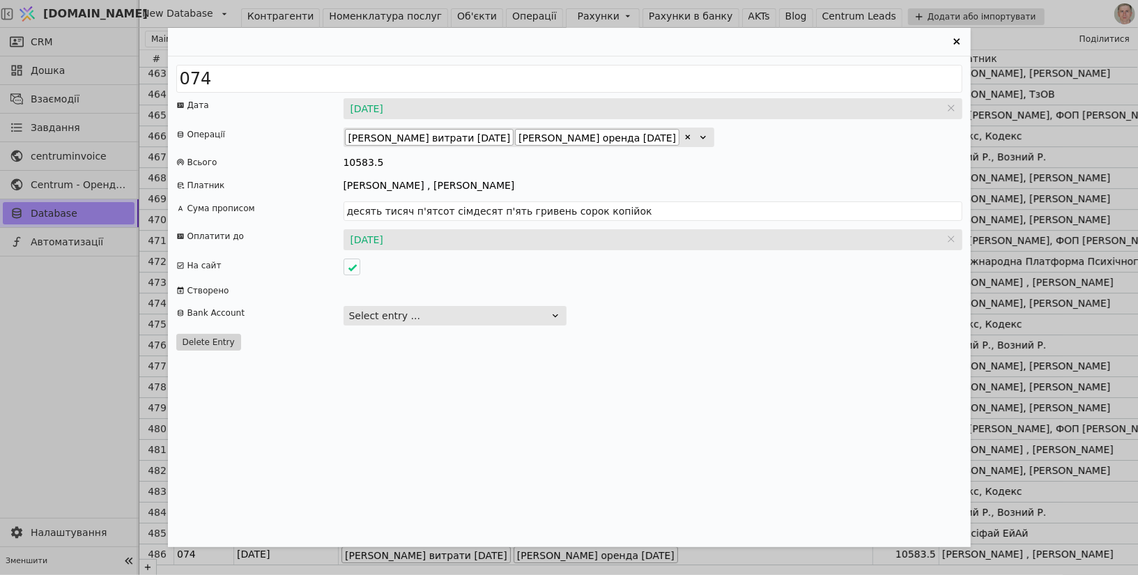
click at [390, 100] on input "31.07.2025" at bounding box center [653, 108] width 619 height 21
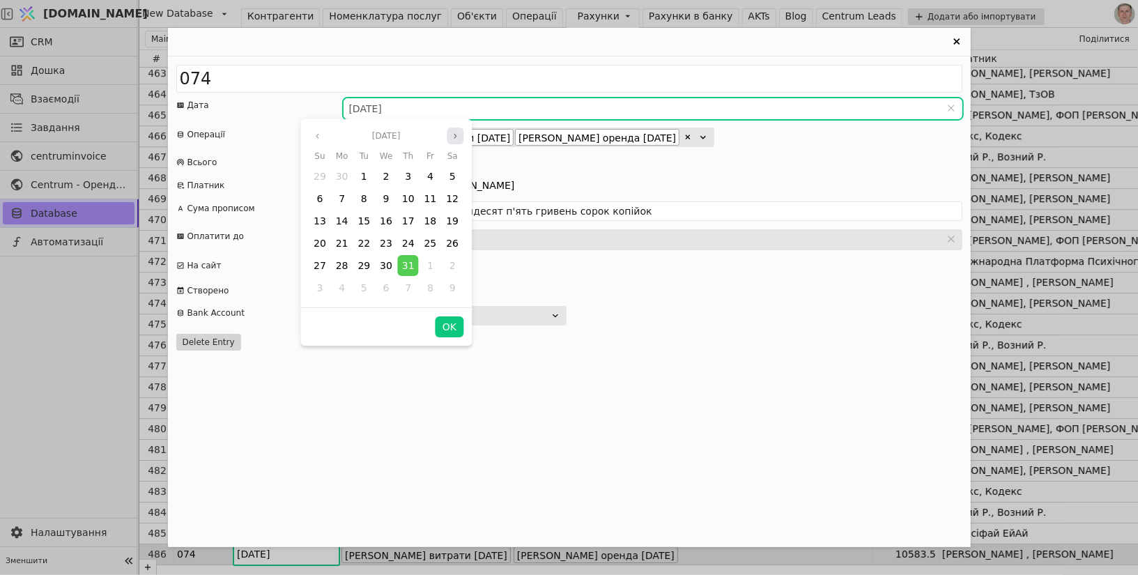
click at [451, 137] on icon "angle right" at bounding box center [455, 136] width 8 height 8
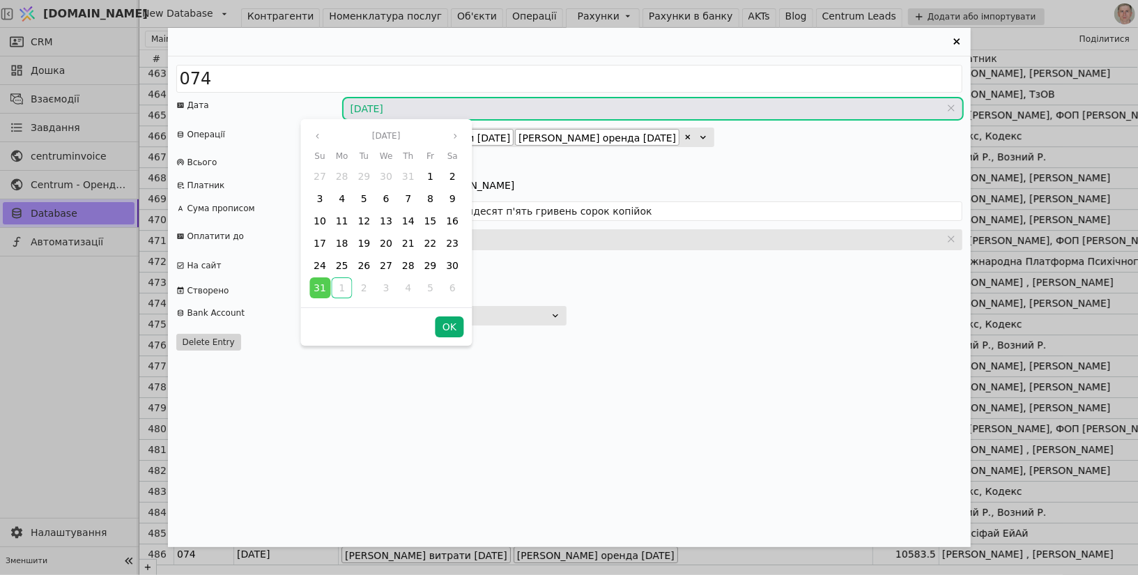
click at [452, 328] on button "OK" at bounding box center [450, 326] width 28 height 21
type input "31.08.2025"
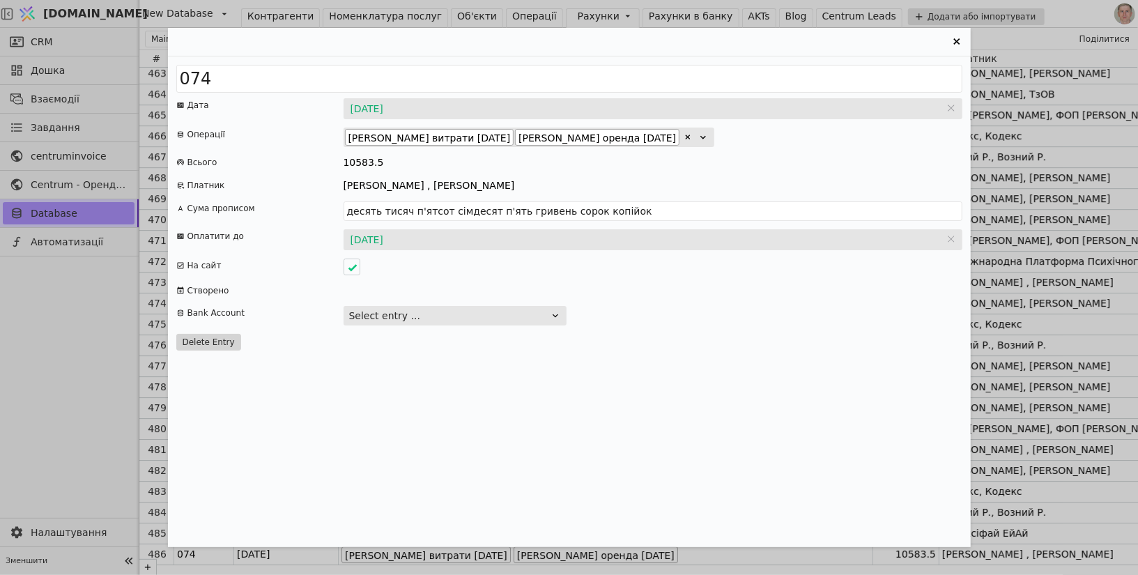
click at [383, 241] on input "04.08.2025" at bounding box center [653, 239] width 619 height 21
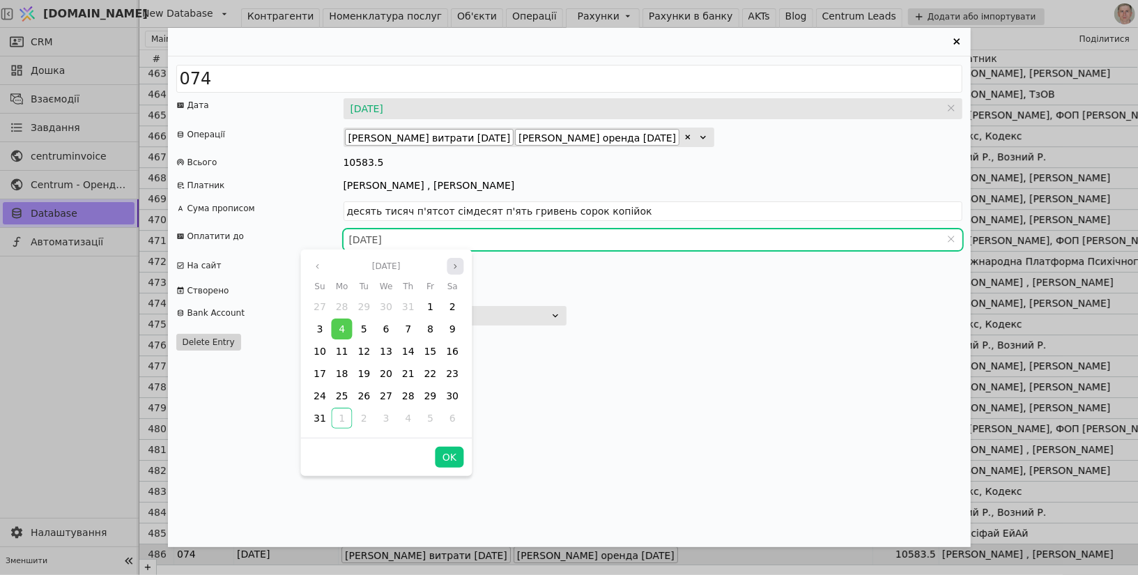
type input "десять тисяч п'ятсот вісімдесят три гривні п'ятдесят копійок"
click at [455, 270] on button "Next month" at bounding box center [455, 266] width 17 height 17
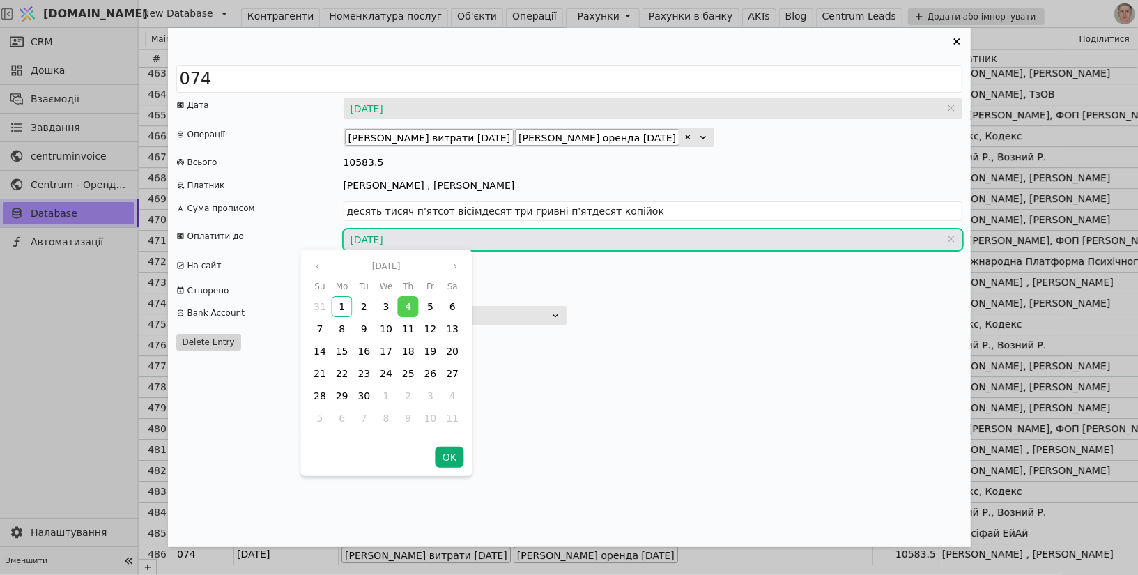
click at [446, 461] on button "OK" at bounding box center [450, 457] width 28 height 21
type input "04.09.2025"
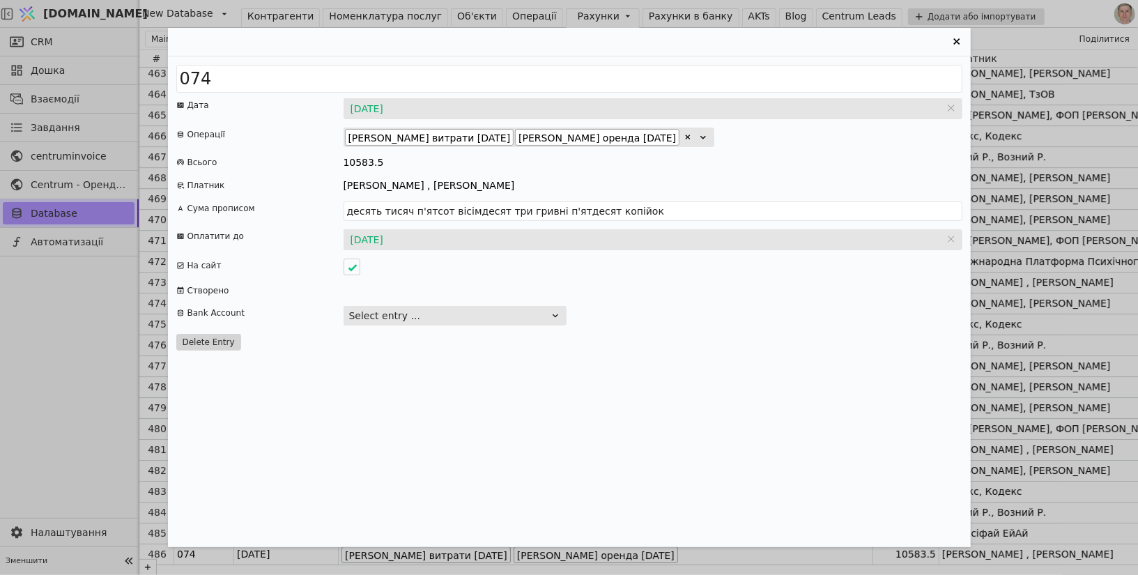
click at [958, 40] on icon "Entry Card" at bounding box center [957, 41] width 6 height 6
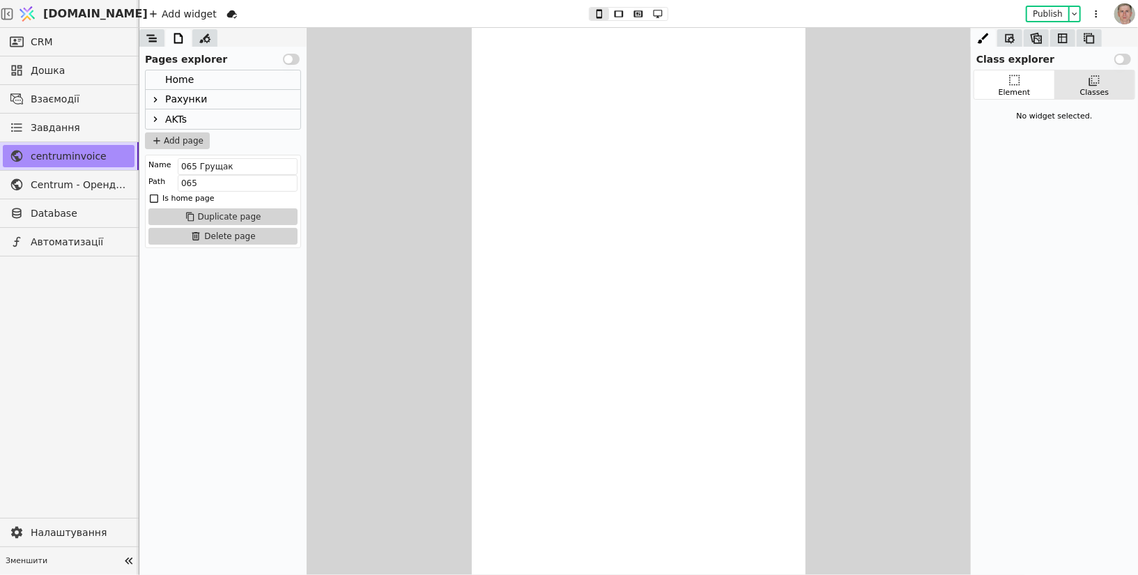
click at [157, 98] on icon at bounding box center [155, 99] width 11 height 11
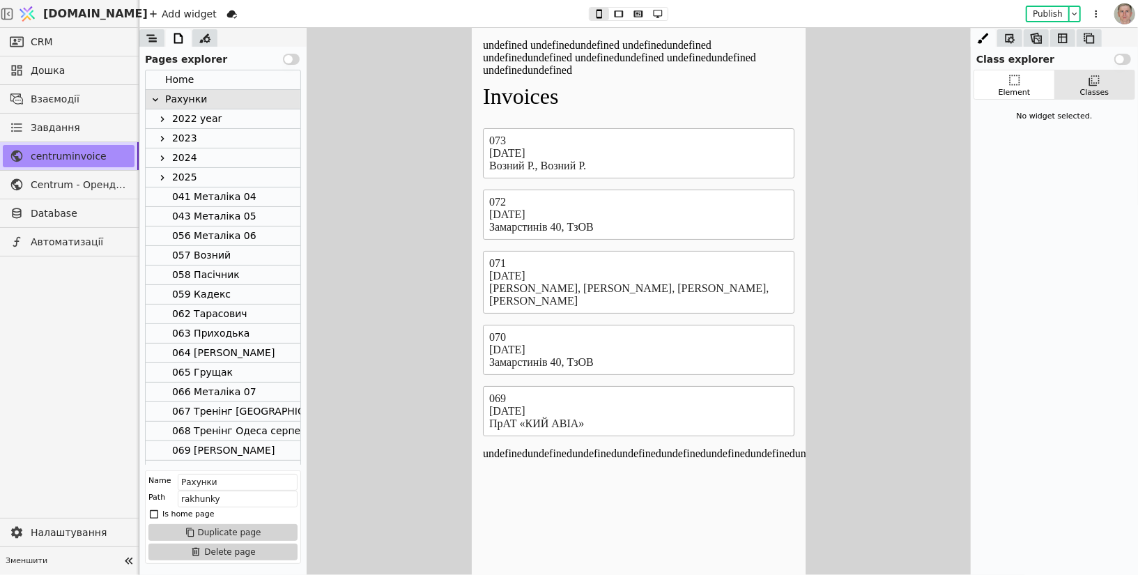
scroll to position [112, 0]
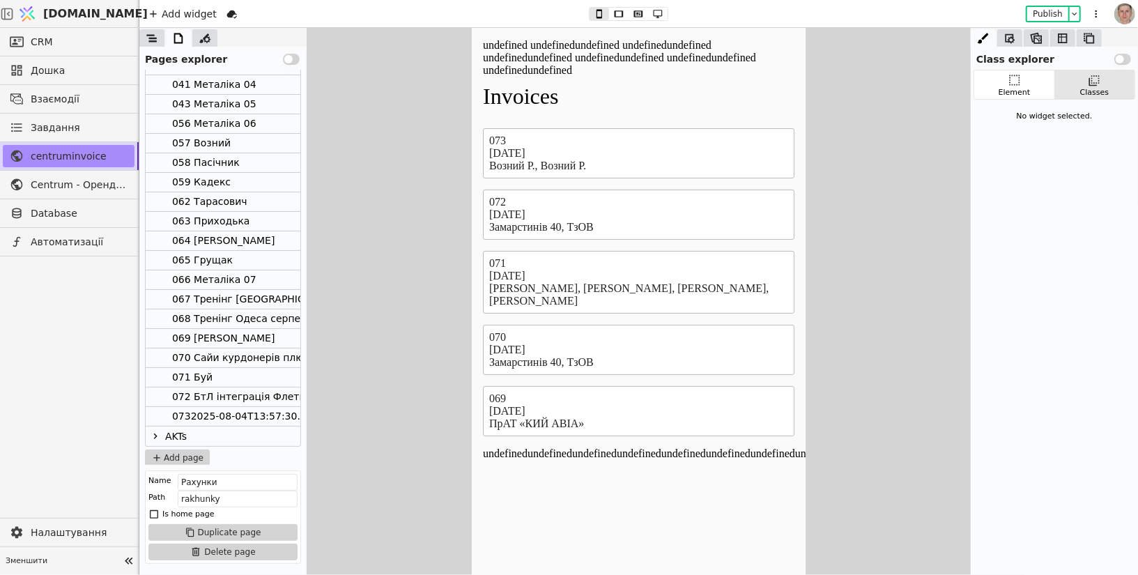
click at [226, 420] on div "0732025-08-04T13:57:30.000Z" at bounding box center [248, 416] width 153 height 19
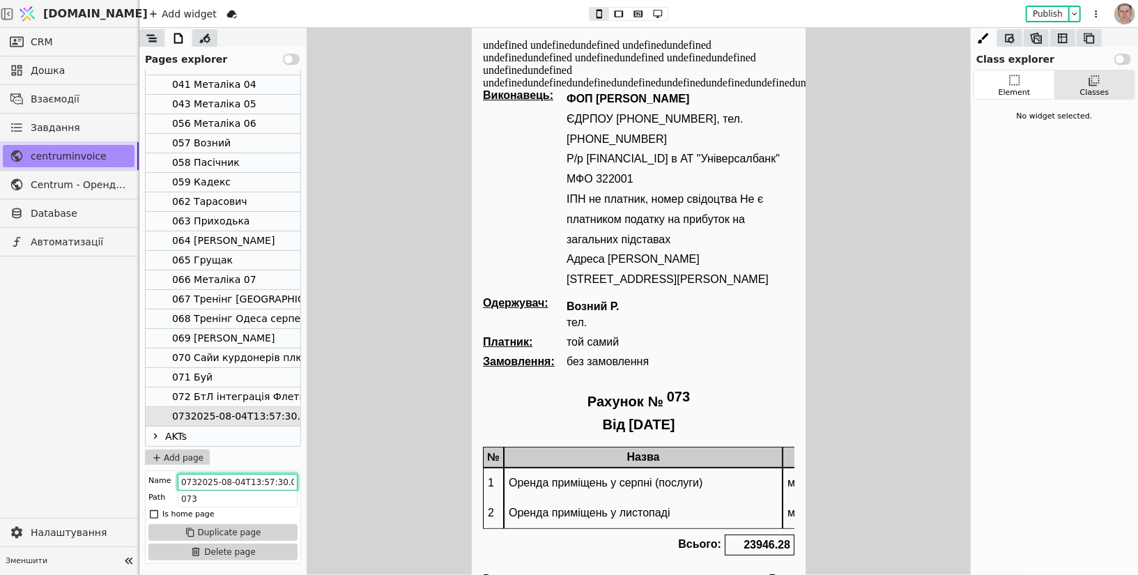
scroll to position [0, 13]
drag, startPoint x: 668, startPoint y: 507, endPoint x: 708, endPoint y: 512, distance: 40.0
type input "073 Возний"
click at [673, 17] on icon at bounding box center [667, 14] width 17 height 10
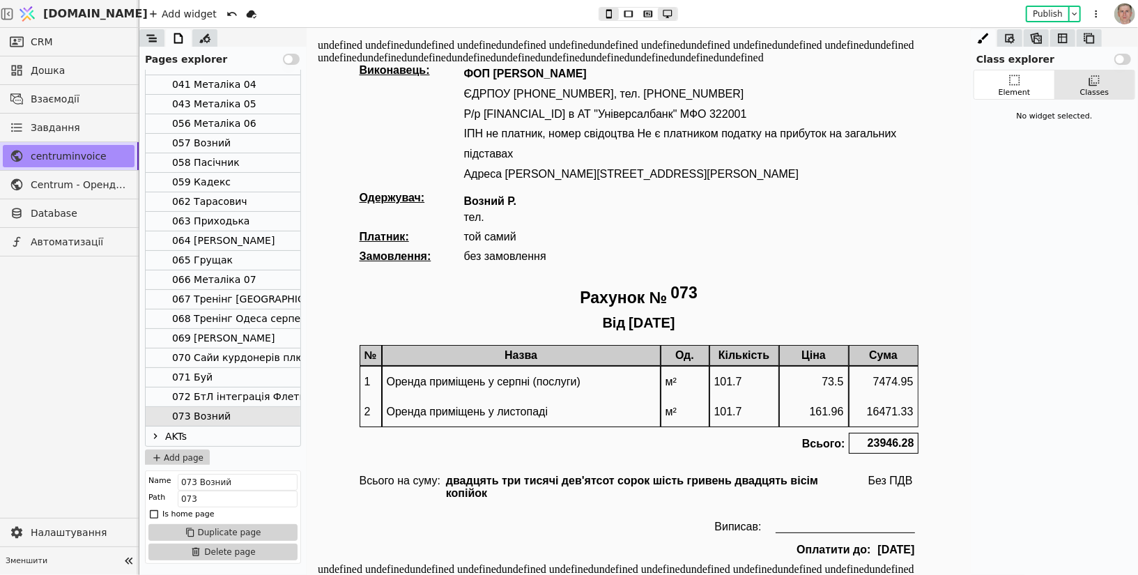
type button "3"
click at [218, 144] on div "057 Возний" at bounding box center [201, 143] width 59 height 19
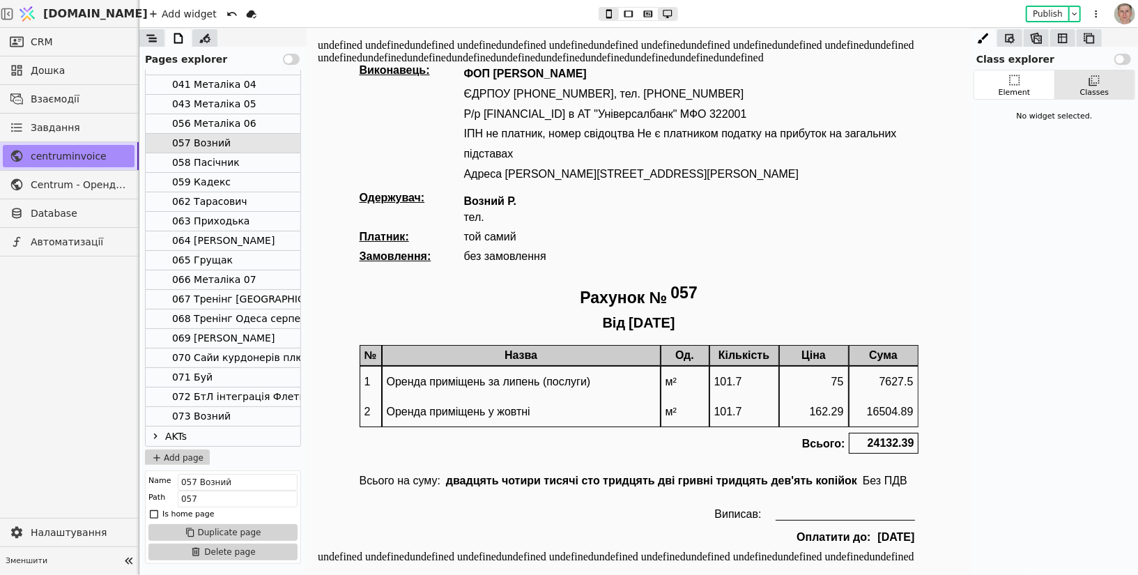
click at [229, 413] on div "073 Возний" at bounding box center [223, 417] width 155 height 20
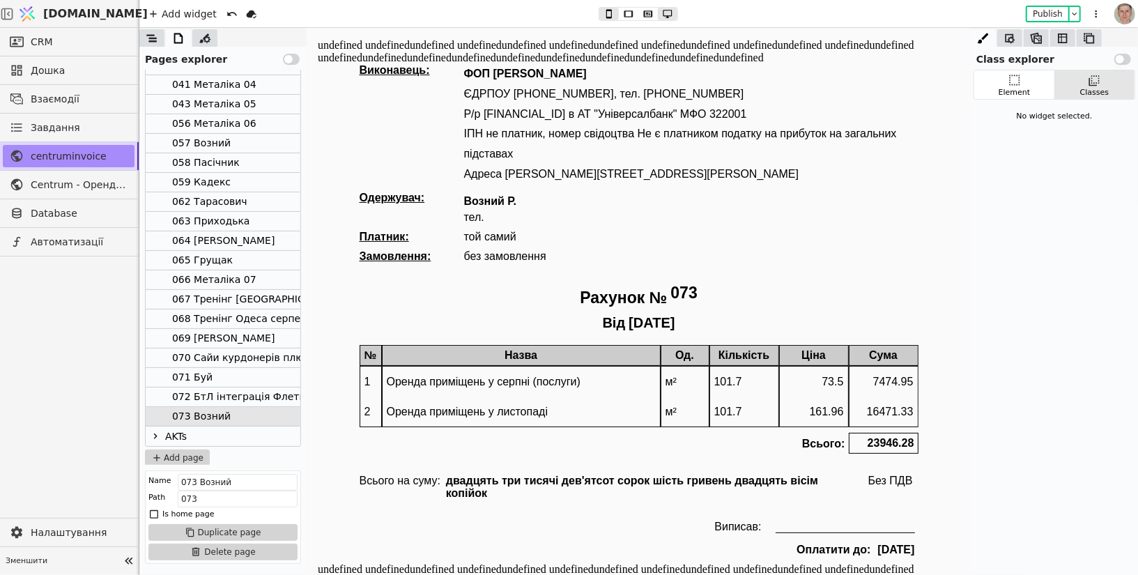
scroll to position [0, 0]
click at [236, 142] on div "057 Возний" at bounding box center [223, 144] width 155 height 20
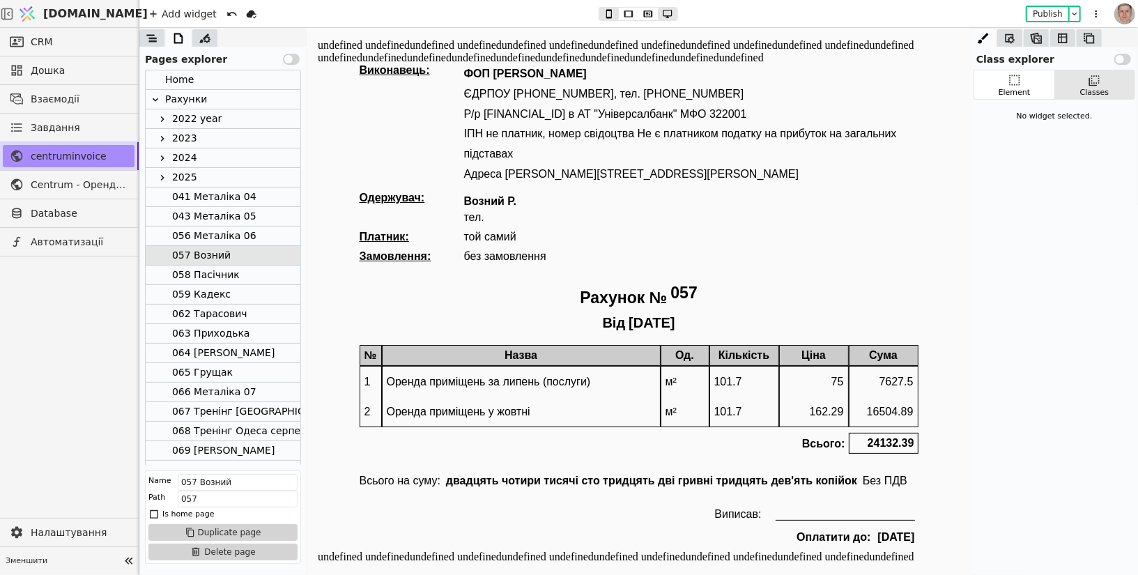
scroll to position [112, 0]
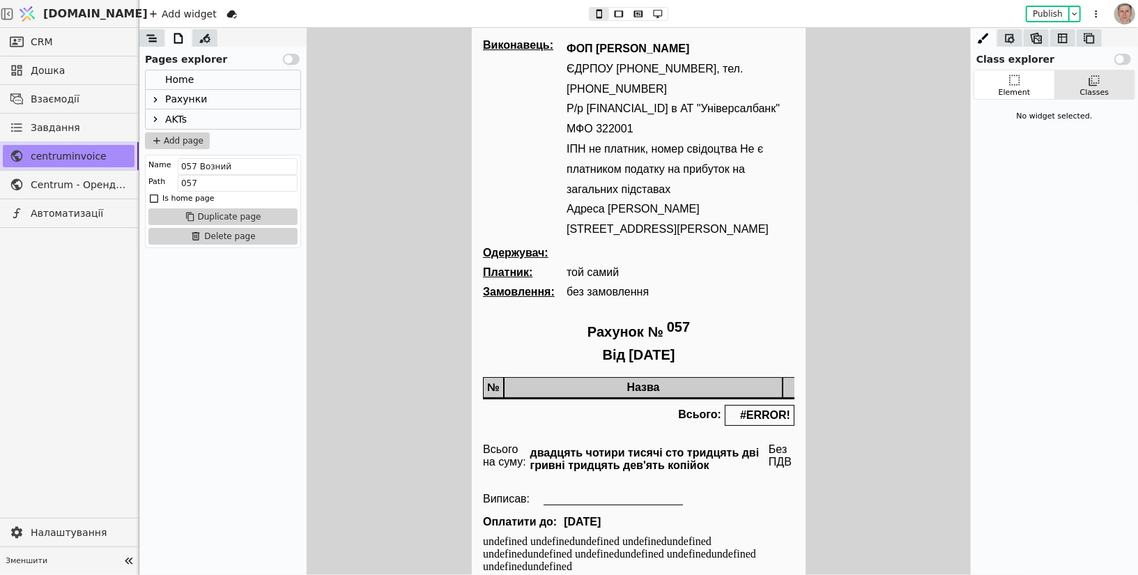
click at [156, 99] on icon at bounding box center [155, 100] width 3 height 6
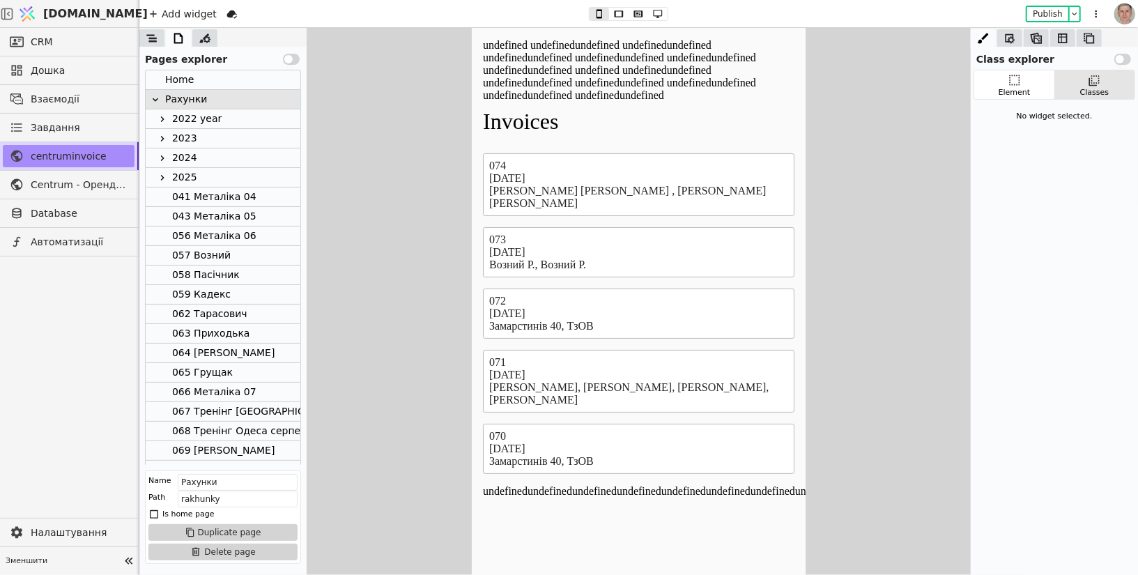
scroll to position [132, 0]
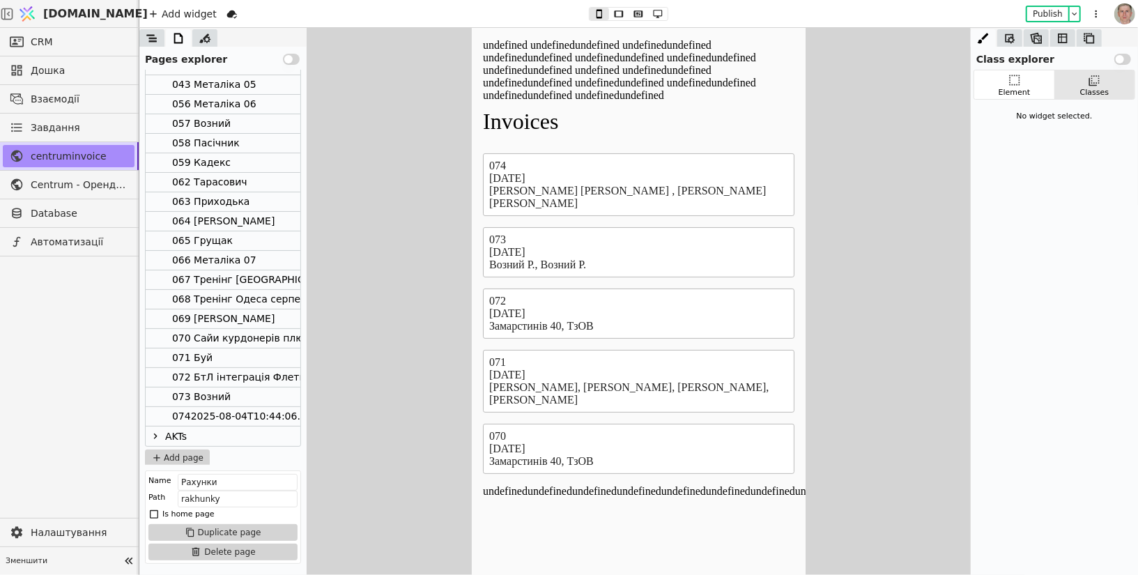
click at [224, 415] on div "0742025-08-04T10:44:06.000Z" at bounding box center [248, 416] width 153 height 19
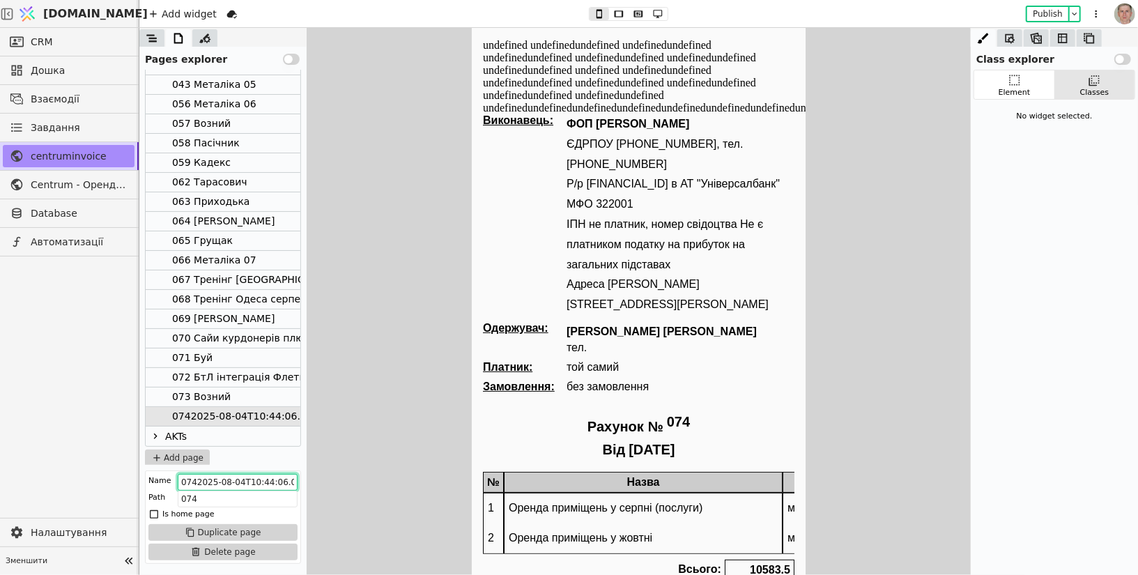
scroll to position [0, 13]
drag, startPoint x: 669, startPoint y: 509, endPoint x: 583, endPoint y: 502, distance: 86.0
type input "074 Пасічник"
click at [672, 9] on icon at bounding box center [667, 14] width 17 height 10
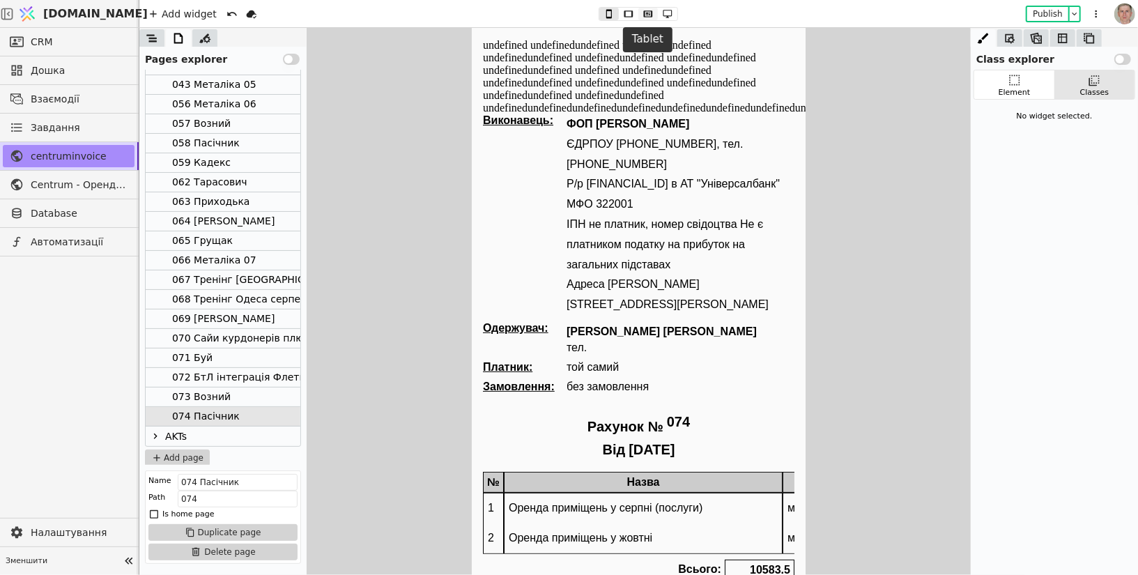
click at [646, 18] on icon at bounding box center [648, 14] width 17 height 10
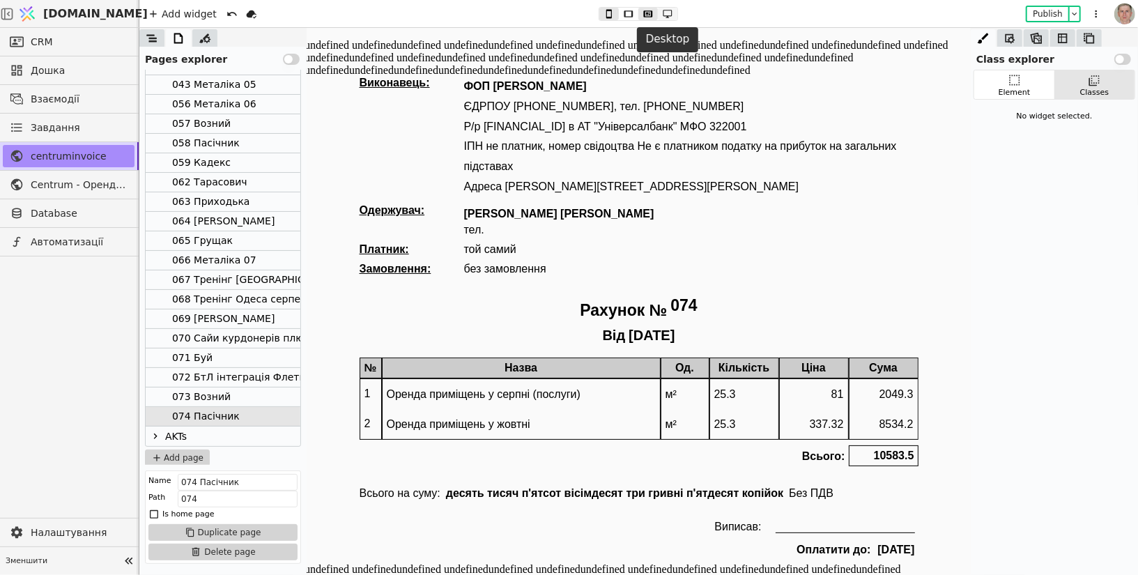
click at [671, 13] on icon at bounding box center [667, 14] width 17 height 10
type button "3"
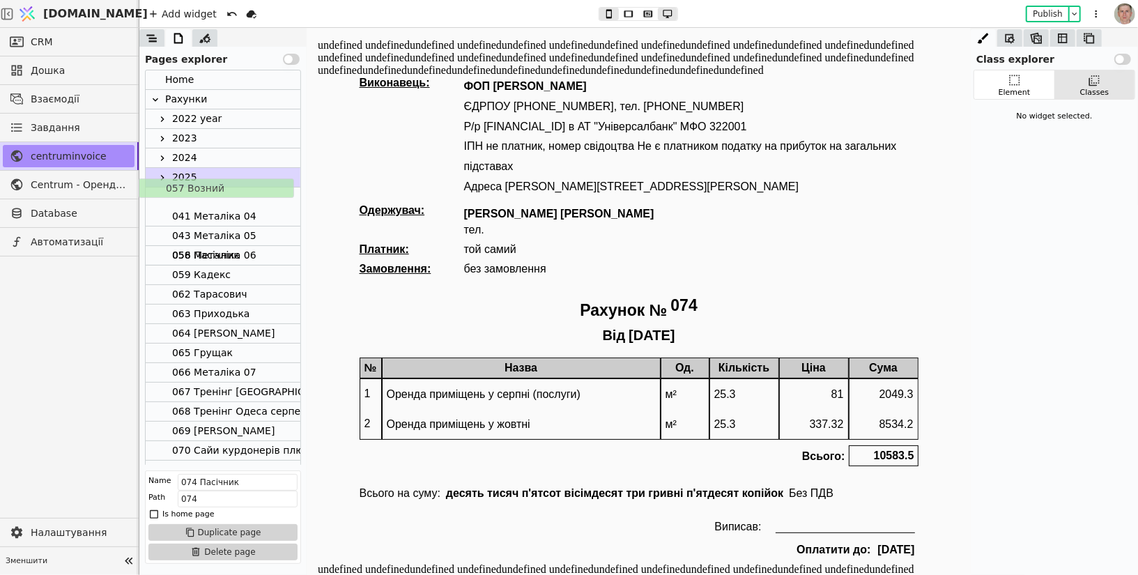
drag, startPoint x: 248, startPoint y: 254, endPoint x: 240, endPoint y: 178, distance: 75.7
click at [240, 178] on div "Home Рахунки 2022 year [DATE] 2024 2025 041 Металіка 04 043 Металіка 05 056 Мет…" at bounding box center [223, 323] width 155 height 507
drag, startPoint x: 259, startPoint y: 274, endPoint x: 253, endPoint y: 181, distance: 93.6
click at [253, 181] on div "Home Рахунки 2022 year [DATE] 2024 2025 041 Металіка 04 043 Металіка 05 056 Мет…" at bounding box center [223, 314] width 155 height 488
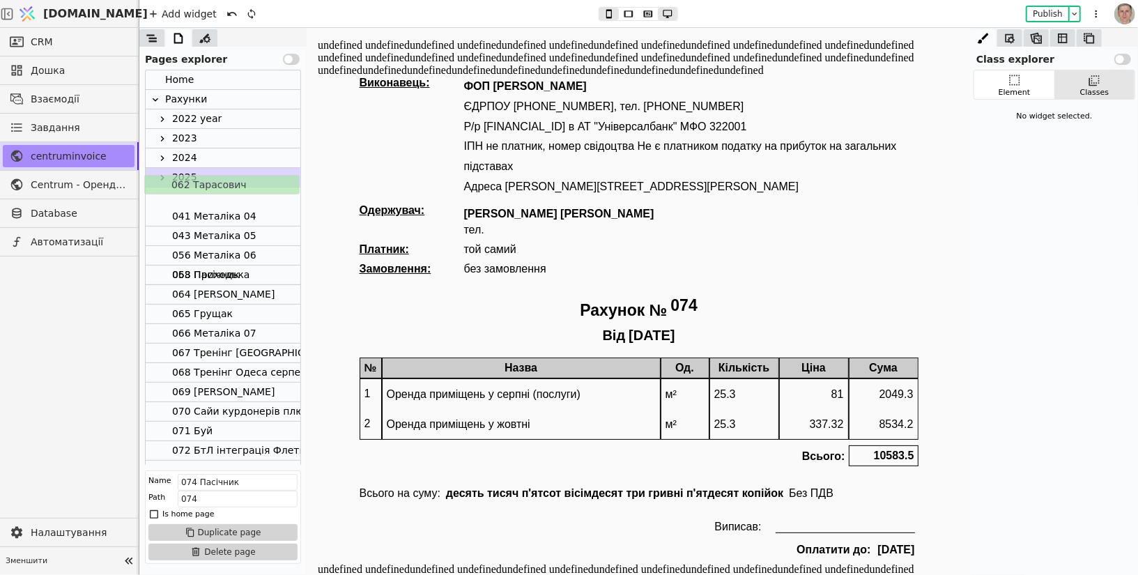
drag, startPoint x: 254, startPoint y: 275, endPoint x: 252, endPoint y: 176, distance: 99.0
click at [252, 176] on div "Home Рахунки 2022 year [DATE] 2024 2025 041 Металіка 04 043 Металіка 05 056 Мет…" at bounding box center [223, 304] width 155 height 468
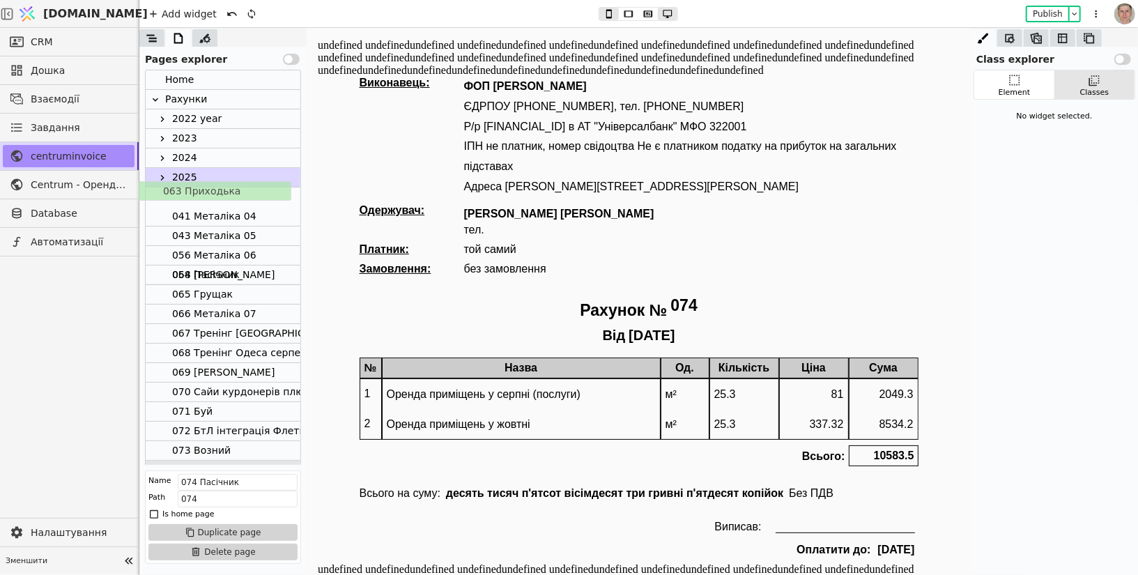
drag, startPoint x: 257, startPoint y: 273, endPoint x: 247, endPoint y: 174, distance: 99.5
click at [247, 174] on div "Home Рахунки 2022 year [DATE] 2024 2025 041 Металіка 04 043 Металіка 05 056 Мет…" at bounding box center [223, 294] width 155 height 449
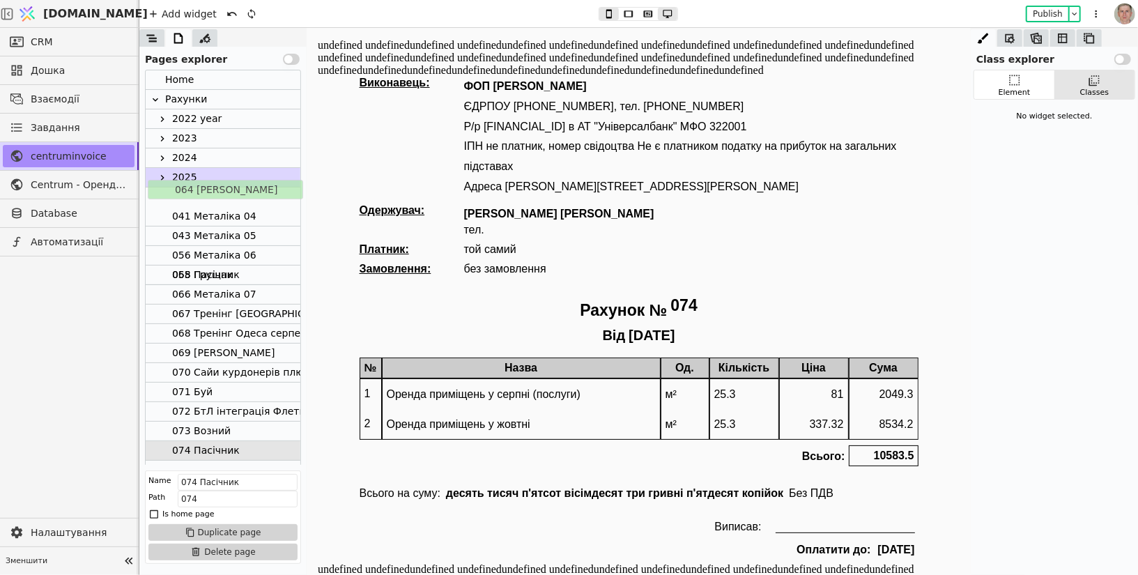
drag, startPoint x: 268, startPoint y: 275, endPoint x: 269, endPoint y: 172, distance: 102.5
click at [269, 172] on div "Home Рахунки 2022 year [DATE] 2024 2025 041 Металіка 04 043 Металіка 05 056 Мет…" at bounding box center [223, 284] width 155 height 429
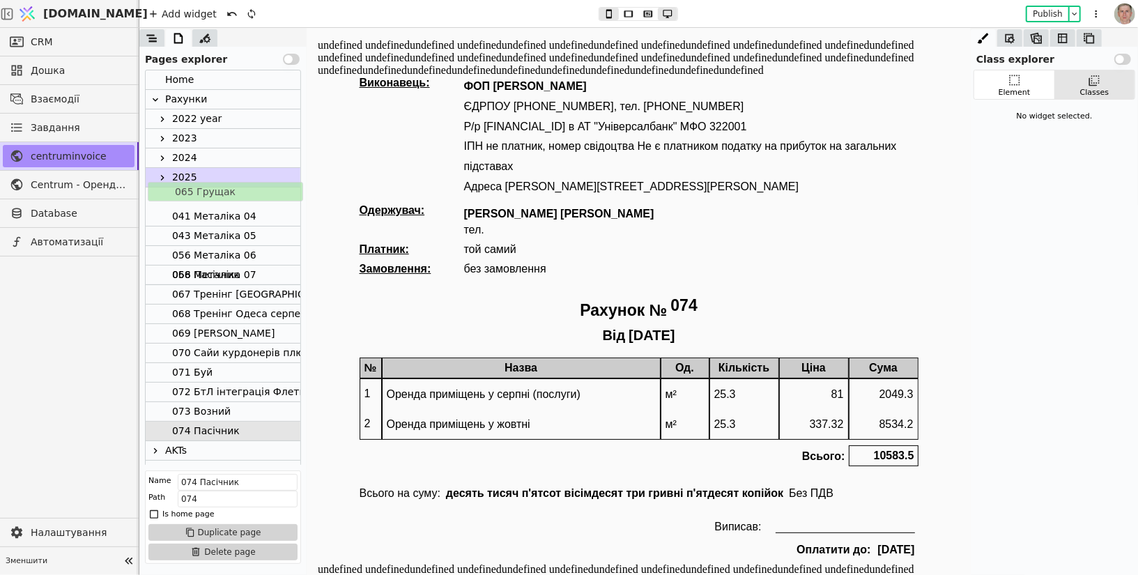
drag, startPoint x: 253, startPoint y: 273, endPoint x: 254, endPoint y: 168, distance: 105.3
click at [254, 168] on div "Home Рахунки 2022 year 2023 2024 2025 041 Металіка 04 043 Металіка 05 056 Метал…" at bounding box center [223, 275] width 155 height 410
click at [268, 289] on div "067 Тренінг Одеса серпень 1" at bounding box center [282, 294] width 221 height 19
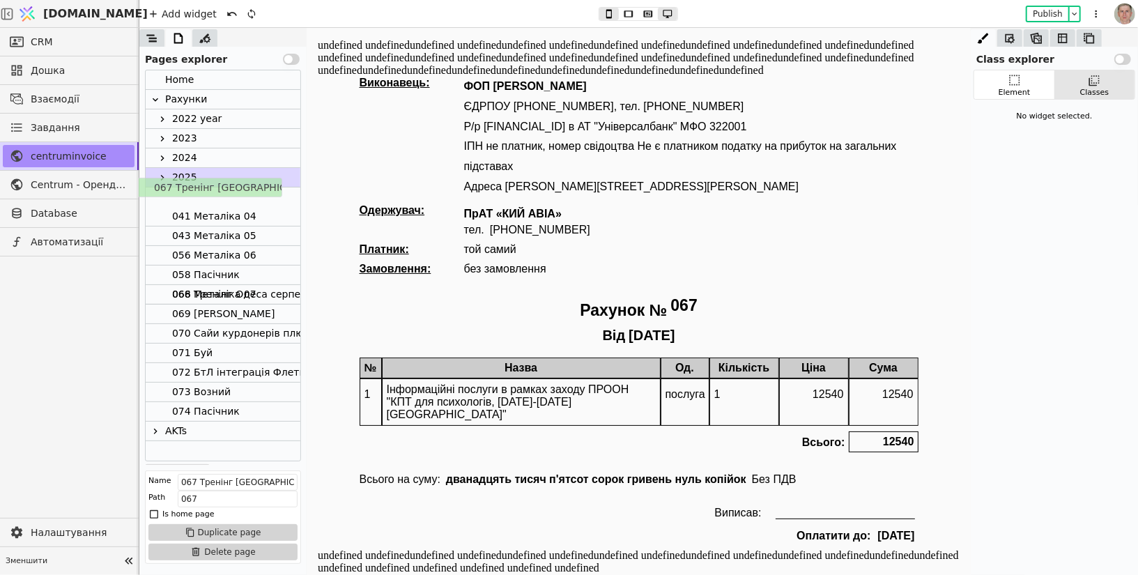
drag, startPoint x: 272, startPoint y: 293, endPoint x: 253, endPoint y: 183, distance: 112.4
click at [253, 183] on div "Home Рахунки 2022 year 2023 2024 2025 041 Металіка 04 043 Металіка 05 056 Метал…" at bounding box center [223, 265] width 155 height 390
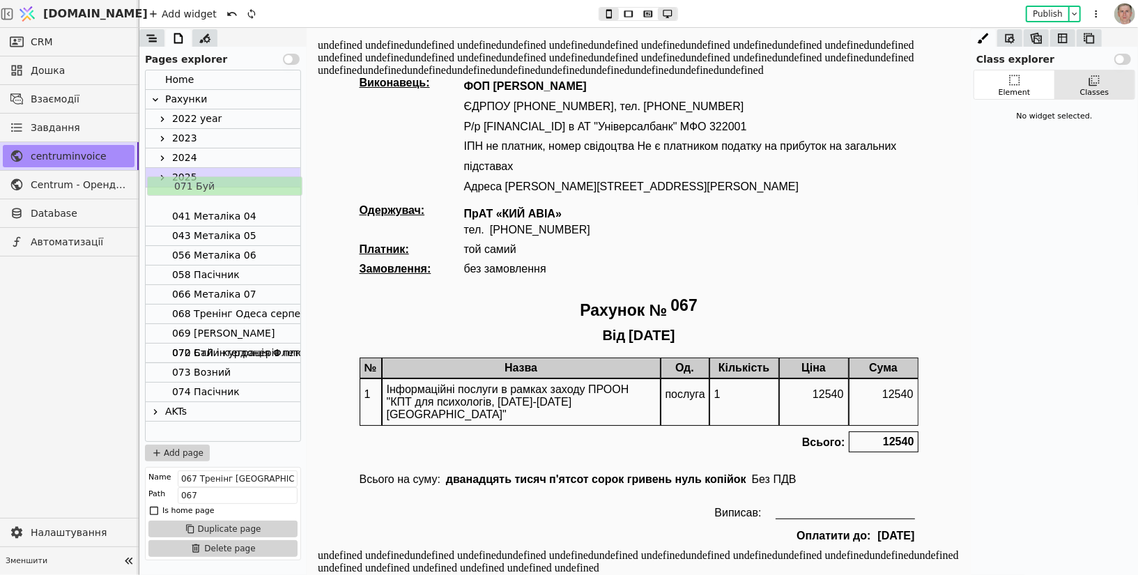
drag, startPoint x: 254, startPoint y: 352, endPoint x: 255, endPoint y: 171, distance: 180.5
click at [255, 171] on div "Home Рахунки 2022 year 2023 2024 2025 041 Металіка 04 043 Металіка 05 056 Метал…" at bounding box center [223, 255] width 155 height 371
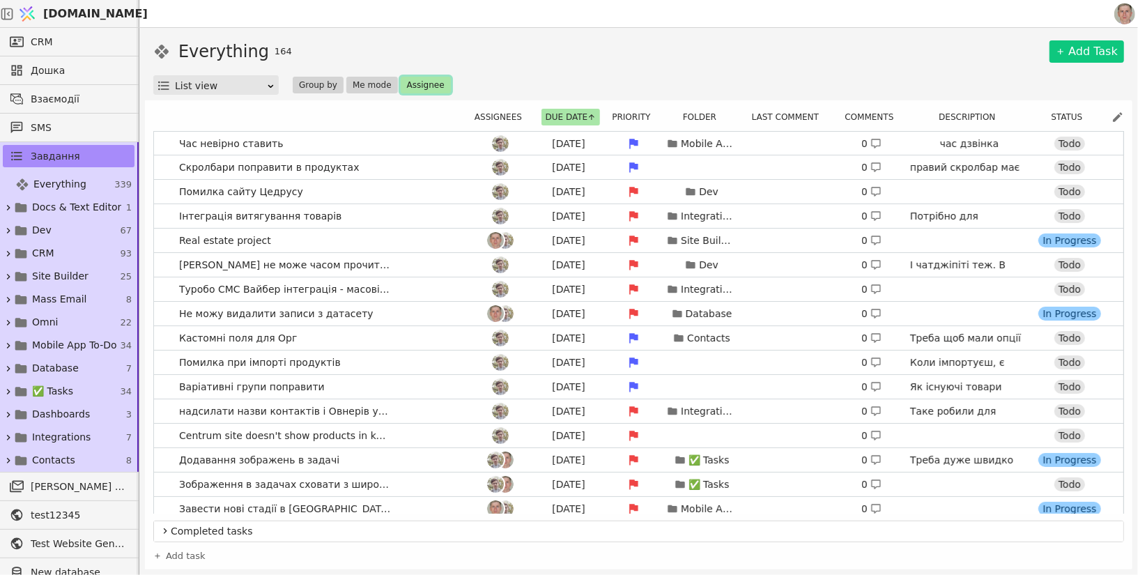
click at [415, 85] on button "Assignee" at bounding box center [426, 85] width 50 height 17
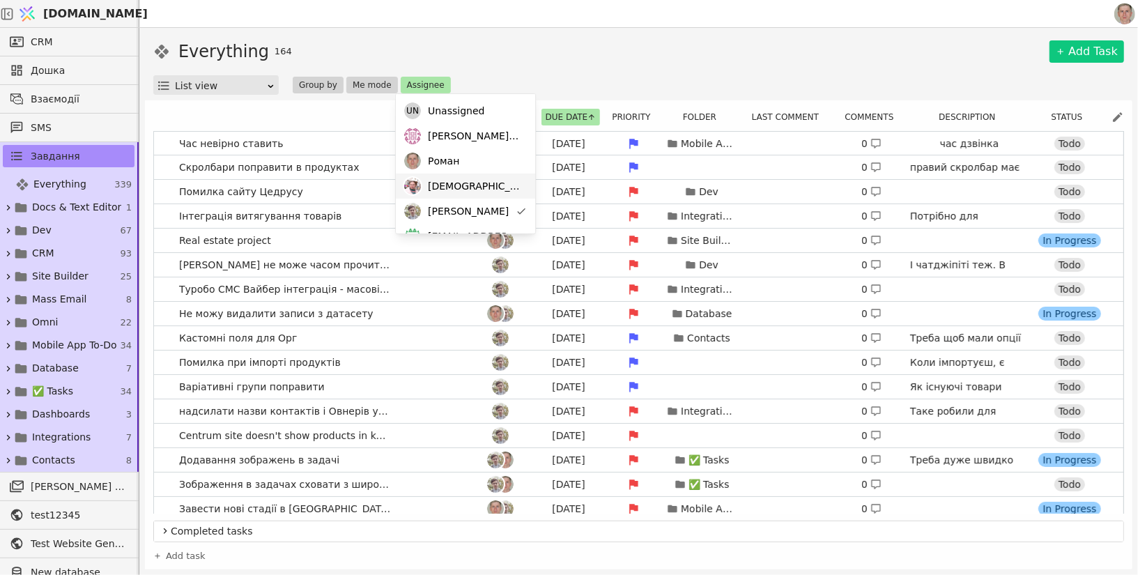
click at [465, 189] on div "[DEMOGRAPHIC_DATA]" at bounding box center [465, 186] width 139 height 25
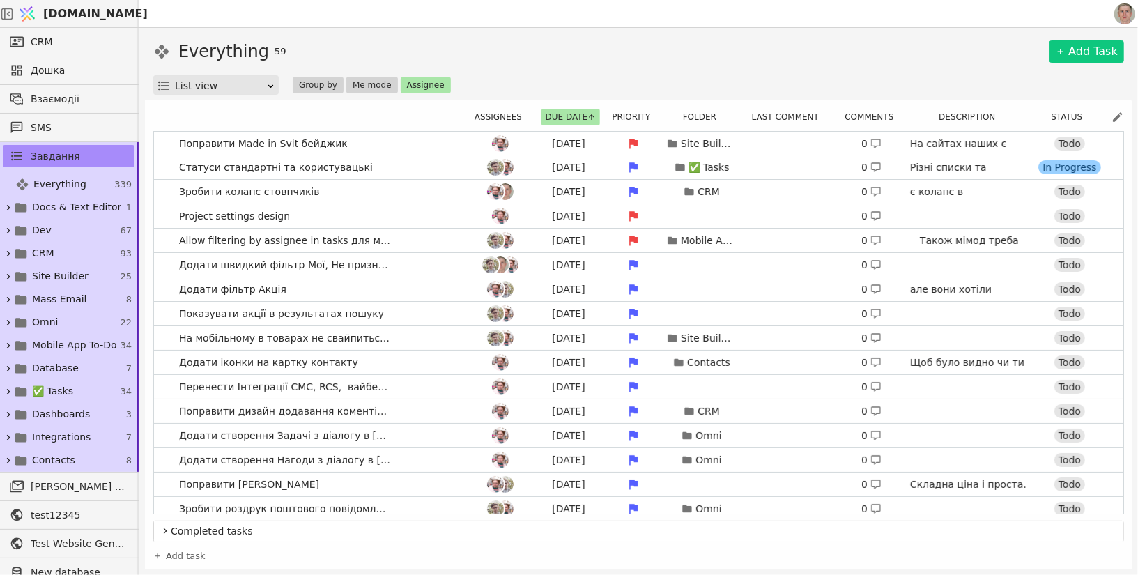
click at [514, 47] on div "Everything 59 Add Task" at bounding box center [638, 51] width 971 height 25
click at [377, 165] on link "Статуси стандартні та користувацькі Tomorrow ✅ Tasks 0 Різні списки та фолдери …" at bounding box center [639, 167] width 970 height 24
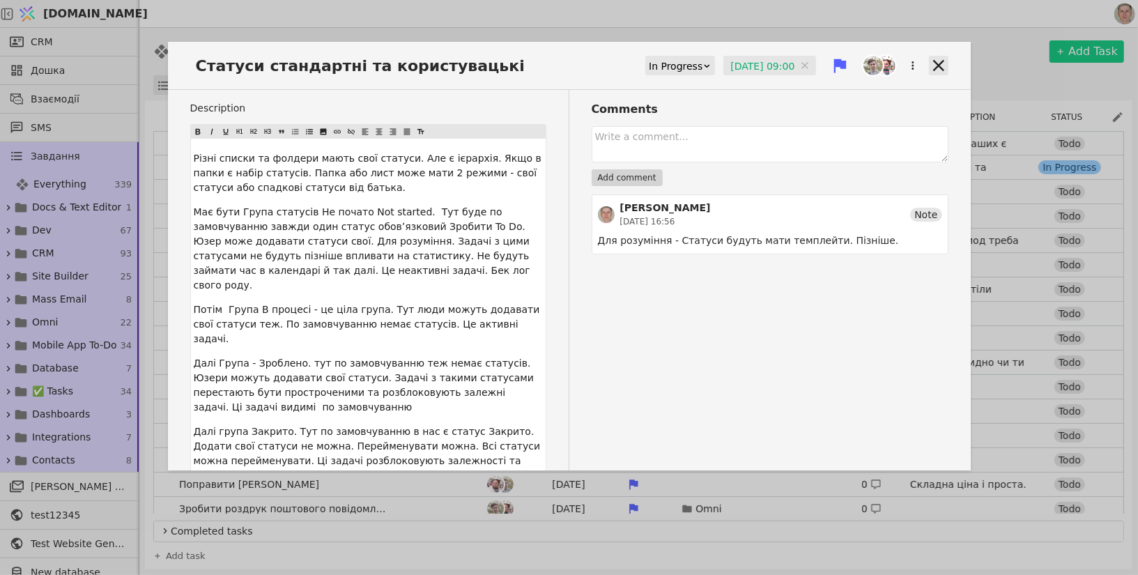
click at [936, 60] on icon at bounding box center [939, 66] width 20 height 20
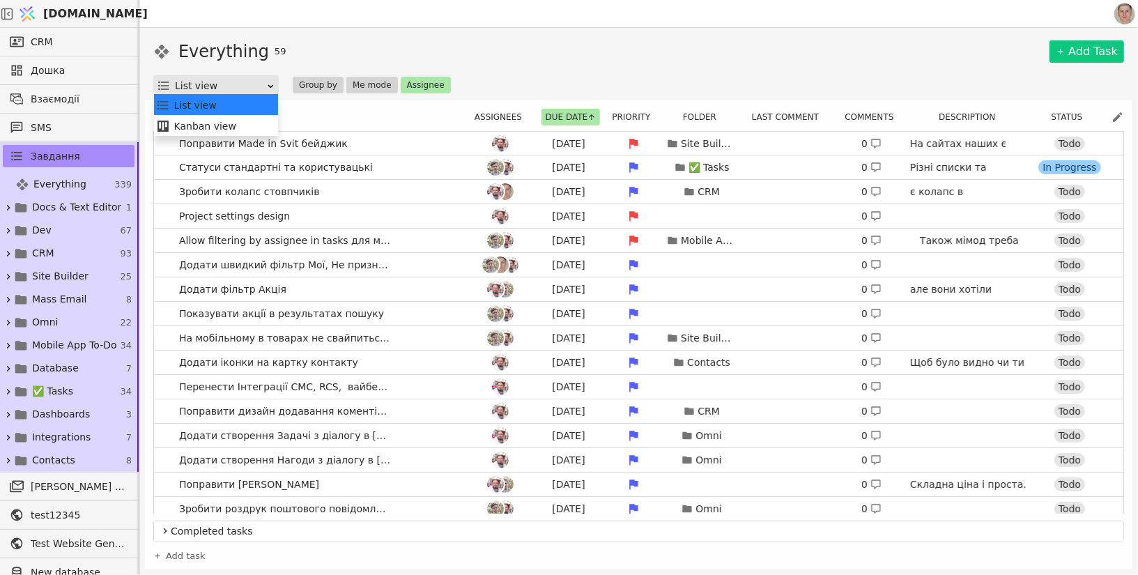
click at [205, 87] on div "List view" at bounding box center [220, 86] width 91 height 20
click at [197, 121] on div "Kanban view" at bounding box center [216, 126] width 121 height 21
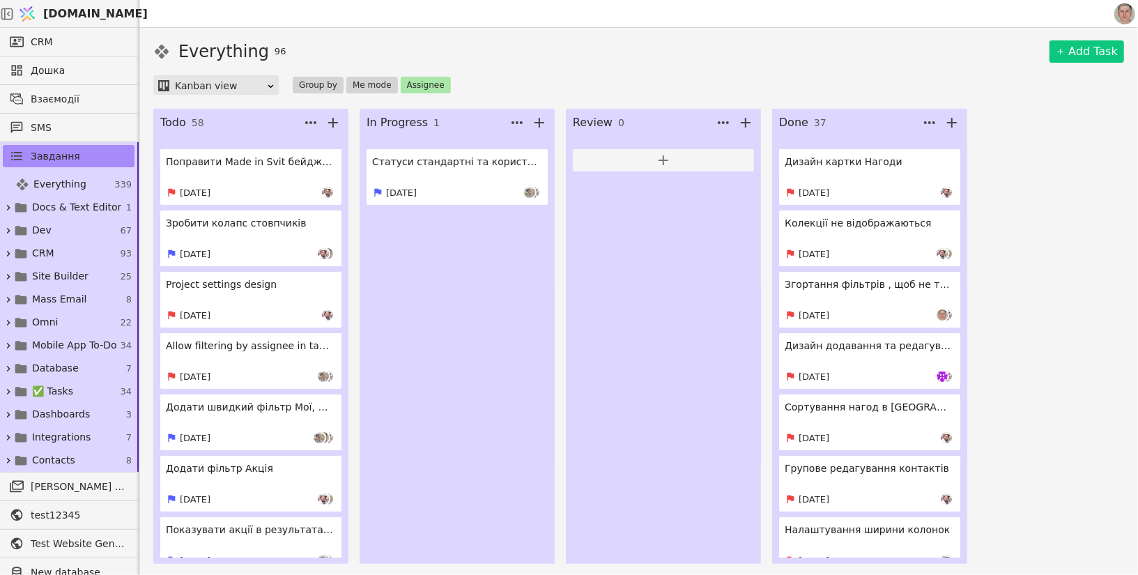
click at [248, 85] on div "Kanban view" at bounding box center [220, 86] width 91 height 20
click at [236, 103] on div "List view" at bounding box center [216, 105] width 121 height 21
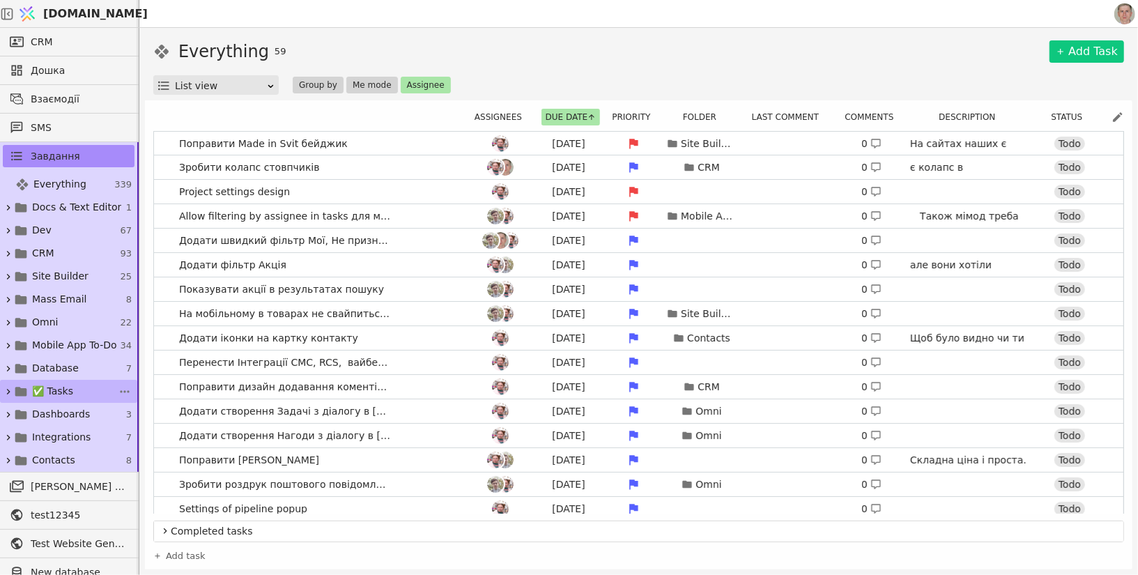
scroll to position [113, 0]
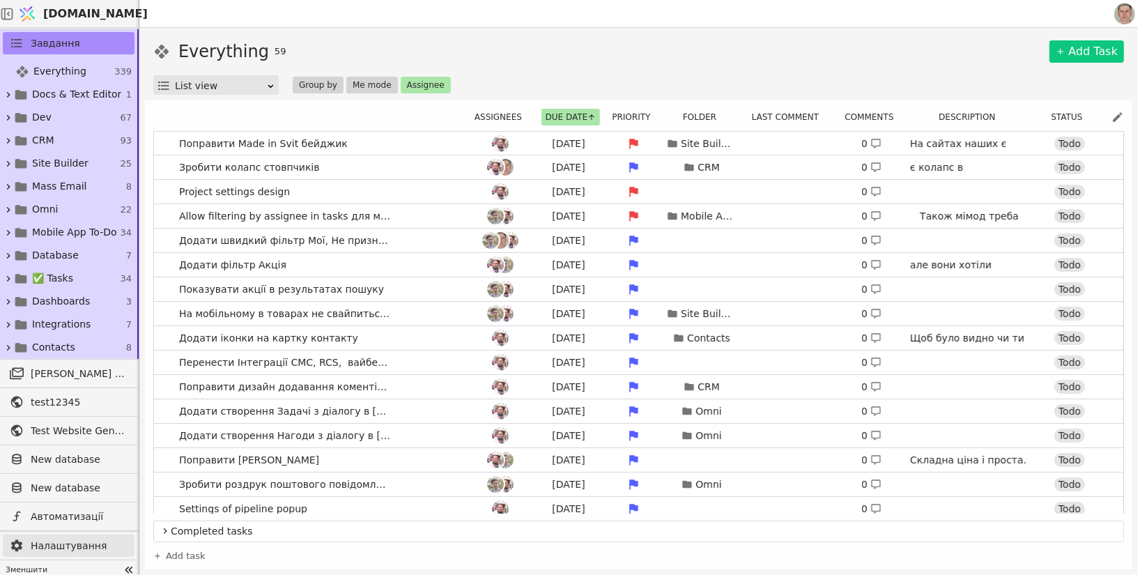
click at [61, 539] on span "Налаштування" at bounding box center [79, 546] width 97 height 15
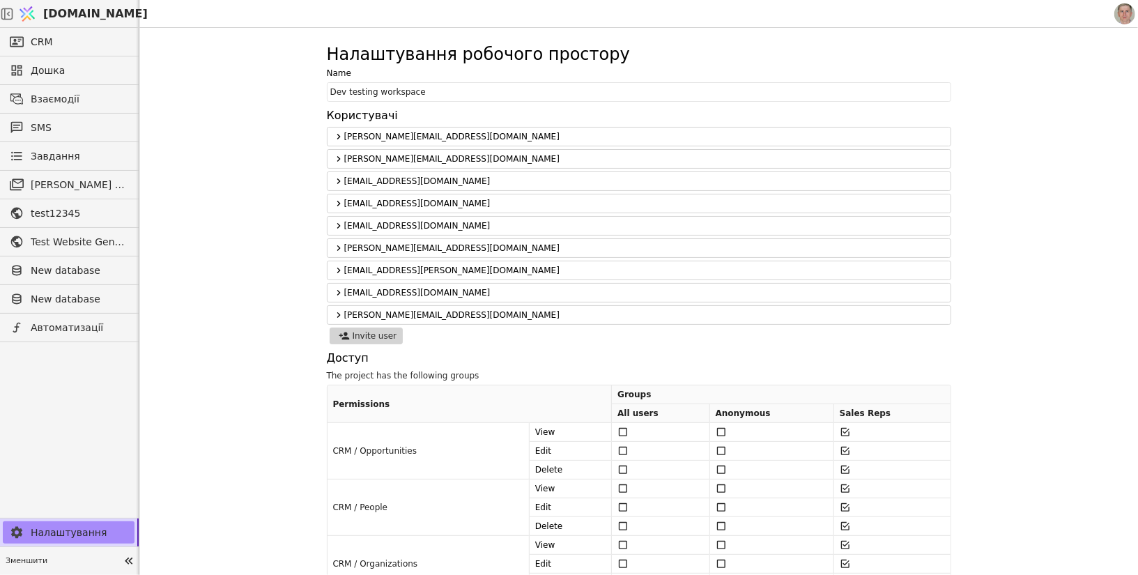
click at [109, 19] on span "[DOMAIN_NAME]" at bounding box center [95, 14] width 105 height 17
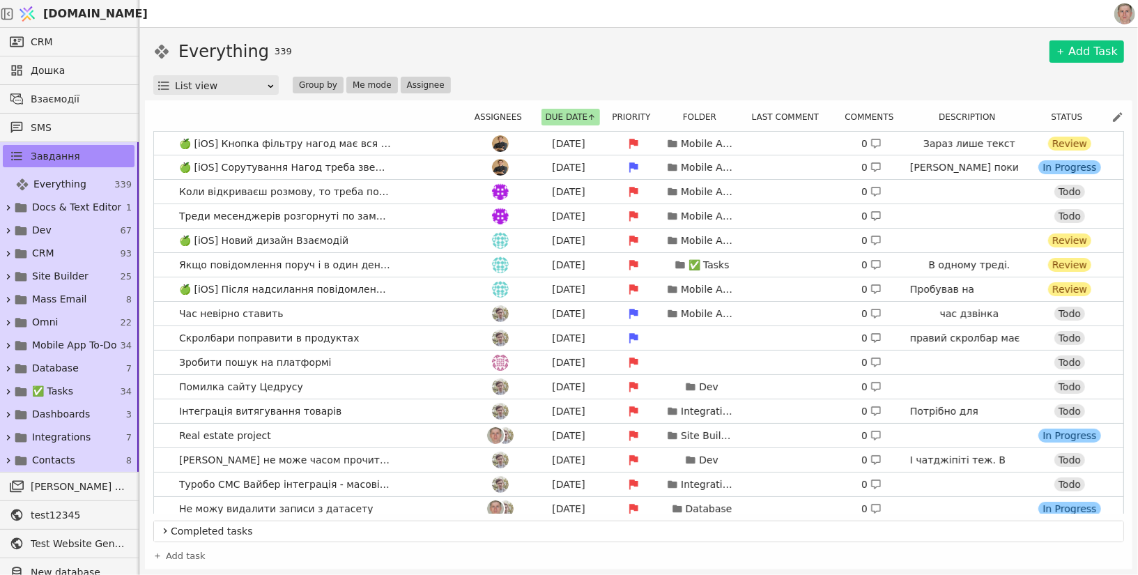
click at [497, 68] on div "Everything 339 Add Task List view Group by Me mode Assignee" at bounding box center [638, 67] width 971 height 56
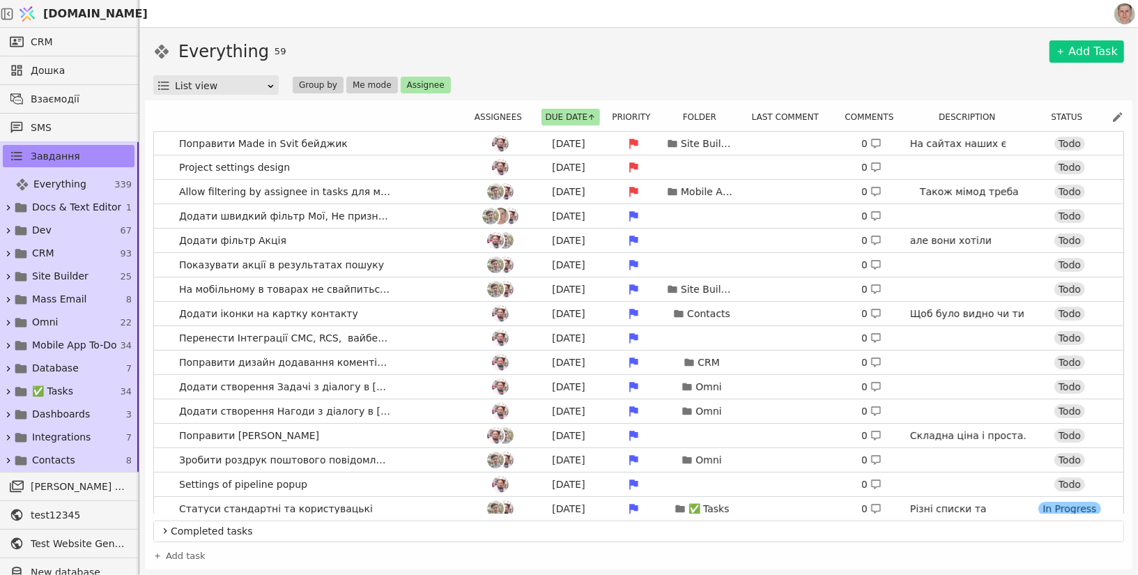
click at [101, 12] on span "[DOMAIN_NAME]" at bounding box center [95, 14] width 105 height 17
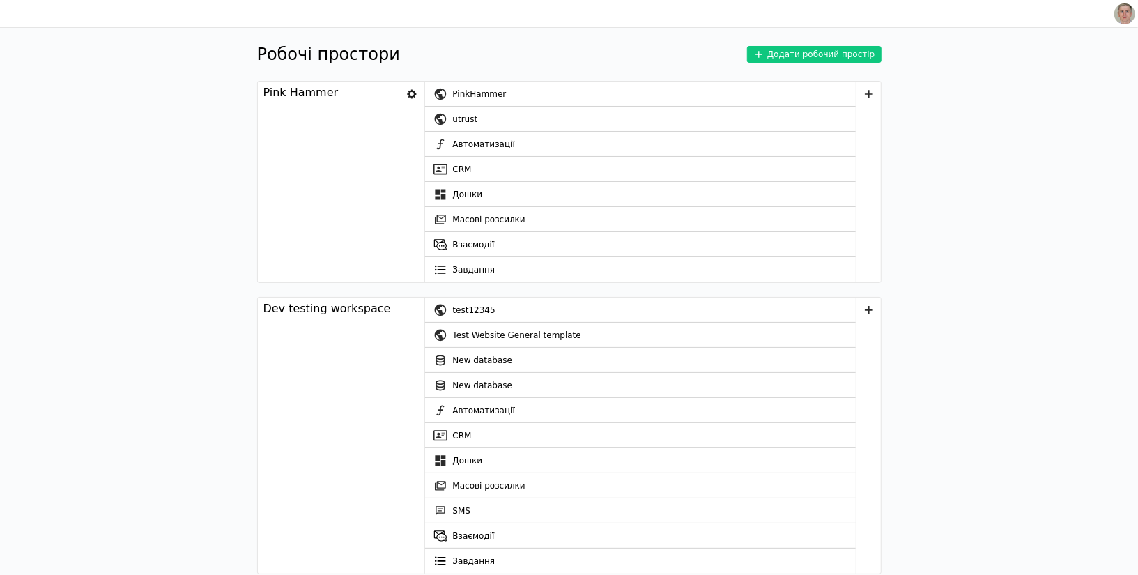
click at [408, 93] on icon at bounding box center [411, 93] width 9 height 9
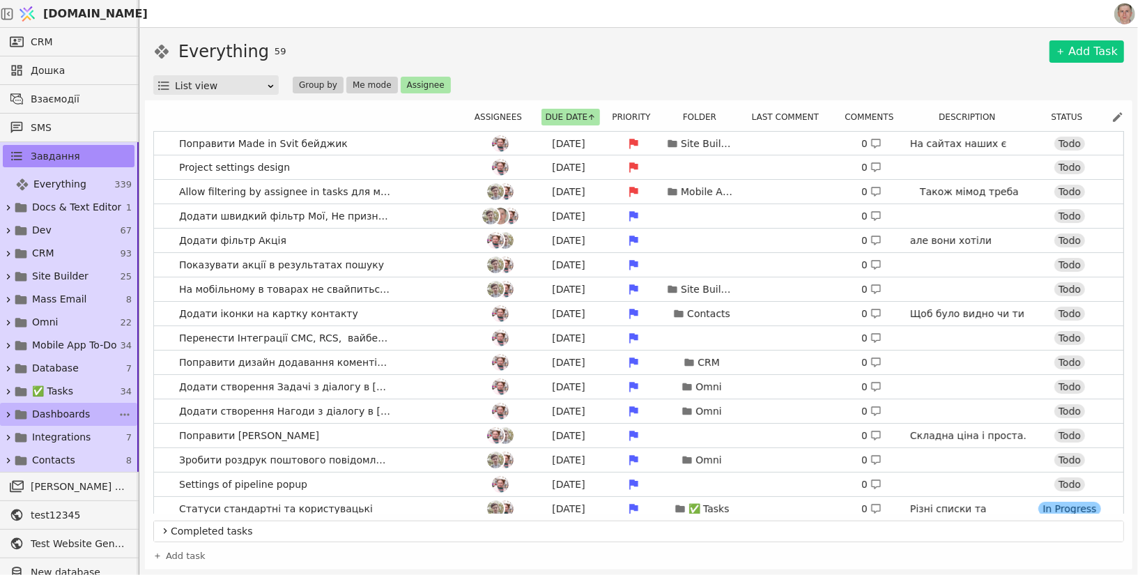
scroll to position [113, 0]
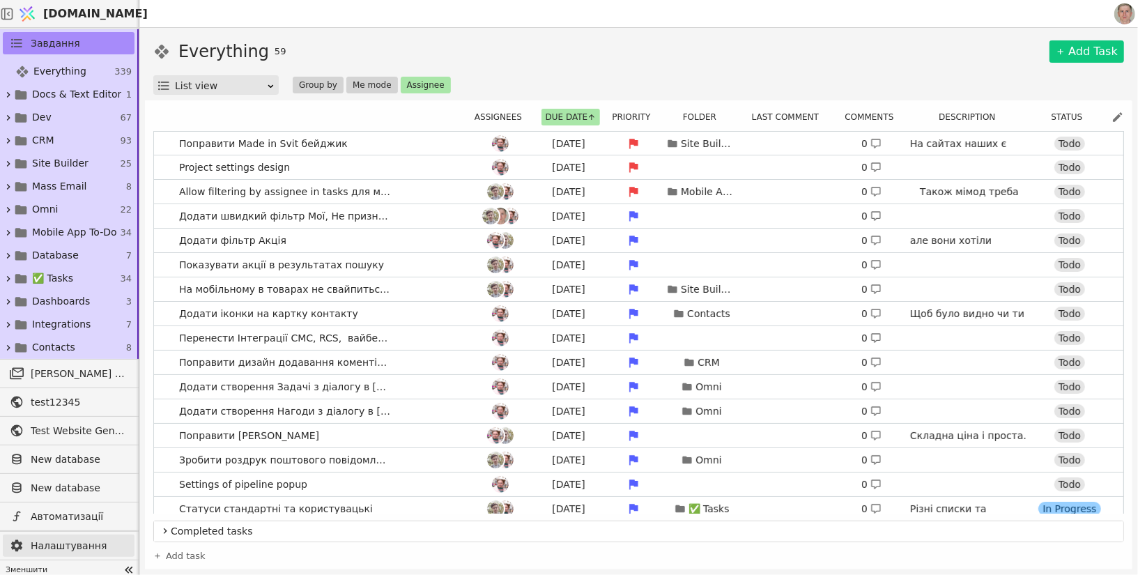
click at [77, 540] on span "Налаштування" at bounding box center [79, 546] width 97 height 15
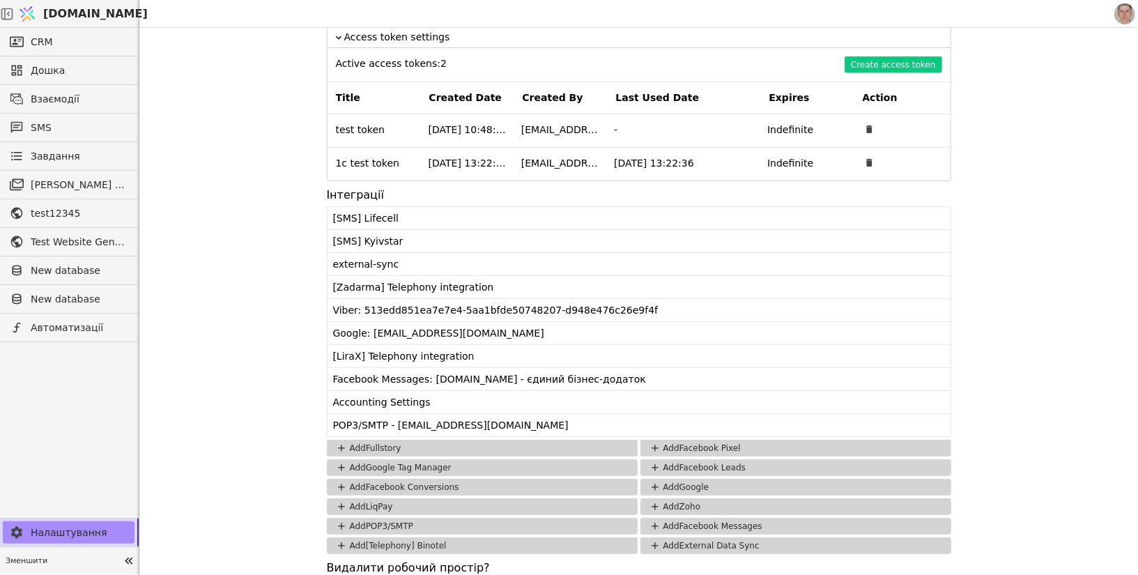
scroll to position [1162, 0]
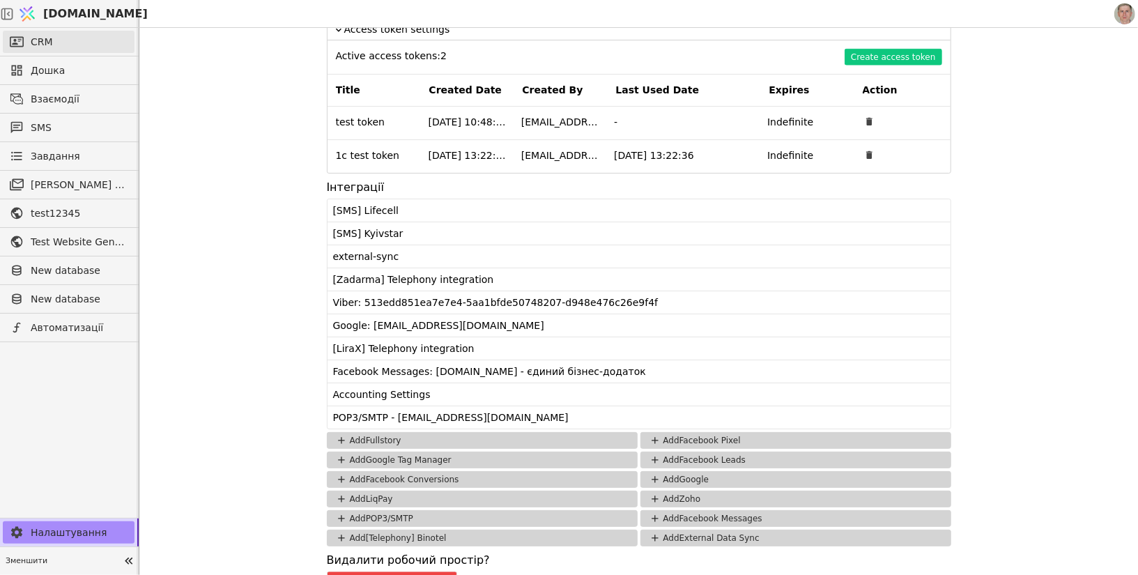
click at [84, 36] on link "CRM" at bounding box center [69, 42] width 132 height 22
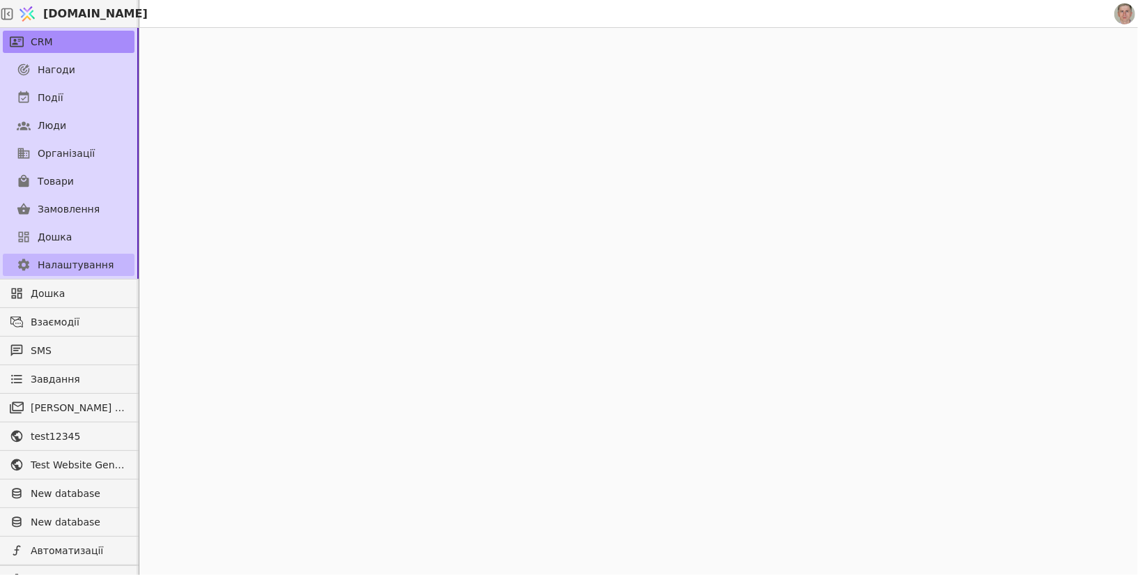
click at [78, 270] on span "Налаштування" at bounding box center [76, 265] width 76 height 15
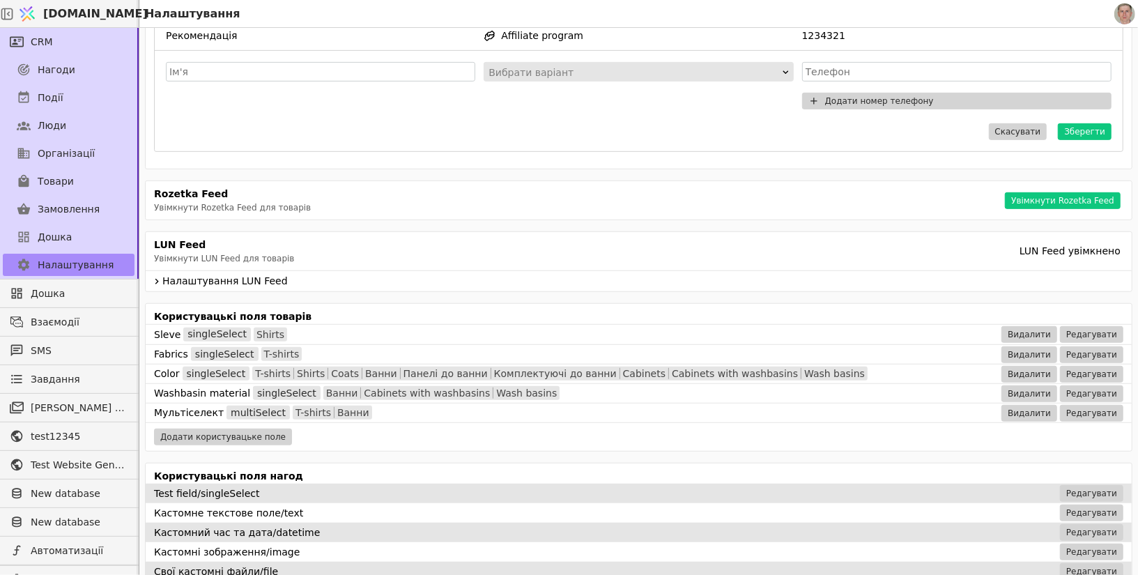
scroll to position [464, 0]
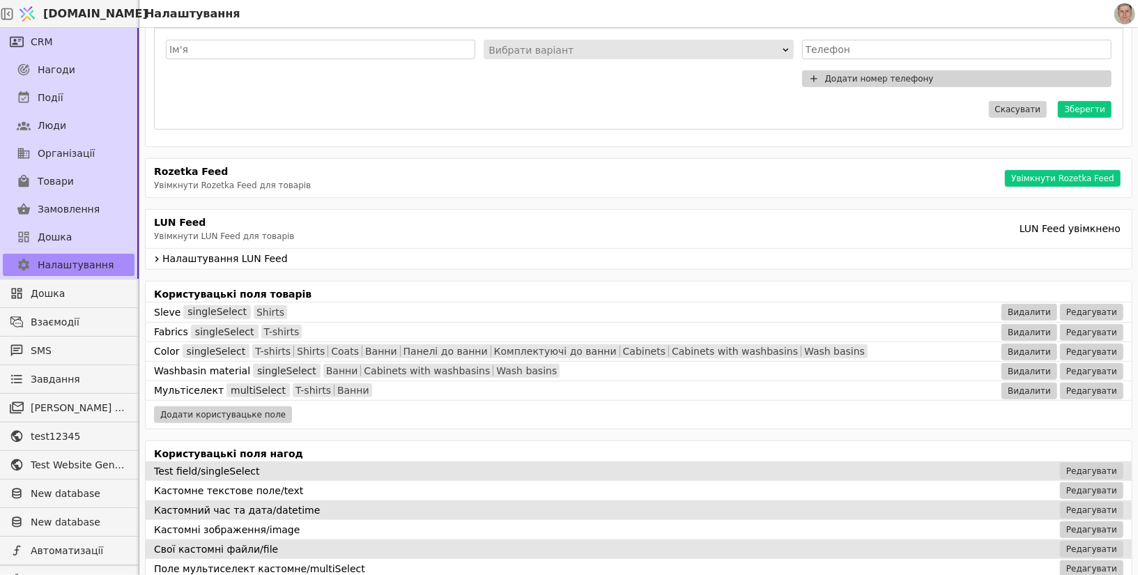
click at [158, 252] on icon at bounding box center [156, 259] width 11 height 17
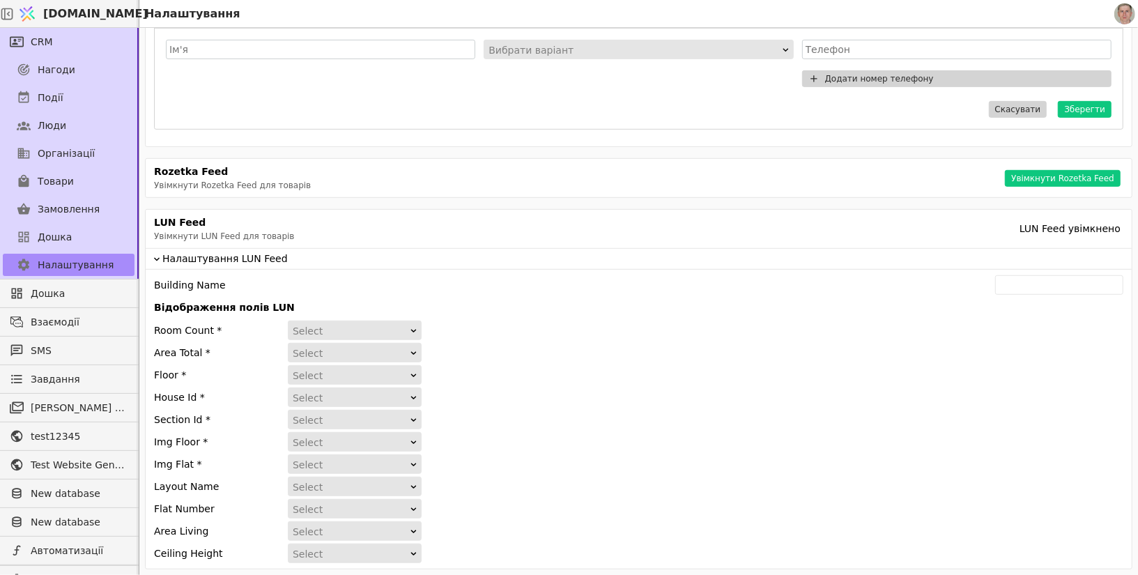
click at [156, 253] on icon at bounding box center [156, 259] width 11 height 17
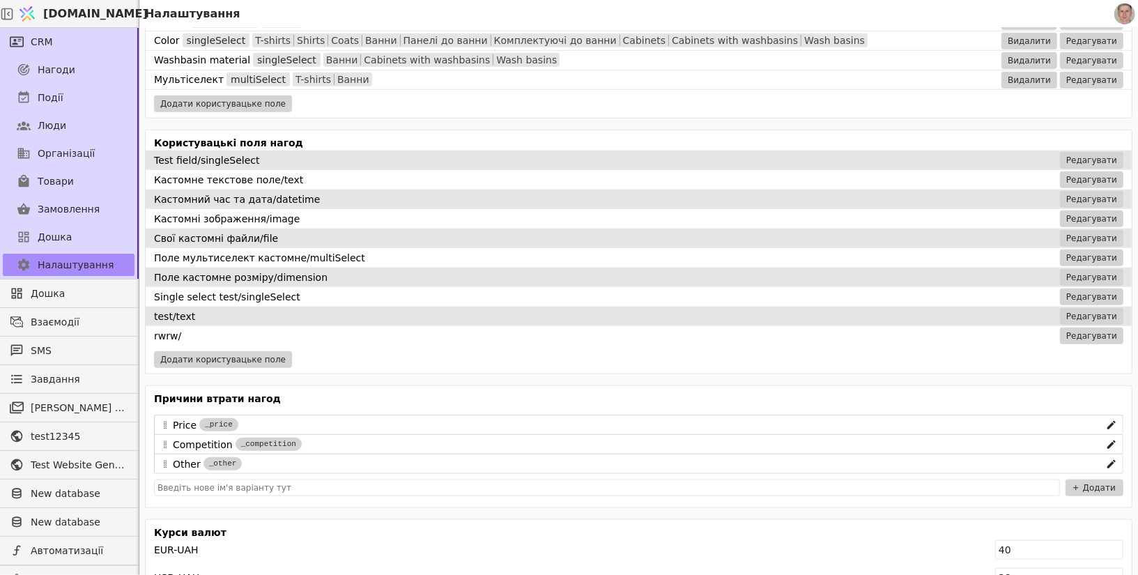
scroll to position [762, 0]
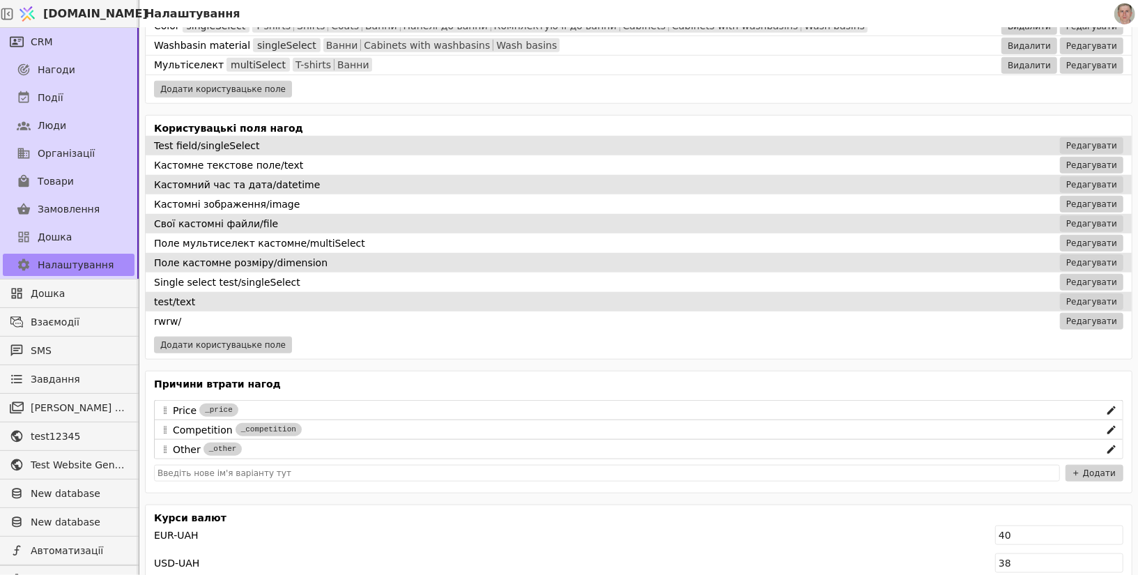
click at [1128, 11] on img at bounding box center [1125, 13] width 21 height 21
